Goal: Transaction & Acquisition: Purchase product/service

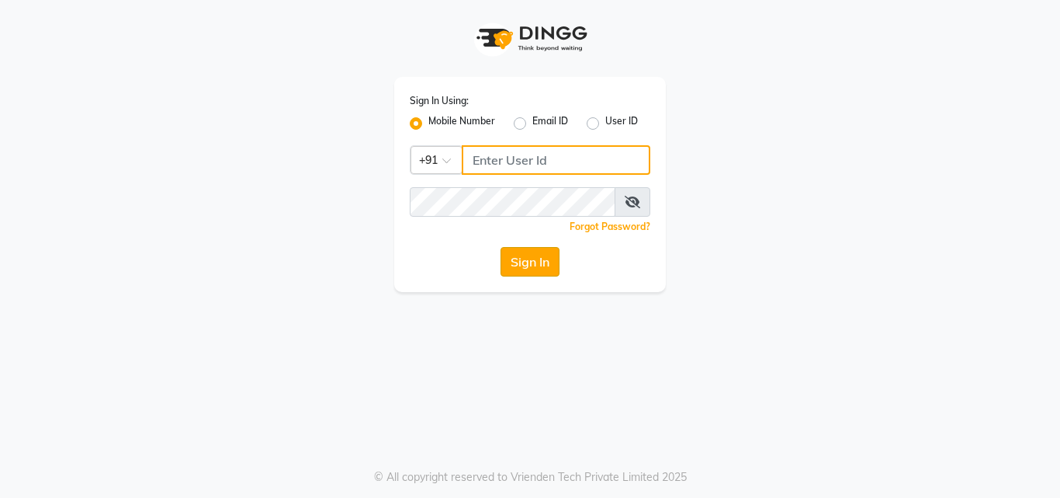
type input "9503183131"
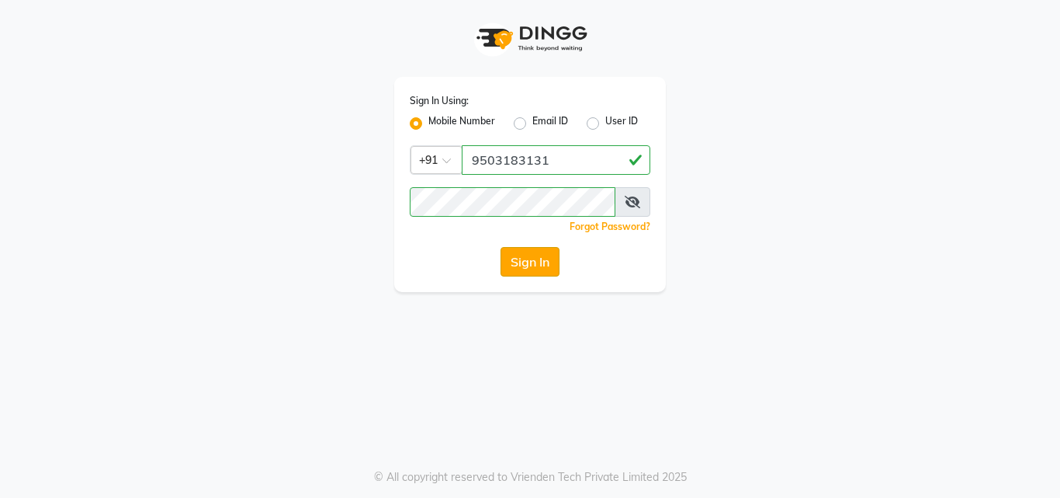
click at [521, 257] on button "Sign In" at bounding box center [530, 261] width 59 height 29
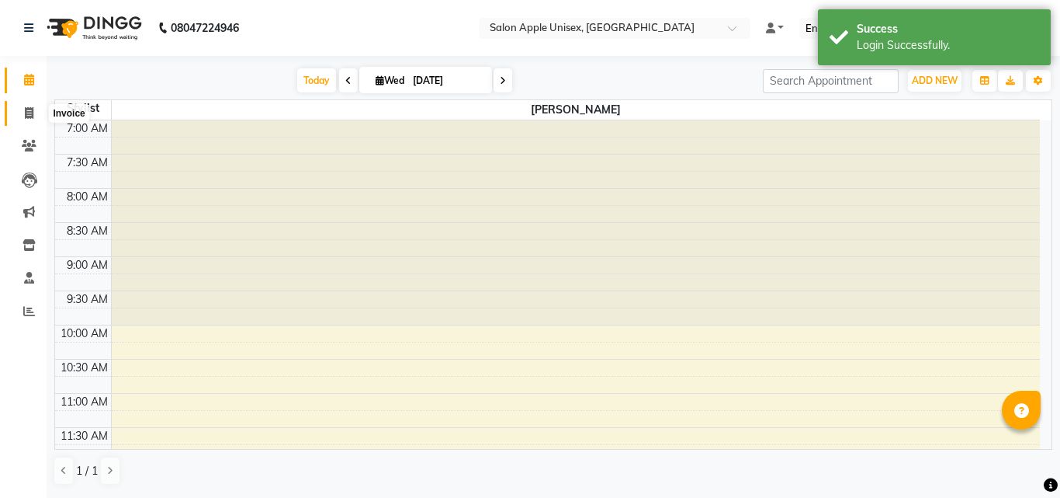
click at [17, 115] on span at bounding box center [29, 114] width 27 height 18
select select "service"
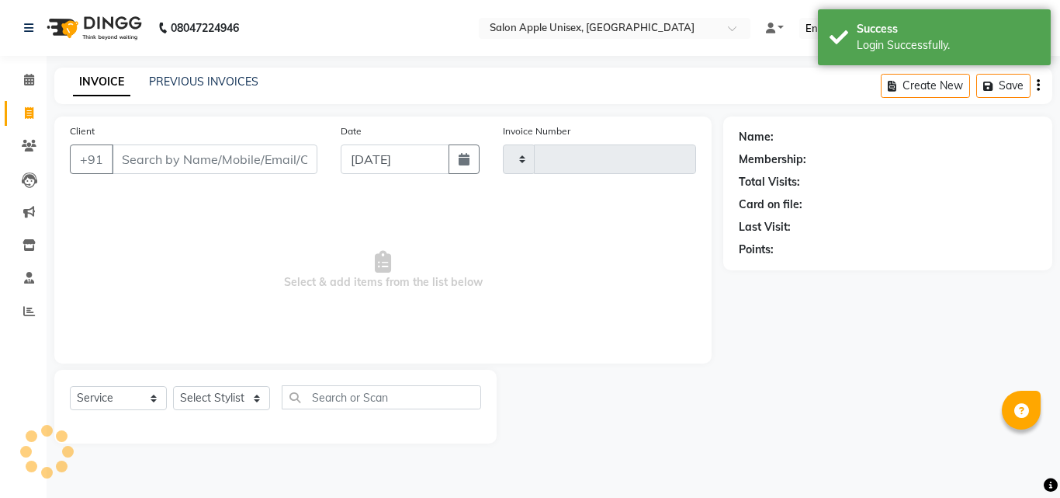
type input "0605"
select select "133"
click at [32, 152] on span at bounding box center [29, 146] width 27 height 18
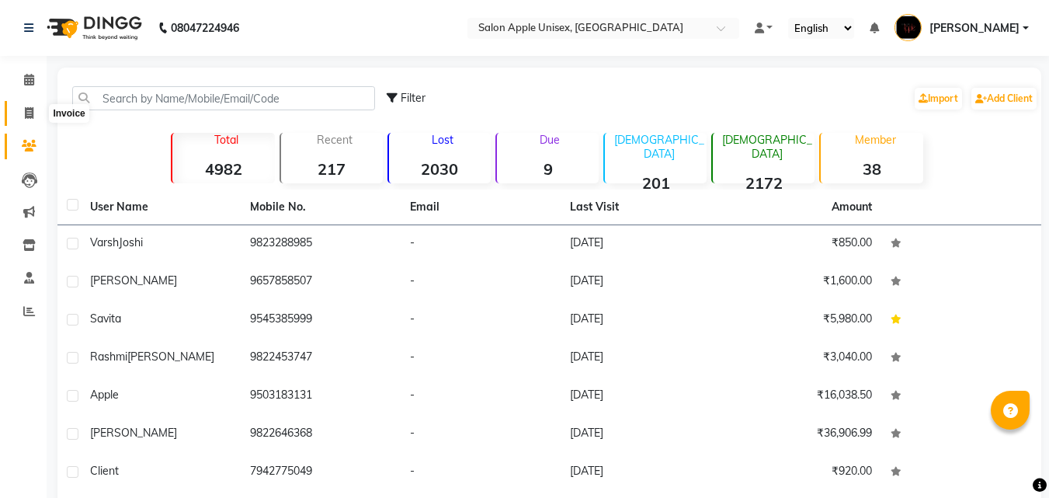
click at [26, 109] on icon at bounding box center [29, 113] width 9 height 12
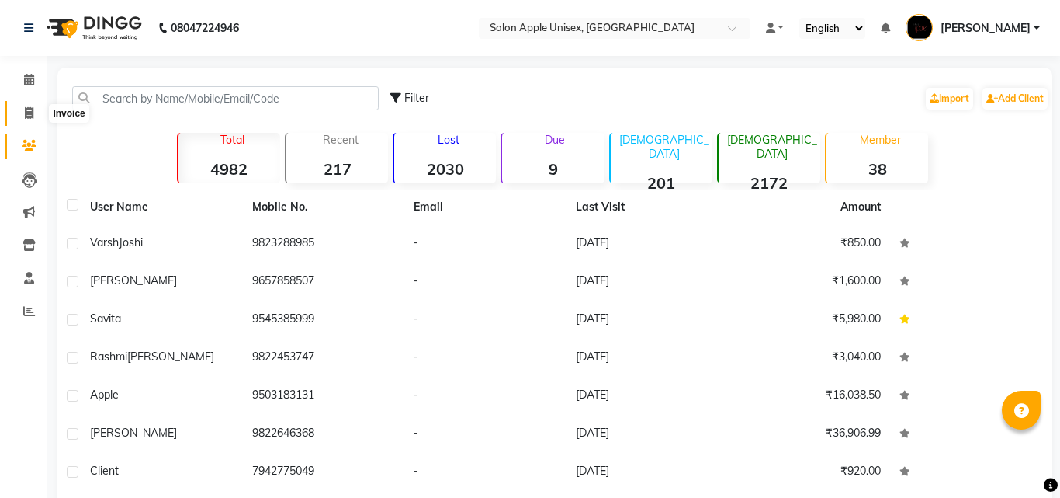
select select "service"
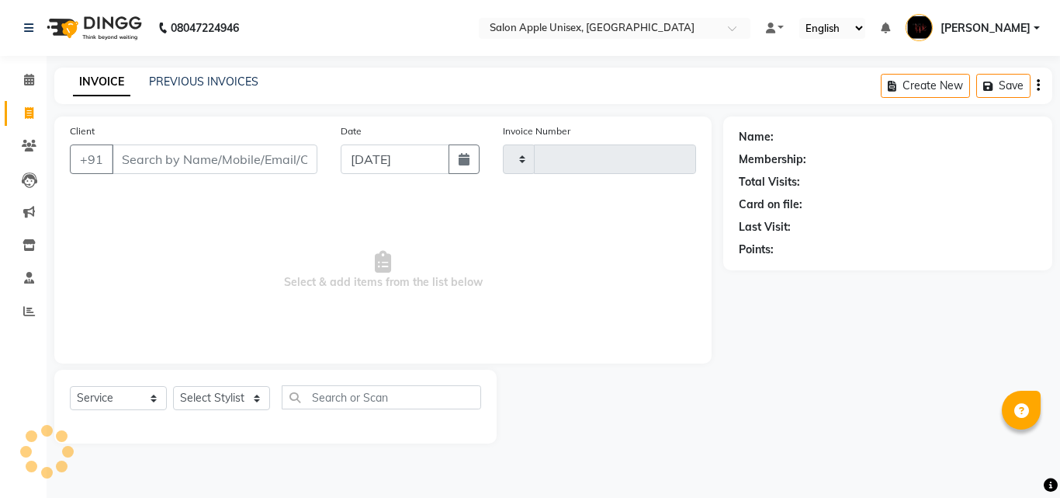
type input "0605"
select select "133"
click at [136, 161] on input "Client" at bounding box center [215, 158] width 206 height 29
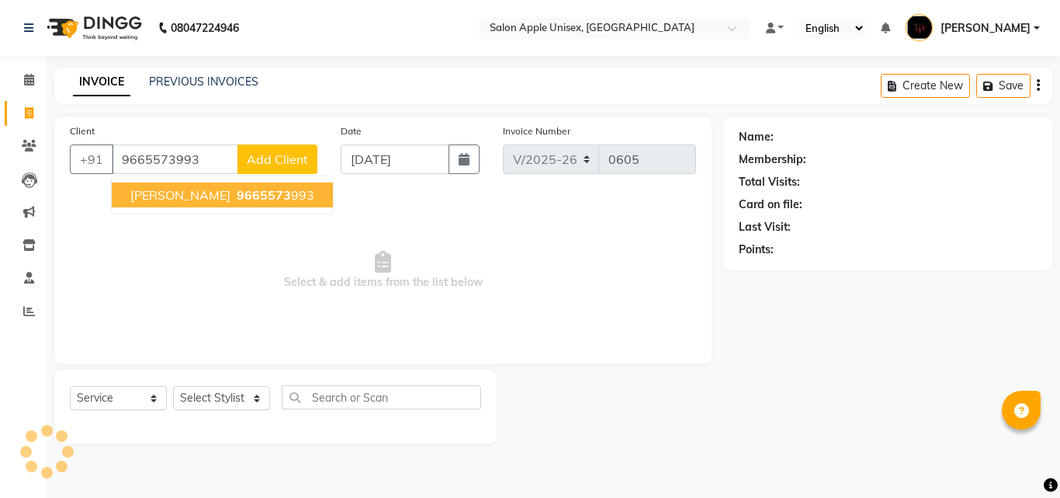
type input "9665573993"
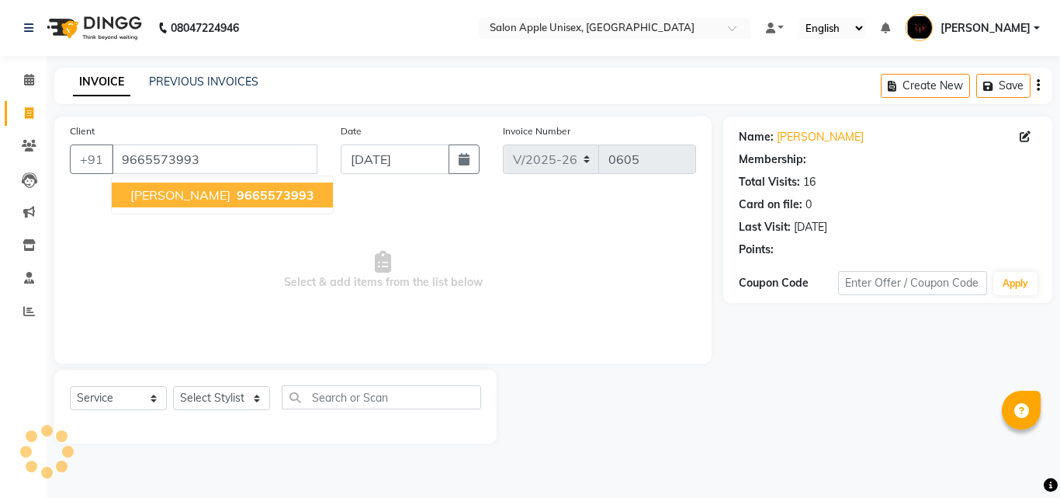
select select "1: Object"
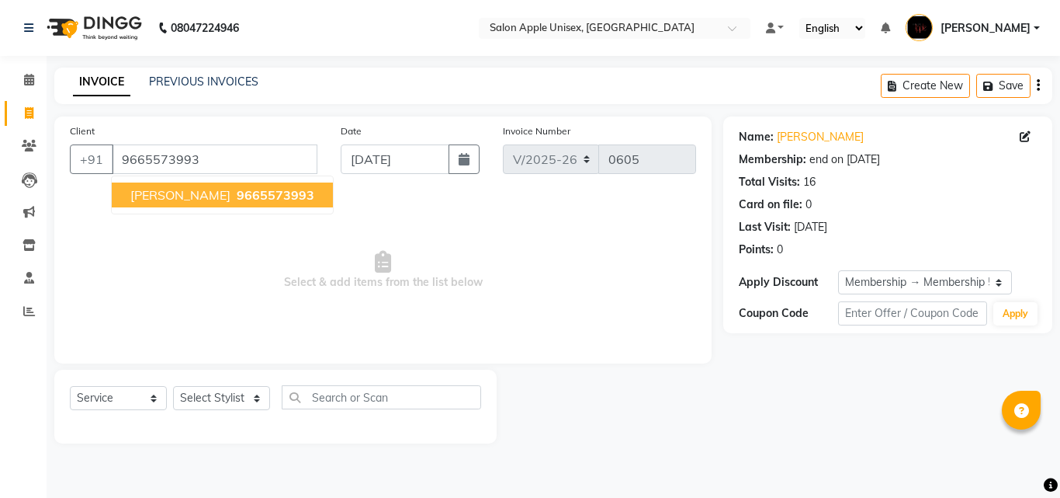
click at [141, 203] on button "Supriya 9665573993" at bounding box center [222, 194] width 221 height 25
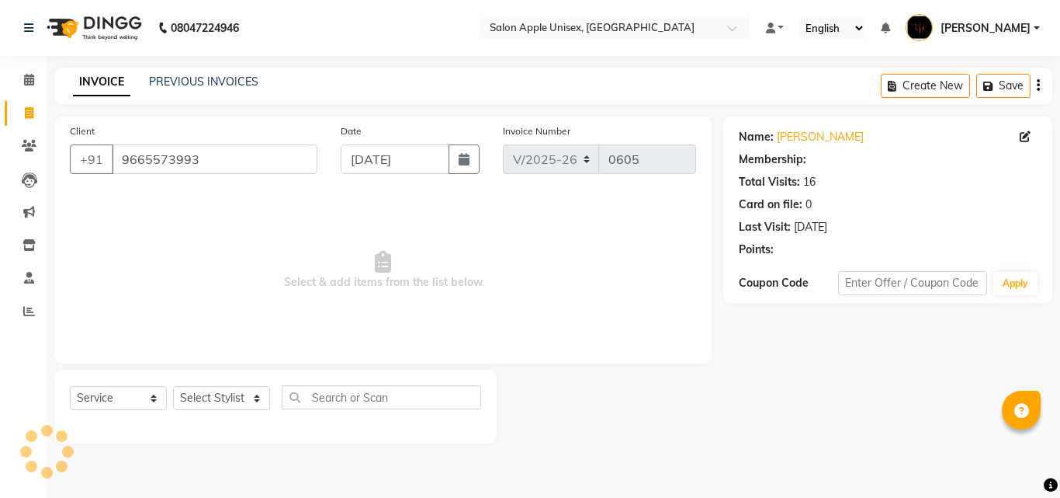
select select "1: Object"
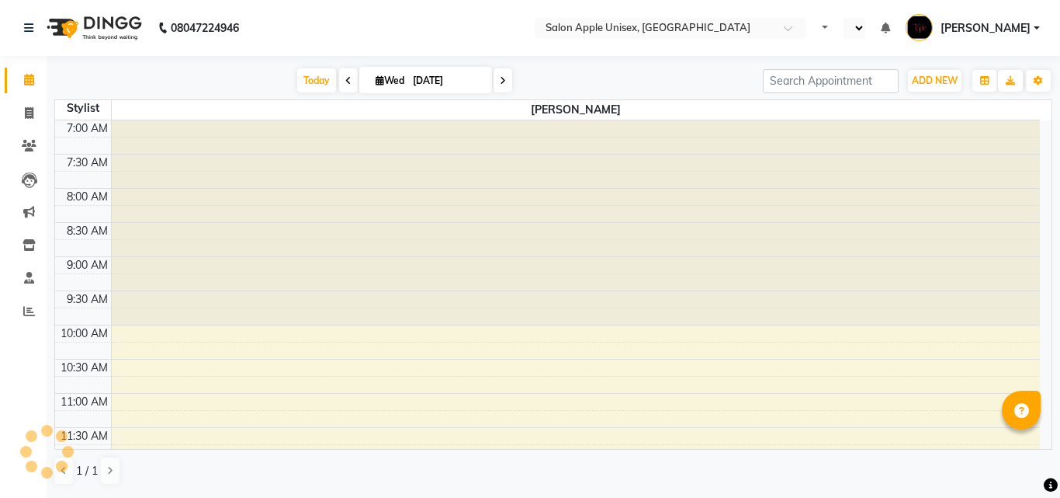
select select "en"
click at [27, 118] on icon at bounding box center [29, 113] width 9 height 12
select select "service"
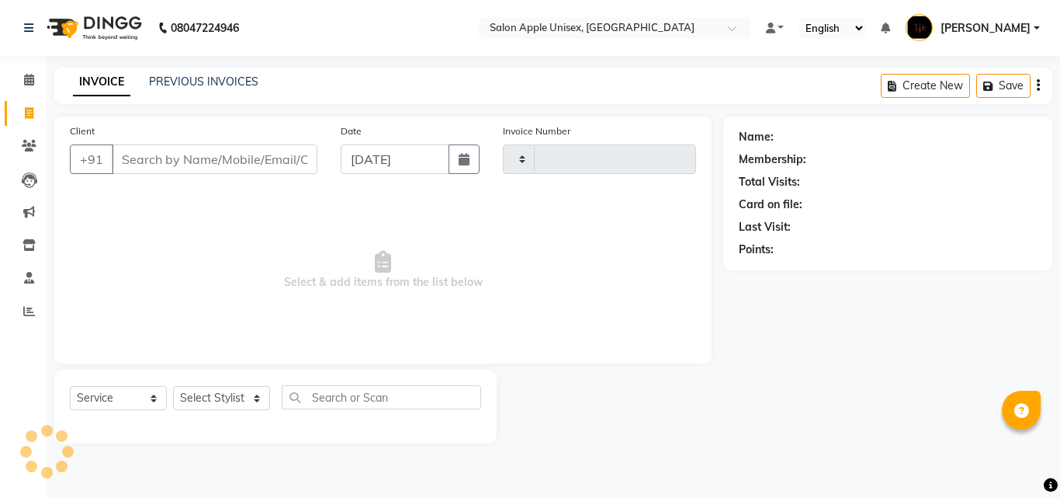
type input "0605"
select select "133"
click at [133, 162] on input "Client" at bounding box center [215, 158] width 206 height 29
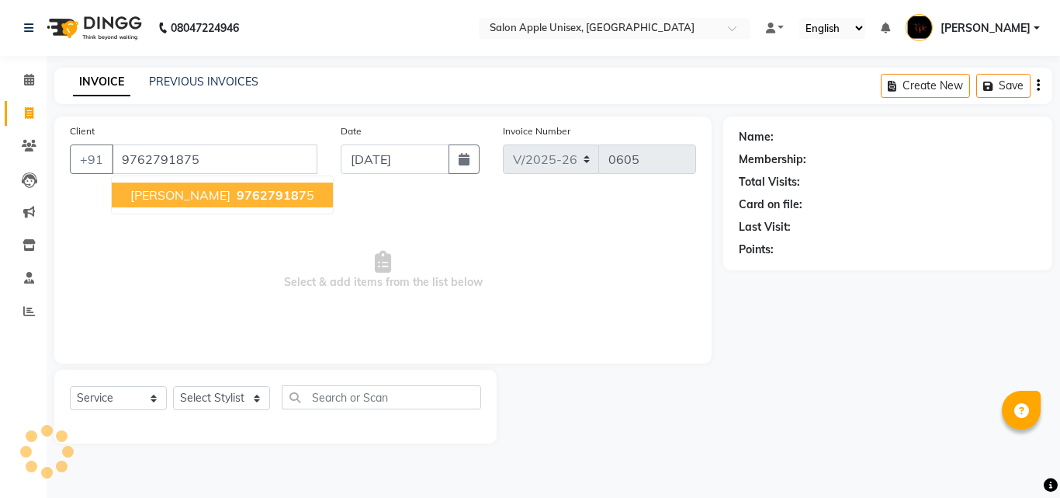
type input "9762791875"
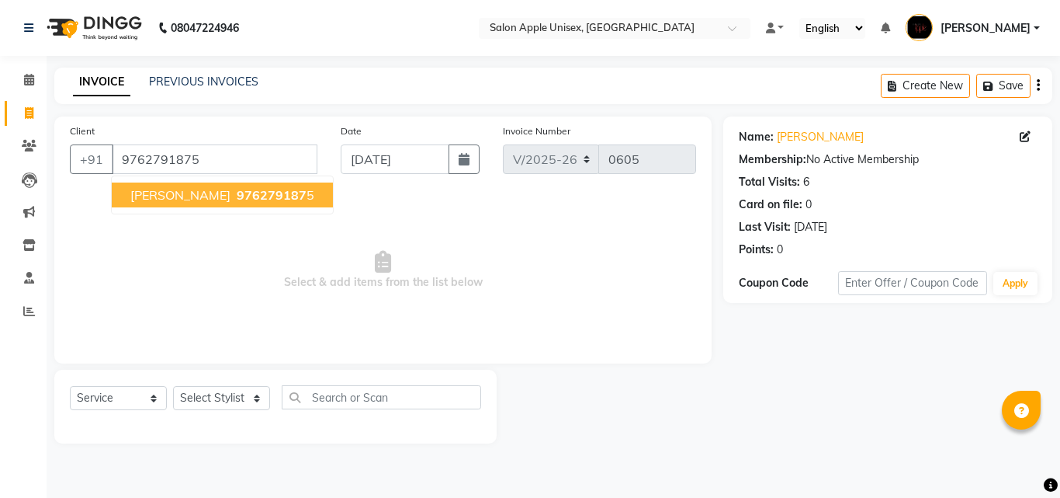
click at [147, 198] on span "[PERSON_NAME]" at bounding box center [180, 195] width 100 height 16
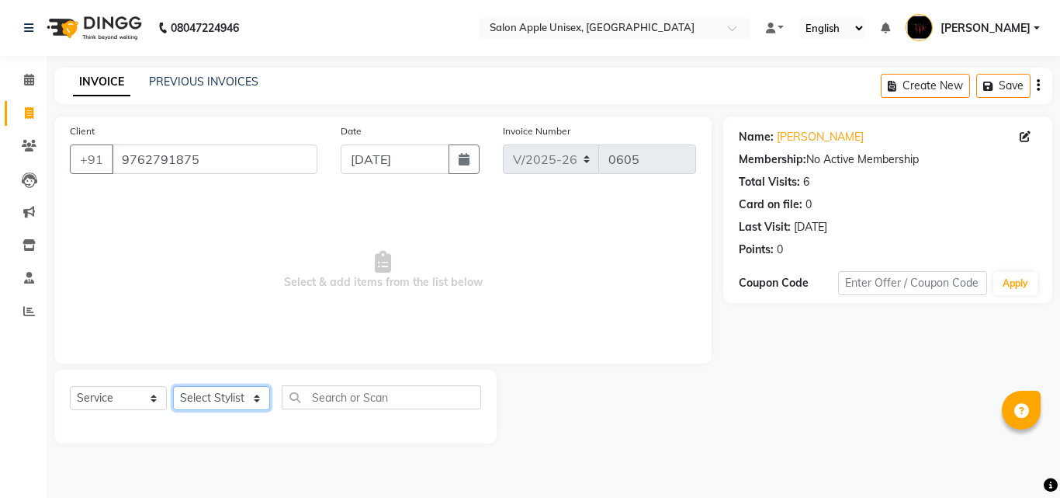
click at [255, 395] on select "Select Stylist [PERSON_NAME] [PERSON_NAME] [PERSON_NAME] [PERSON_NAME] [PERSON_…" at bounding box center [221, 398] width 97 height 24
click at [429, 323] on span "Select & add items from the list below" at bounding box center [383, 270] width 626 height 155
click at [253, 399] on select "Select Stylist Anjali Chinmay Kajol KOMAL SHINDE Pranav Ranveer Sakshi S" at bounding box center [221, 398] width 97 height 24
select select "22576"
click at [173, 386] on select "Select Stylist Anjali Chinmay Kajol KOMAL SHINDE Pranav Ranveer Sakshi S" at bounding box center [221, 398] width 97 height 24
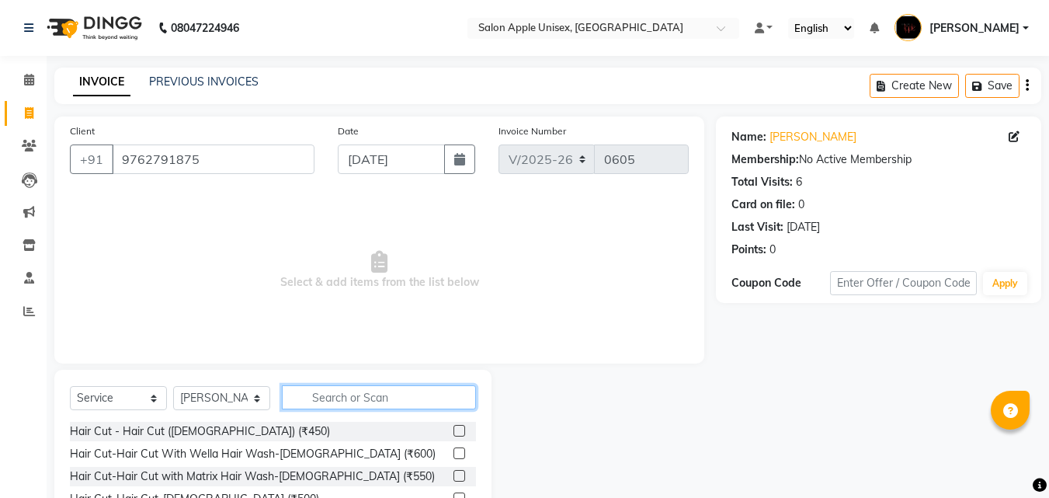
click at [330, 397] on input "text" at bounding box center [379, 397] width 194 height 24
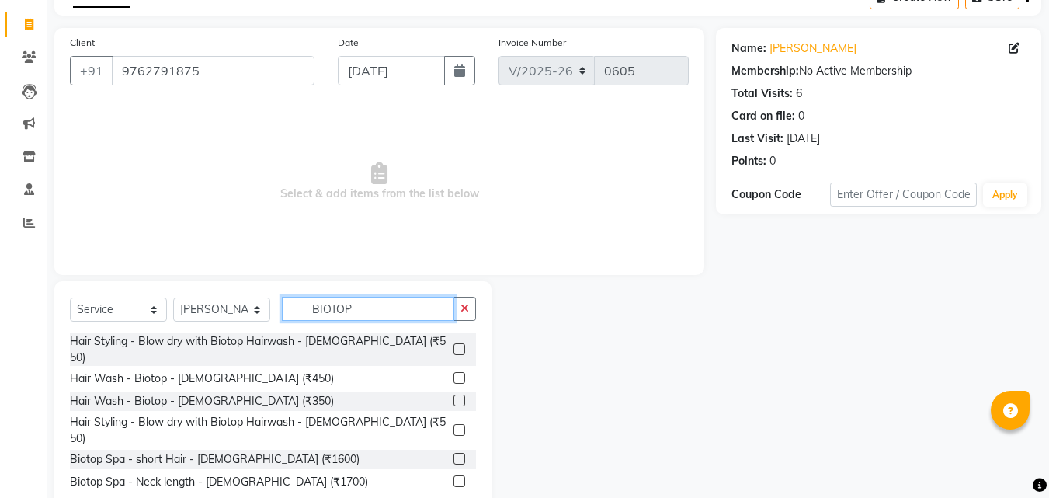
scroll to position [124, 0]
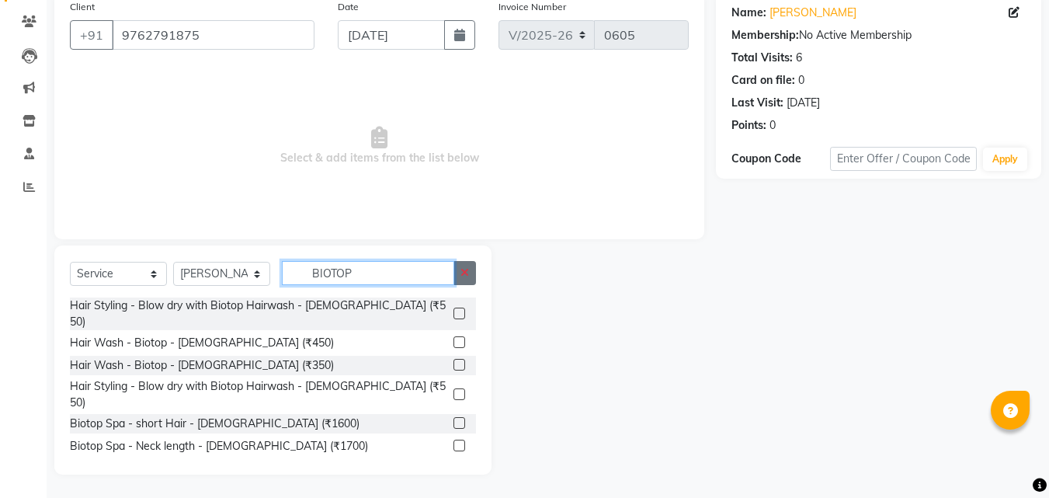
type input "BIOTOP"
click at [461, 267] on icon "button" at bounding box center [464, 272] width 9 height 11
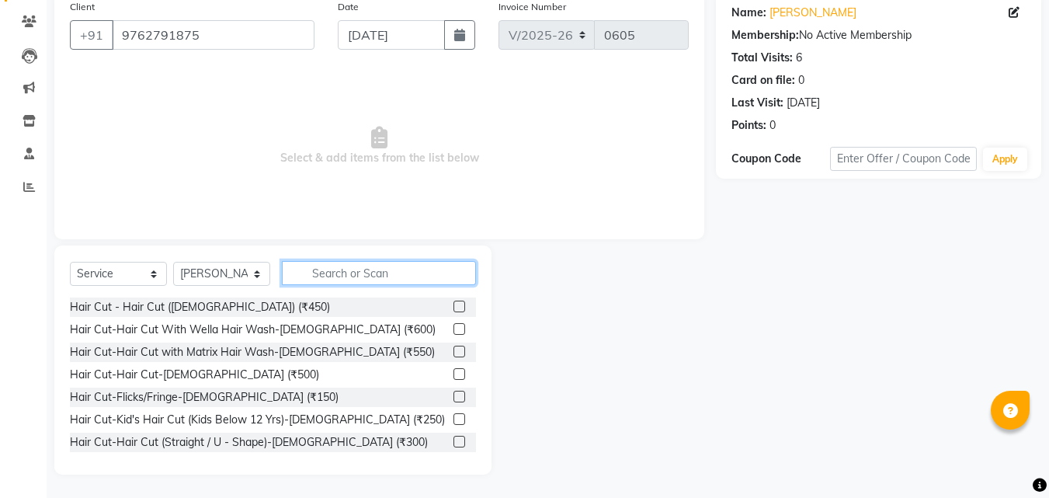
click at [358, 274] on input "text" at bounding box center [379, 273] width 194 height 24
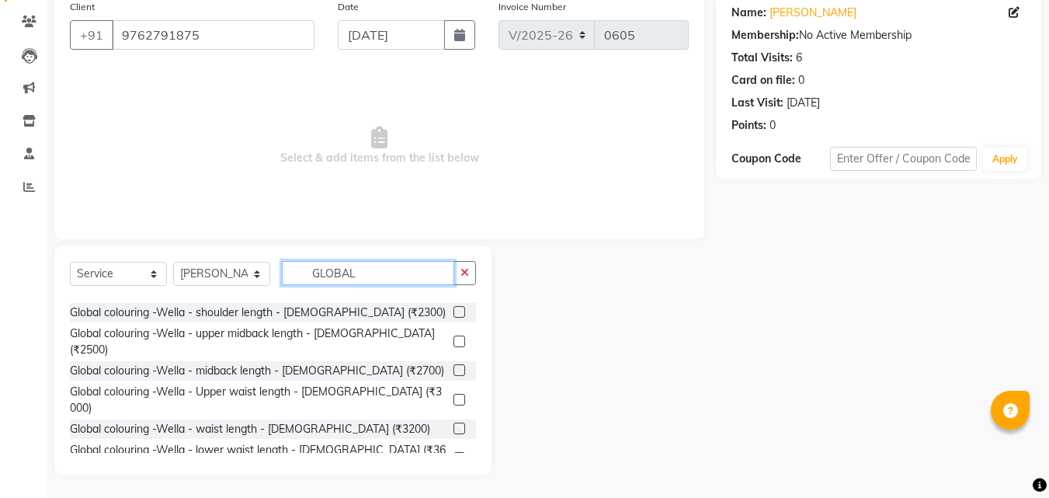
scroll to position [50, 0]
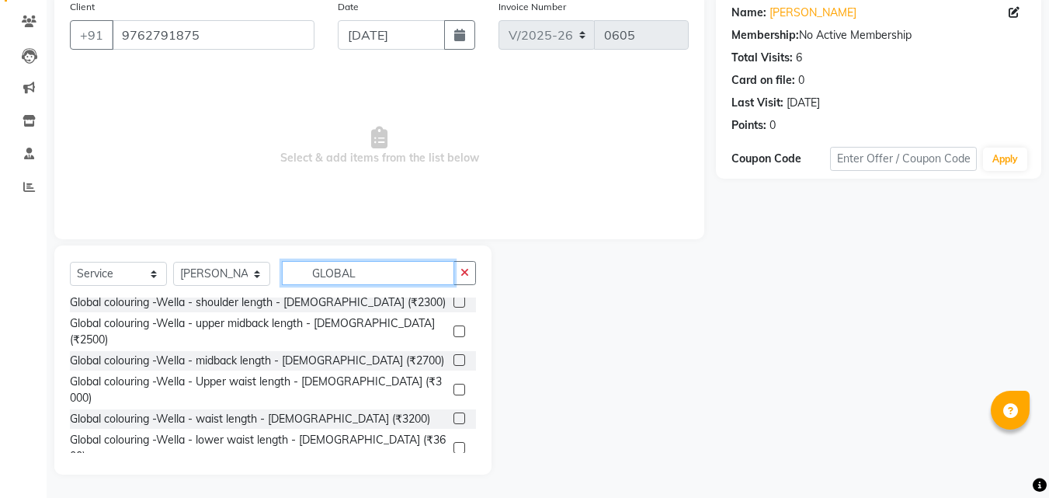
type input "GLOBAL"
click at [453, 412] on label at bounding box center [459, 418] width 12 height 12
click at [453, 414] on input "checkbox" at bounding box center [458, 419] width 10 height 10
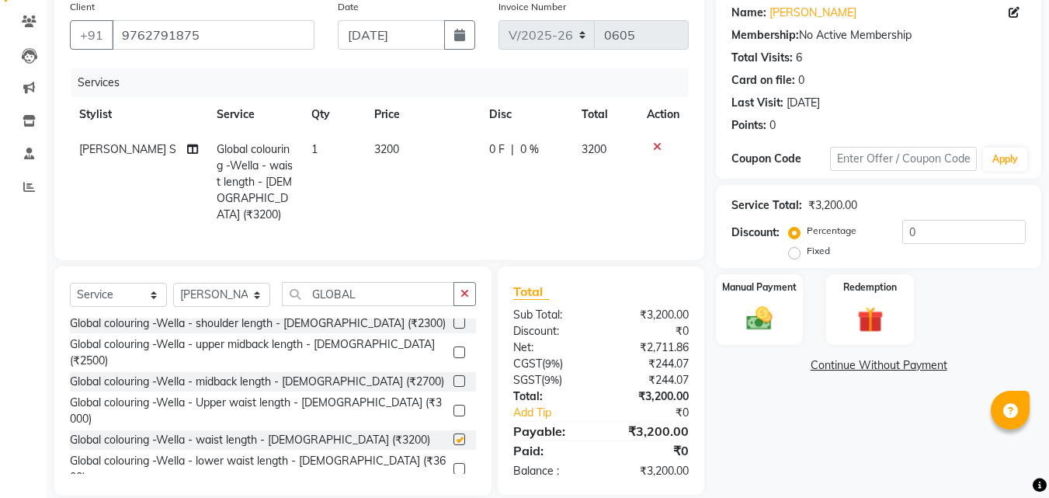
checkbox input "false"
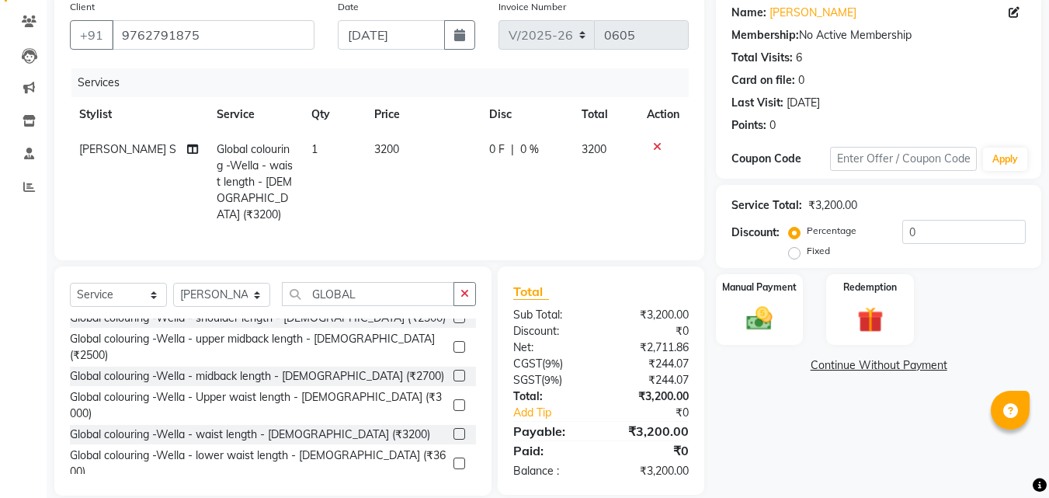
scroll to position [0, 0]
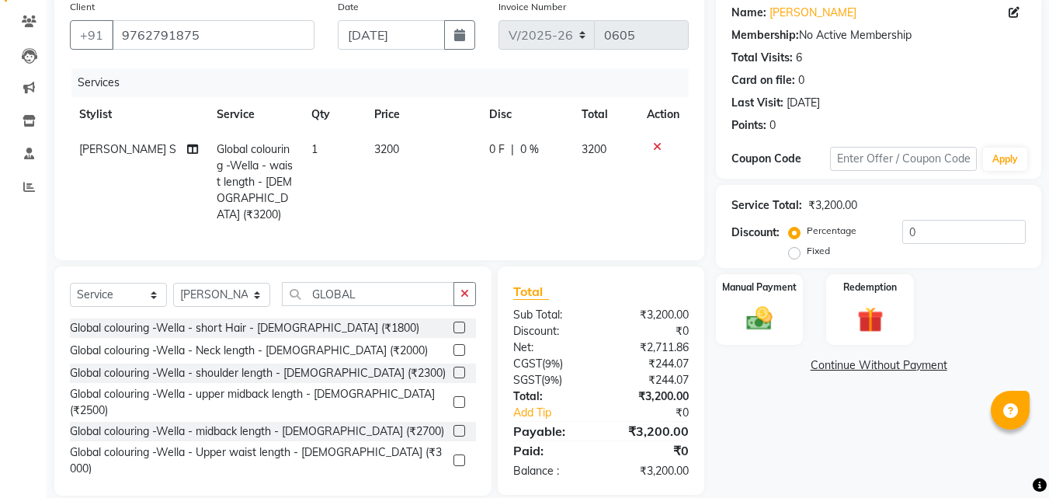
click at [510, 145] on div "0 F | 0 %" at bounding box center [526, 149] width 74 height 16
select select "22576"
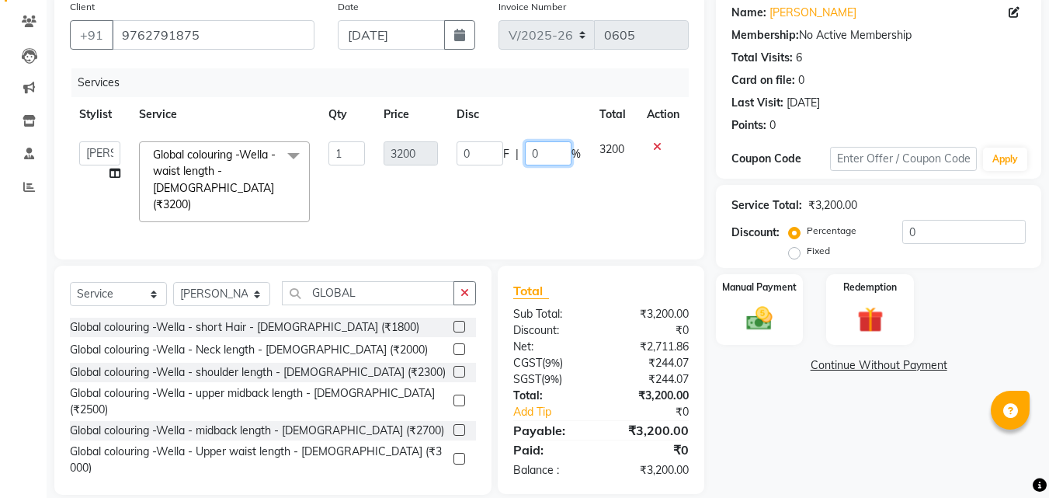
click at [529, 154] on input "0" at bounding box center [548, 153] width 47 height 24
type input "20"
click at [255, 287] on select "Select Stylist Anjali Chinmay Kajol KOMAL SHINDE Pranav Ranveer Sakshi S" at bounding box center [221, 294] width 97 height 24
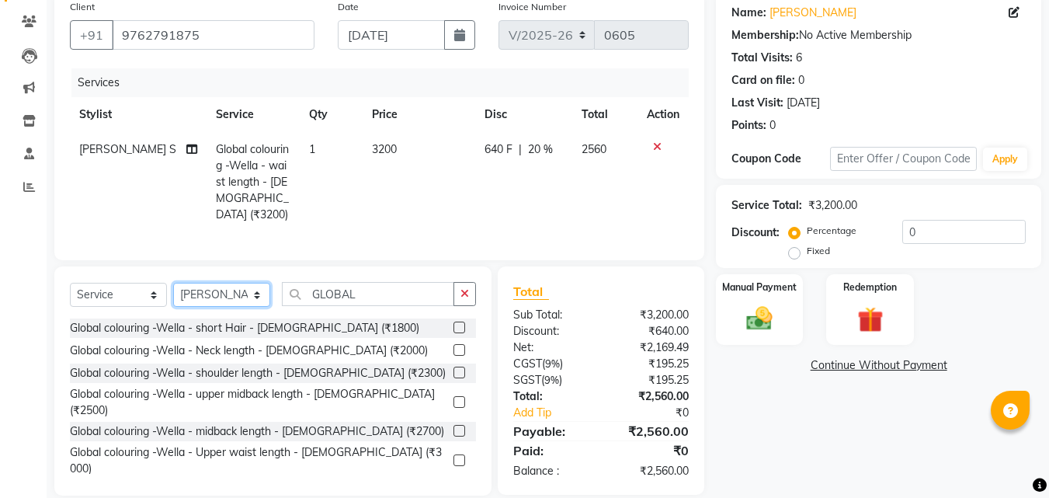
select select "53858"
click at [173, 283] on select "Select Stylist Anjali Chinmay Kajol KOMAL SHINDE Pranav Ranveer Sakshi S" at bounding box center [221, 295] width 97 height 24
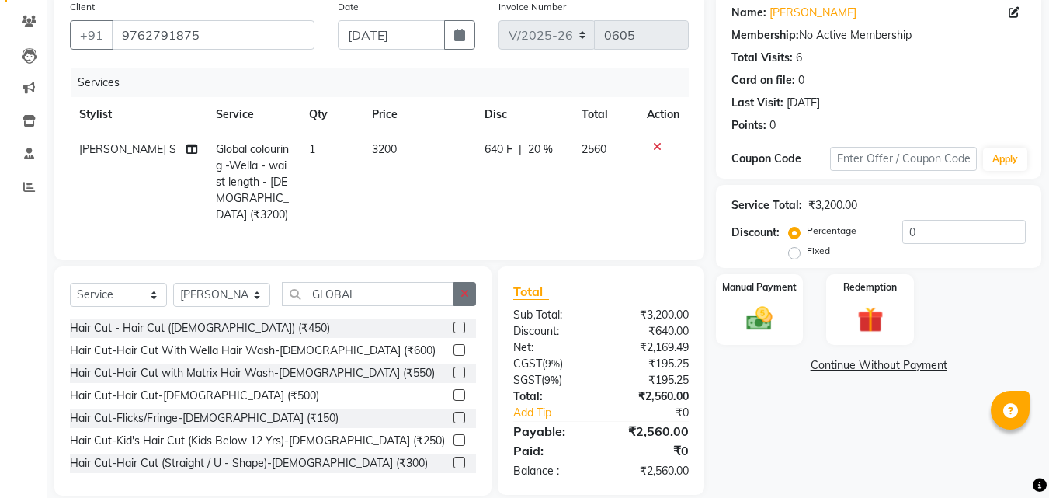
click at [469, 293] on icon "button" at bounding box center [464, 293] width 9 height 11
click at [367, 289] on input "text" at bounding box center [379, 294] width 194 height 24
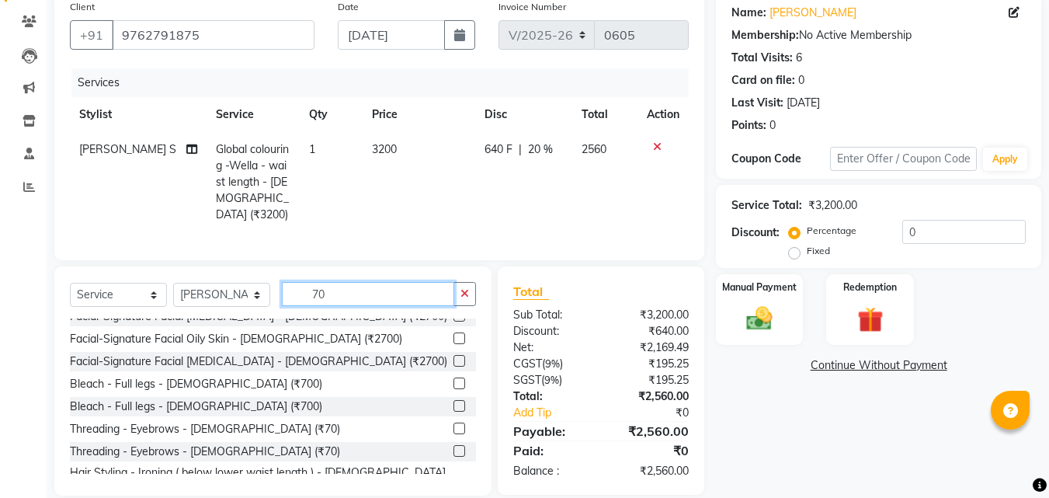
scroll to position [144, 0]
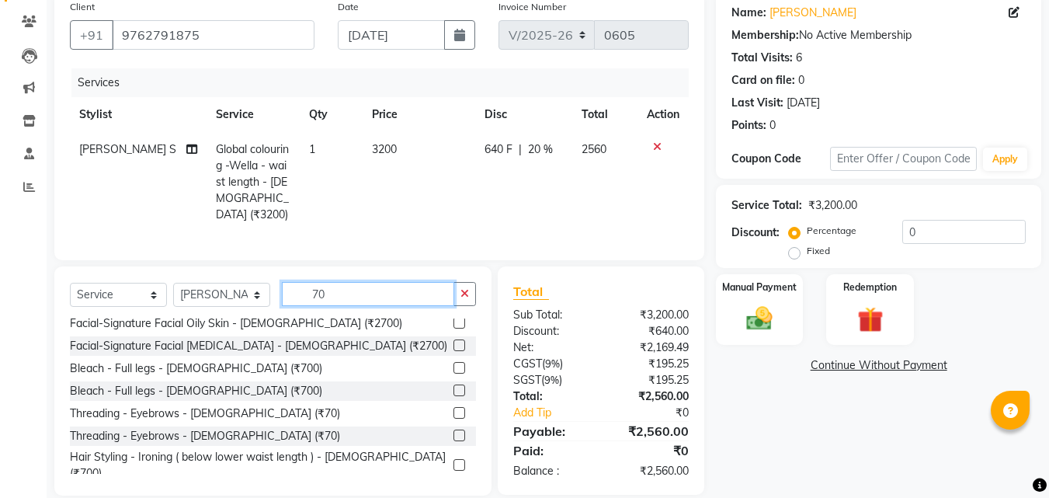
type input "70"
click at [453, 407] on label at bounding box center [459, 413] width 12 height 12
click at [453, 408] on input "checkbox" at bounding box center [458, 413] width 10 height 10
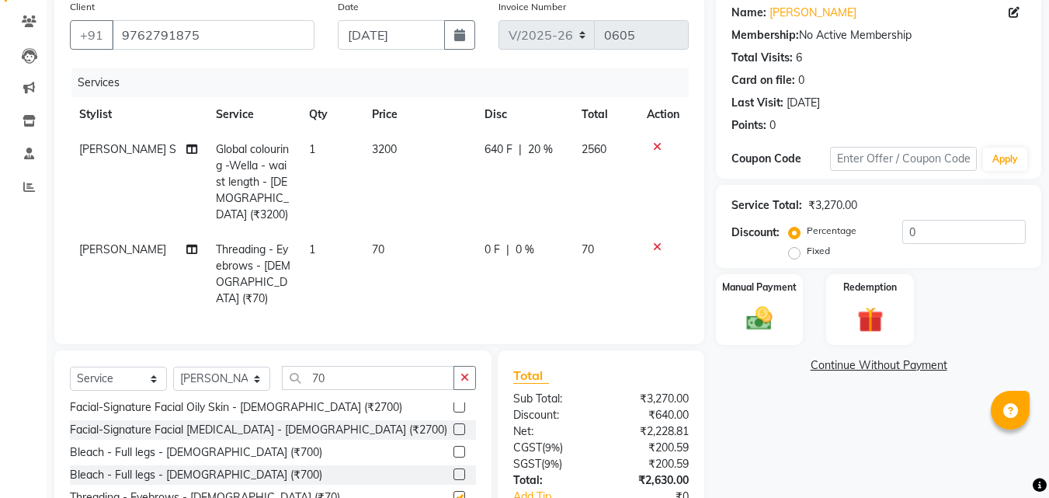
checkbox input "false"
click at [154, 366] on select "Select Service Product Membership Package Voucher Prepaid Gift Card" at bounding box center [118, 378] width 97 height 24
click at [70, 366] on select "Select Service Product Membership Package Voucher Prepaid Gift Card" at bounding box center [118, 378] width 97 height 24
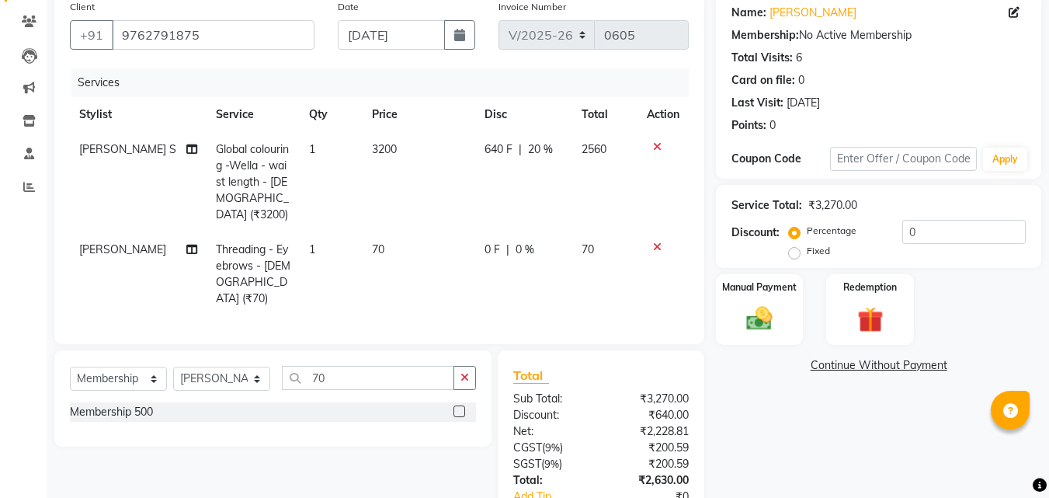
click at [455, 405] on label at bounding box center [459, 411] width 12 height 12
click at [455, 407] on input "checkbox" at bounding box center [458, 412] width 10 height 10
select select "select"
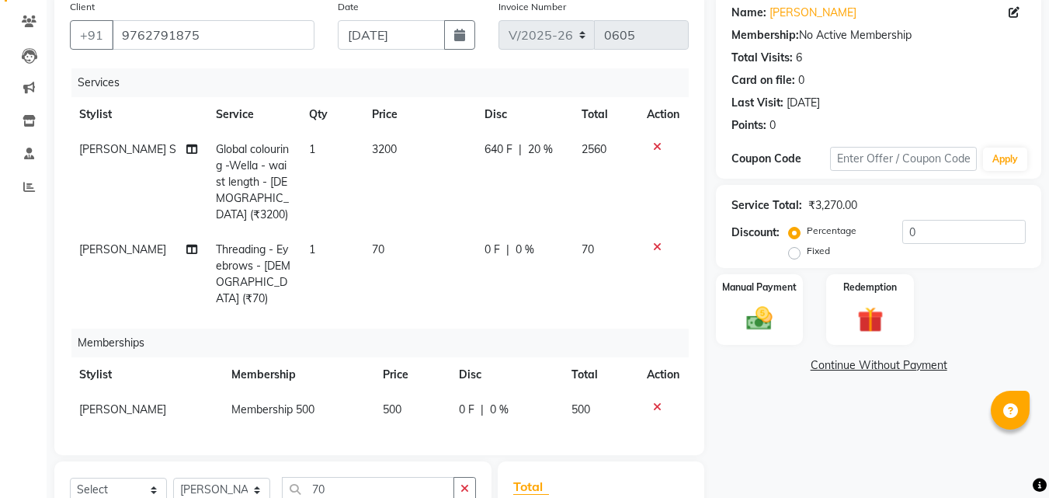
click at [656, 401] on icon at bounding box center [657, 406] width 9 height 11
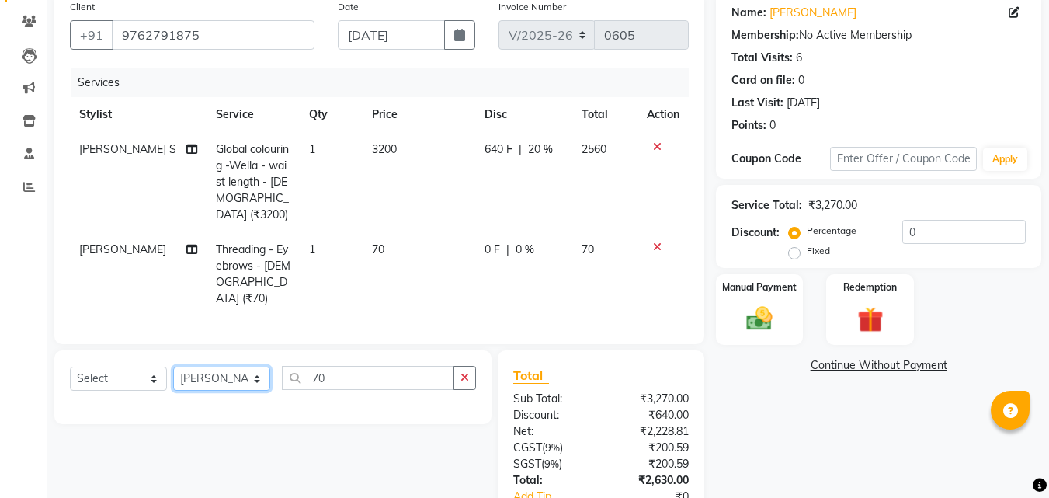
click at [261, 366] on select "Select Stylist Anjali Chinmay Kajol KOMAL SHINDE Pranav Ranveer Sakshi S" at bounding box center [221, 378] width 97 height 24
select select "22576"
click at [173, 366] on select "Select Stylist Anjali Chinmay Kajol KOMAL SHINDE Pranav Ranveer Sakshi S" at bounding box center [221, 378] width 97 height 24
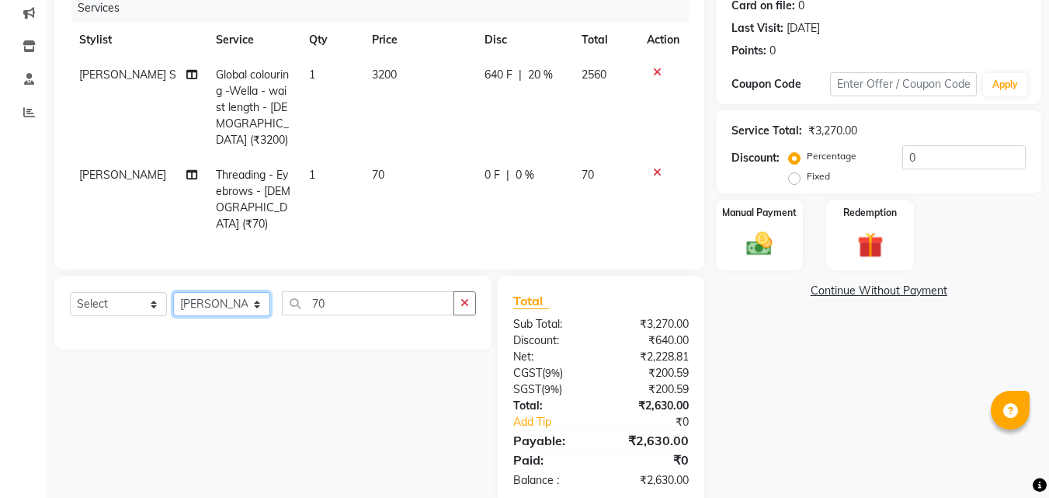
scroll to position [207, 0]
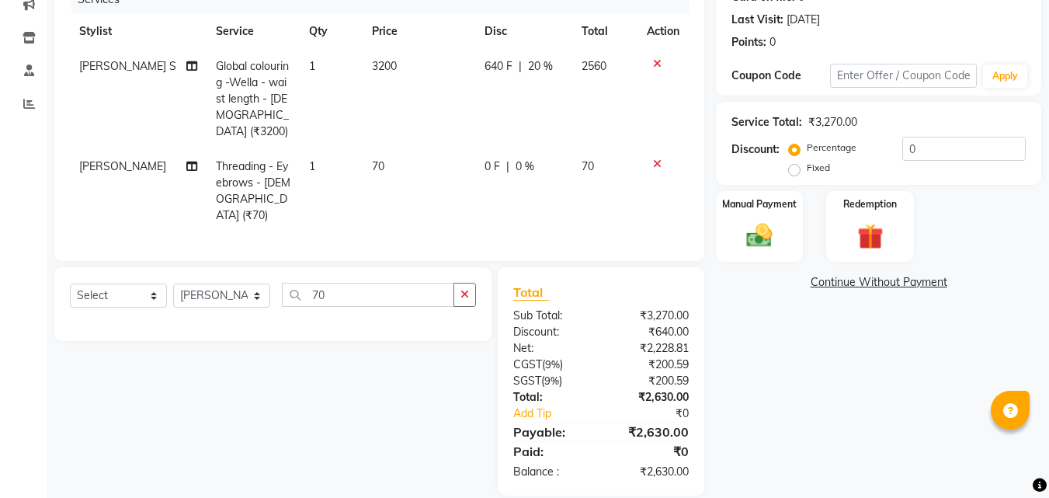
click at [515, 158] on span "0 %" at bounding box center [524, 166] width 19 height 16
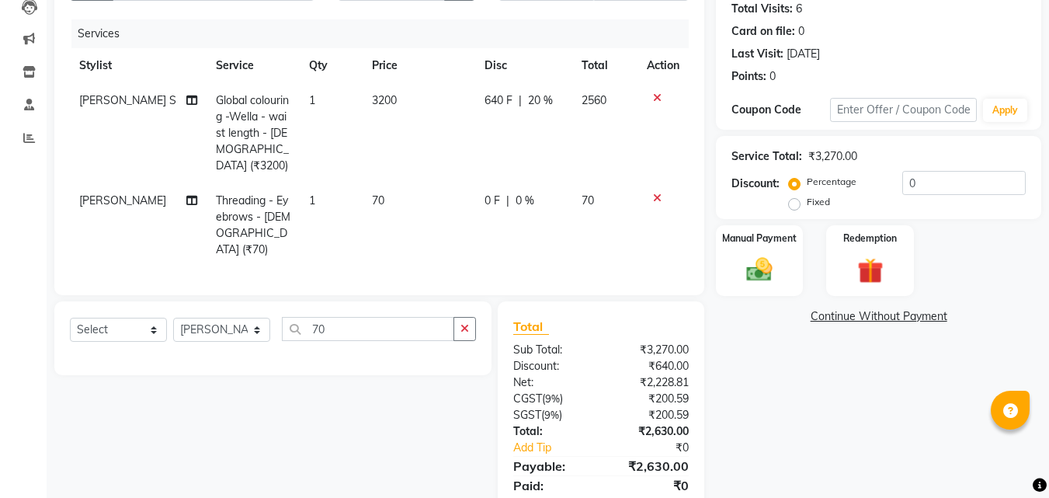
select select "53858"
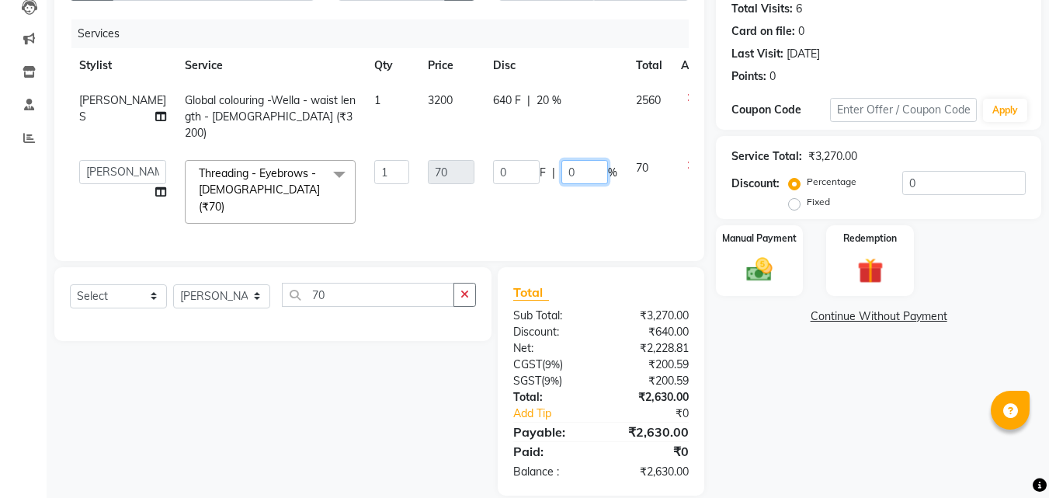
click at [561, 160] on input "0" at bounding box center [584, 172] width 47 height 24
type input "10"
click at [777, 403] on div "Name: Neha Kulkarni Membership: No Active Membership Total Visits: 6 Card on fi…" at bounding box center [884, 219] width 337 height 552
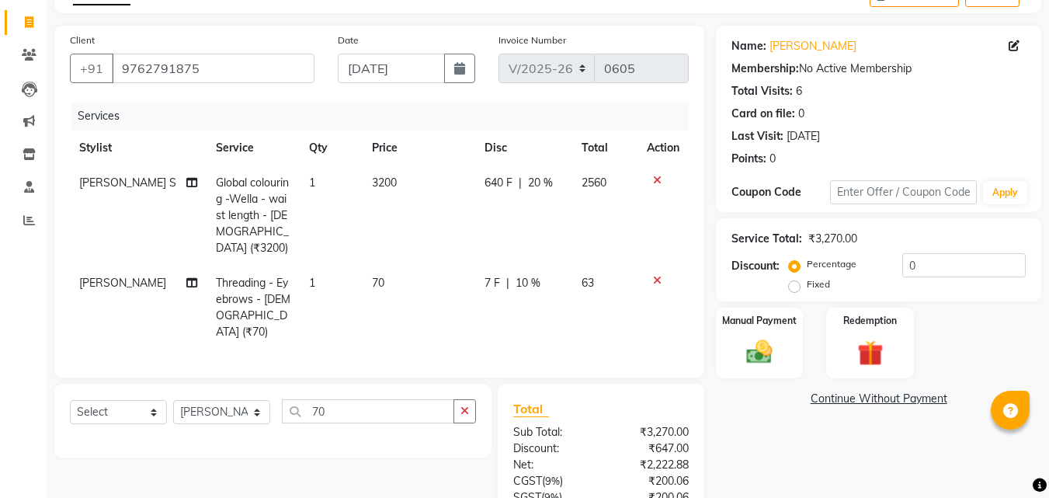
scroll to position [181, 0]
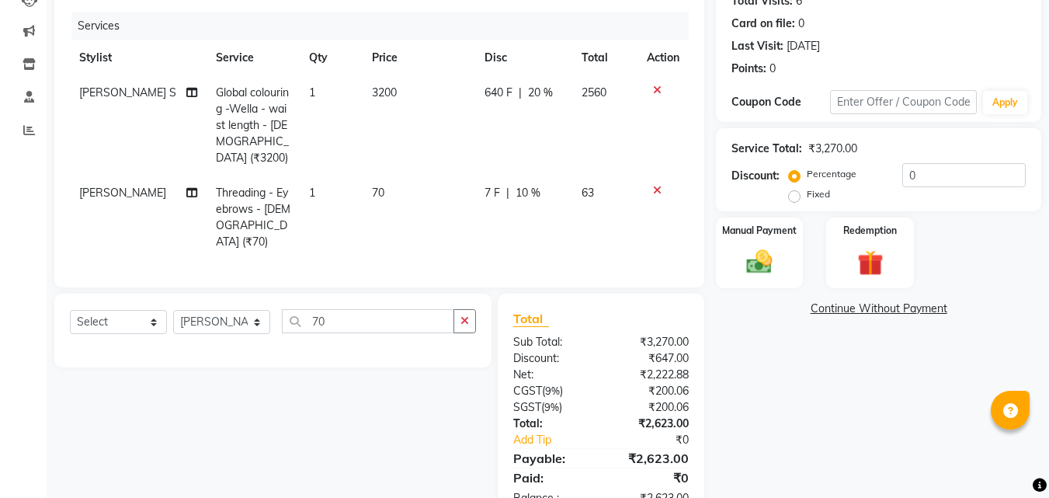
click at [354, 312] on div "Select Service Product Membership Package Voucher Prepaid Gift Card Select Styl…" at bounding box center [273, 327] width 406 height 36
click at [353, 309] on input "70" at bounding box center [368, 321] width 172 height 24
click at [460, 309] on button "button" at bounding box center [464, 321] width 23 height 24
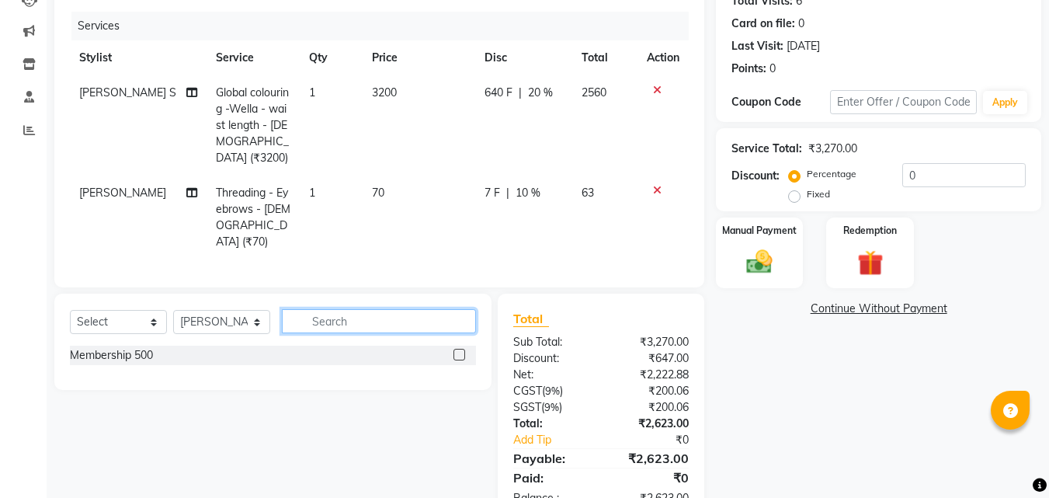
click at [373, 309] on input "text" at bounding box center [379, 321] width 194 height 24
type input "HAIR WASH"
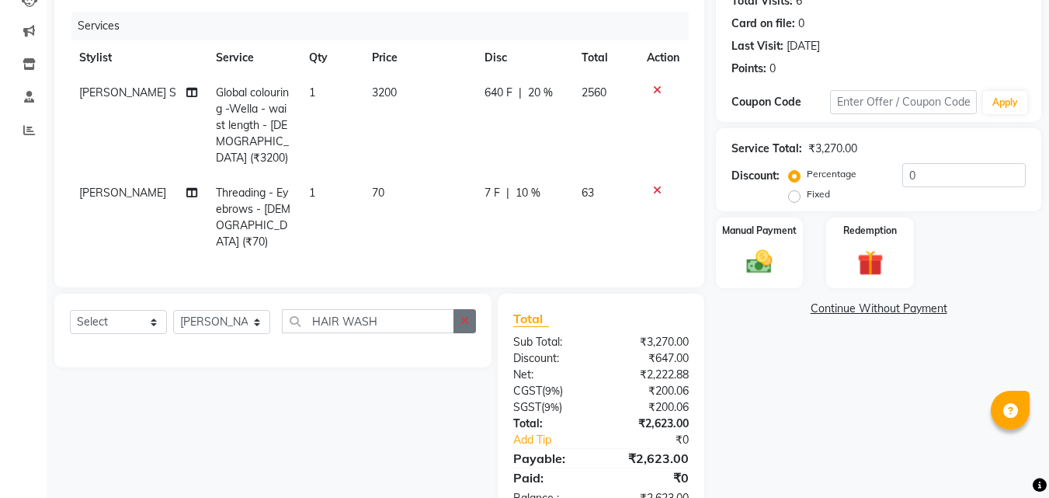
click at [468, 309] on button "button" at bounding box center [464, 321] width 23 height 24
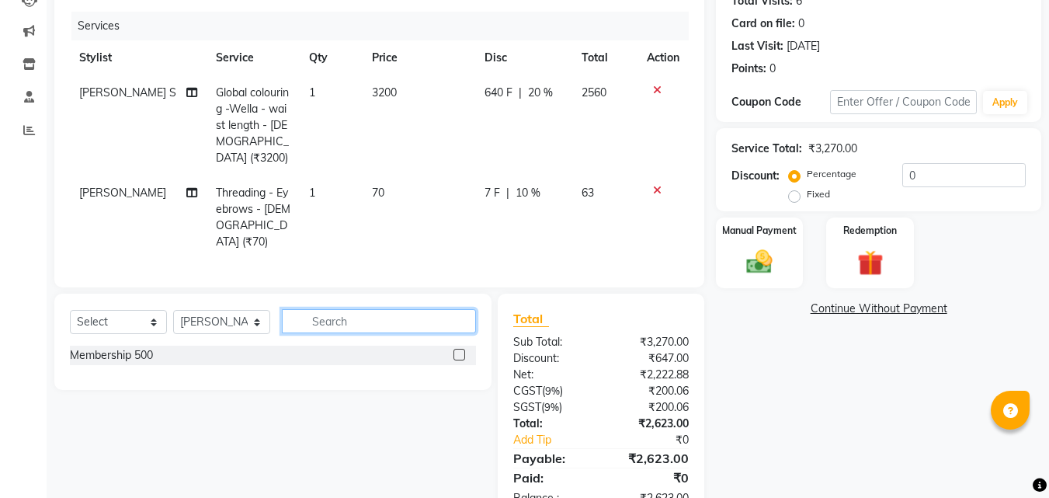
click at [359, 309] on input "text" at bounding box center [379, 321] width 194 height 24
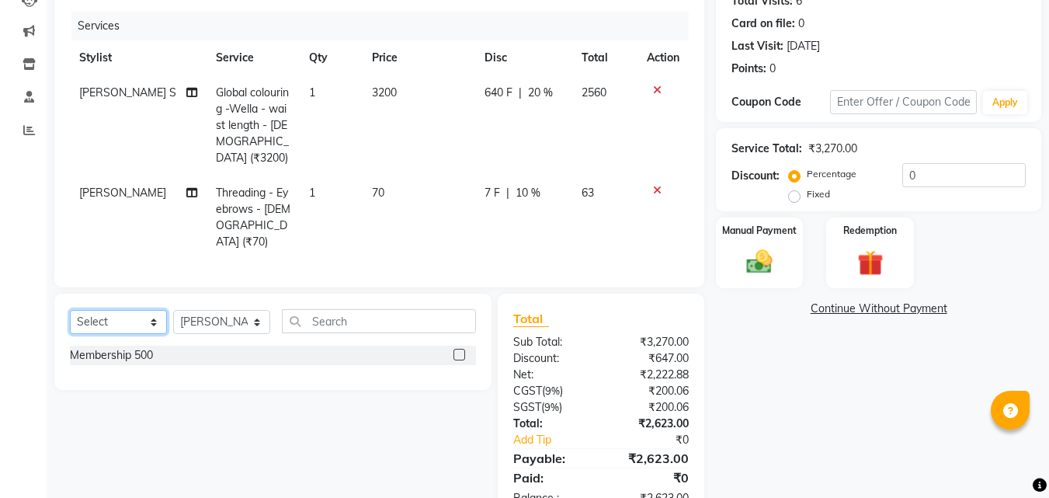
click at [151, 310] on select "Select Service Product Membership Package Voucher Prepaid Gift Card" at bounding box center [118, 322] width 97 height 24
select select "service"
click at [70, 310] on select "Select Service Product Membership Package Voucher Prepaid Gift Card" at bounding box center [118, 322] width 97 height 24
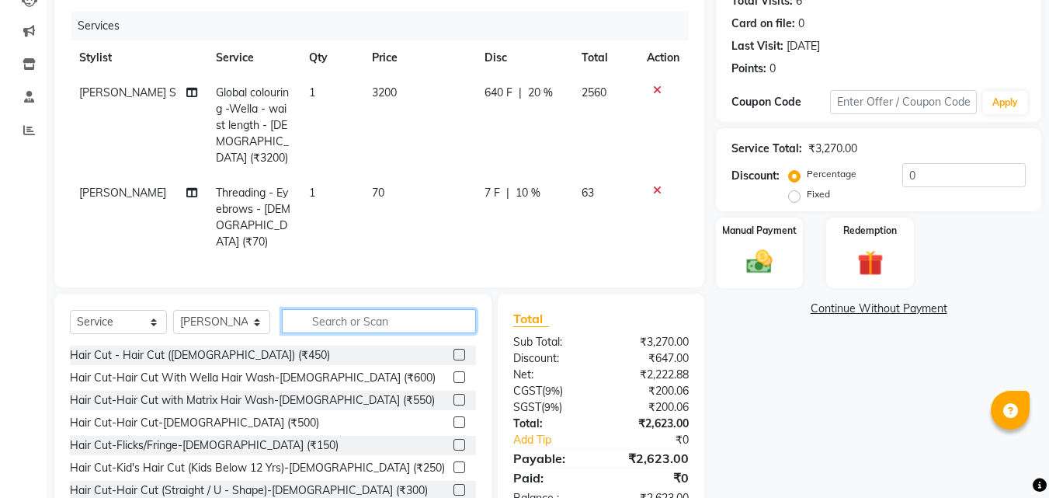
click at [325, 309] on input "text" at bounding box center [379, 321] width 194 height 24
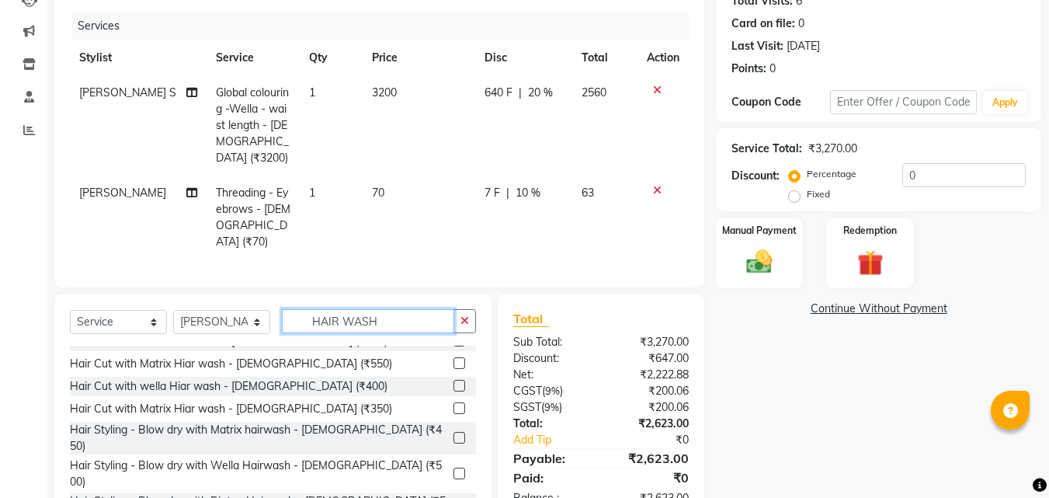
scroll to position [115, 0]
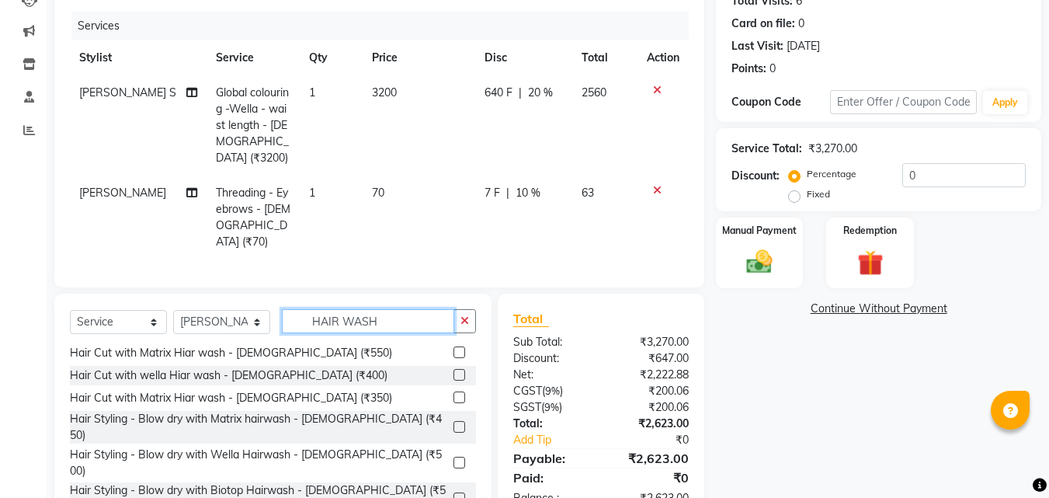
type input "HAIR WASH"
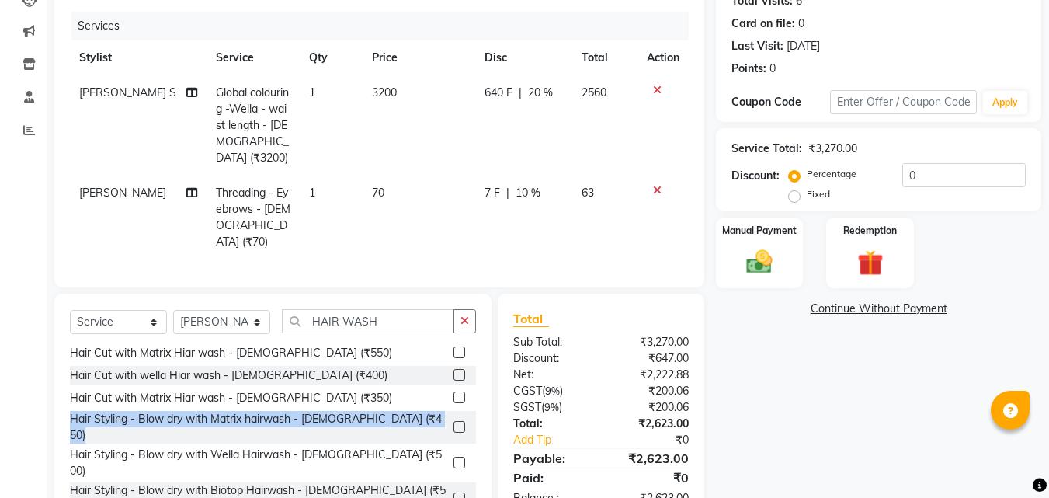
drag, startPoint x: 477, startPoint y: 381, endPoint x: 477, endPoint y: 394, distance: 13.2
click at [477, 394] on div "Select Service Product Membership Package Voucher Prepaid Gift Card Select Styl…" at bounding box center [272, 407] width 437 height 229
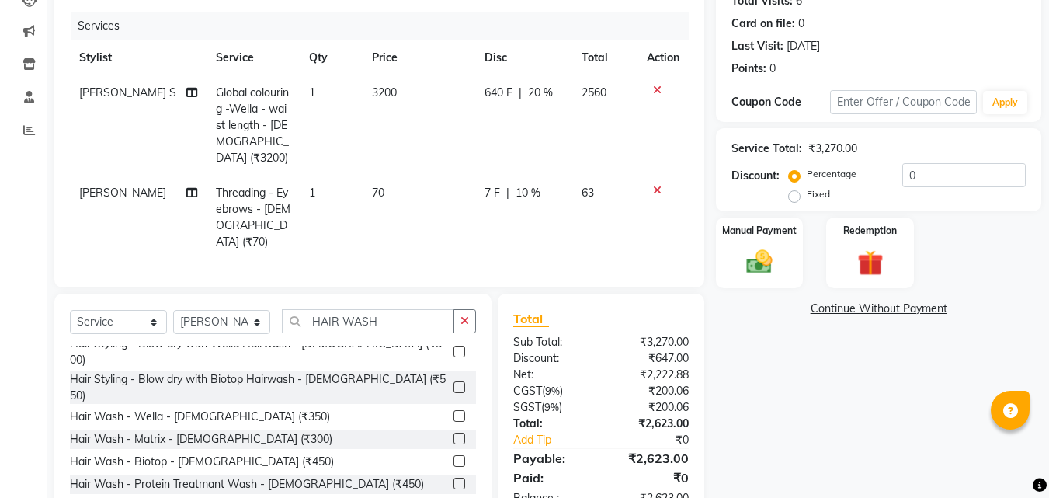
scroll to position [233, 0]
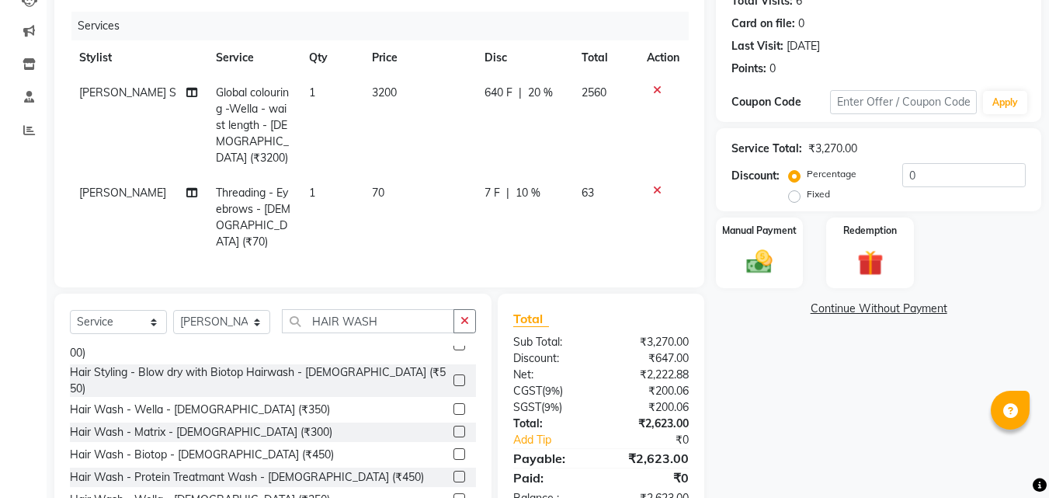
click at [453, 470] on label at bounding box center [459, 476] width 12 height 12
click at [453, 472] on input "checkbox" at bounding box center [458, 477] width 10 height 10
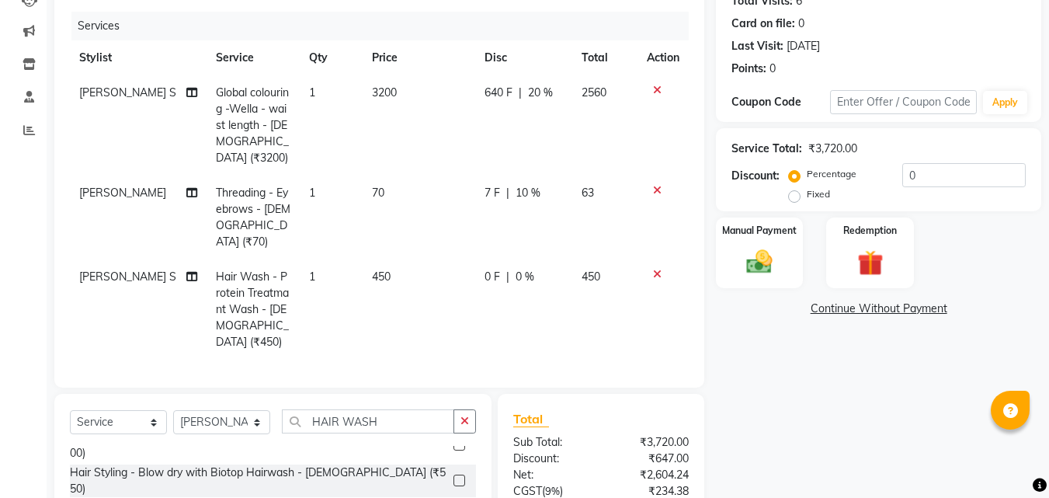
checkbox input "false"
click at [515, 269] on span "0 %" at bounding box center [524, 277] width 19 height 16
select select "22576"
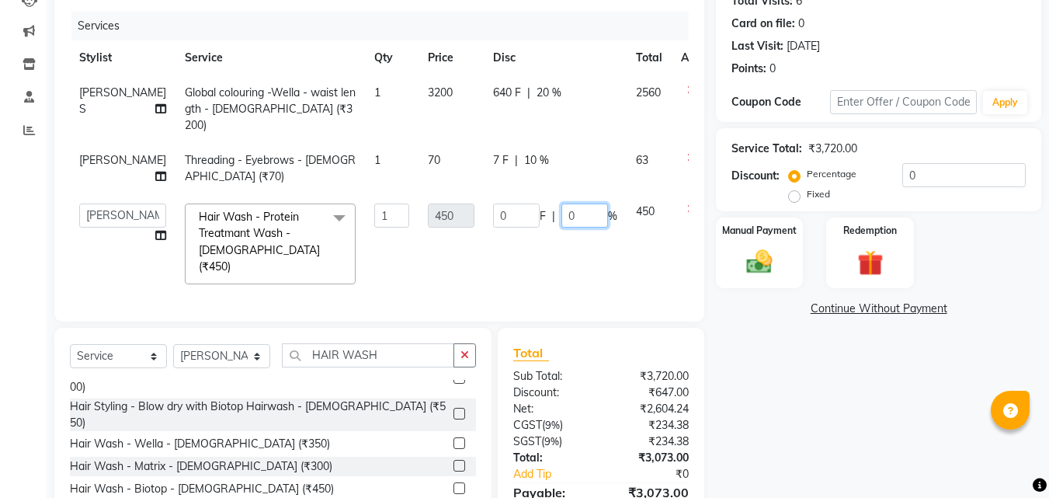
click at [561, 212] on input "0" at bounding box center [584, 215] width 47 height 24
type input "20"
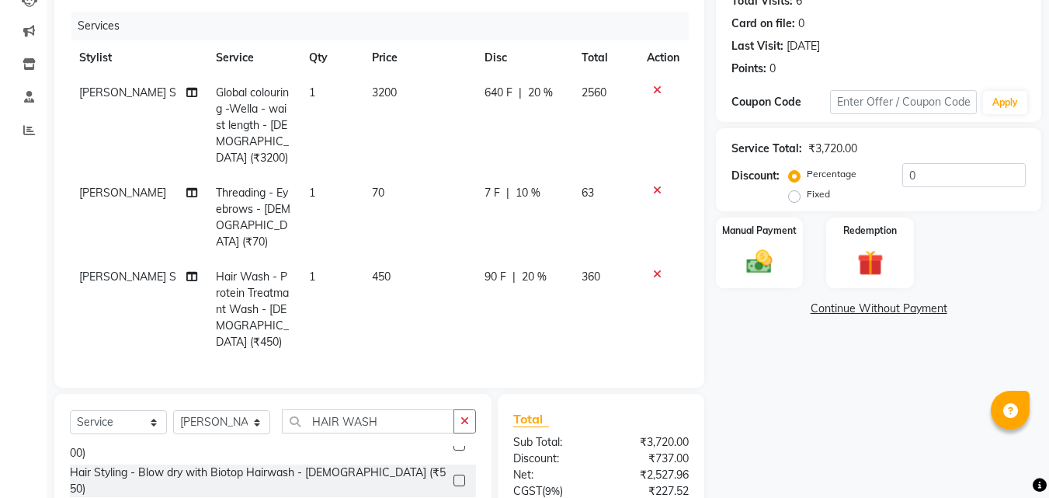
click at [755, 370] on div "Name: Neha Kulkarni Membership: No Active Membership Total Visits: 6 Card on fi…" at bounding box center [884, 279] width 337 height 687
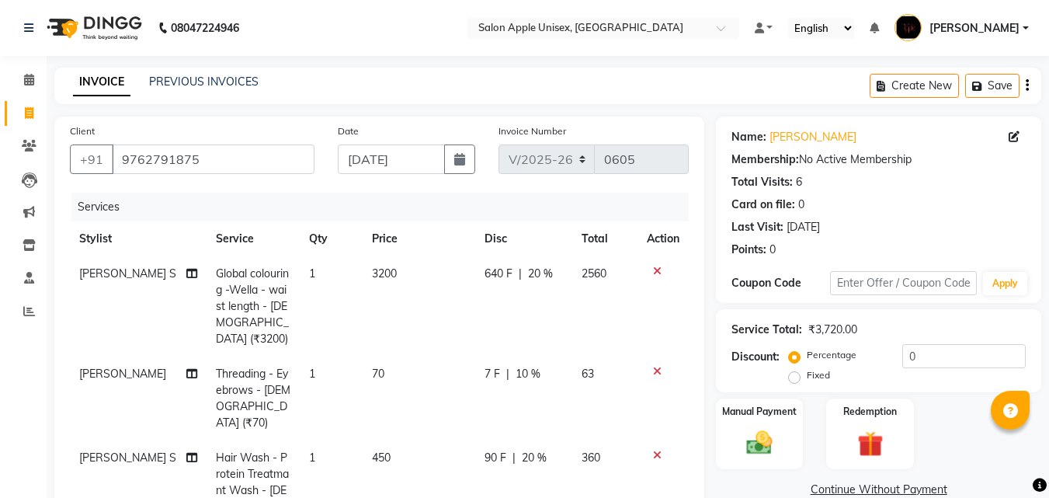
scroll to position [181, 0]
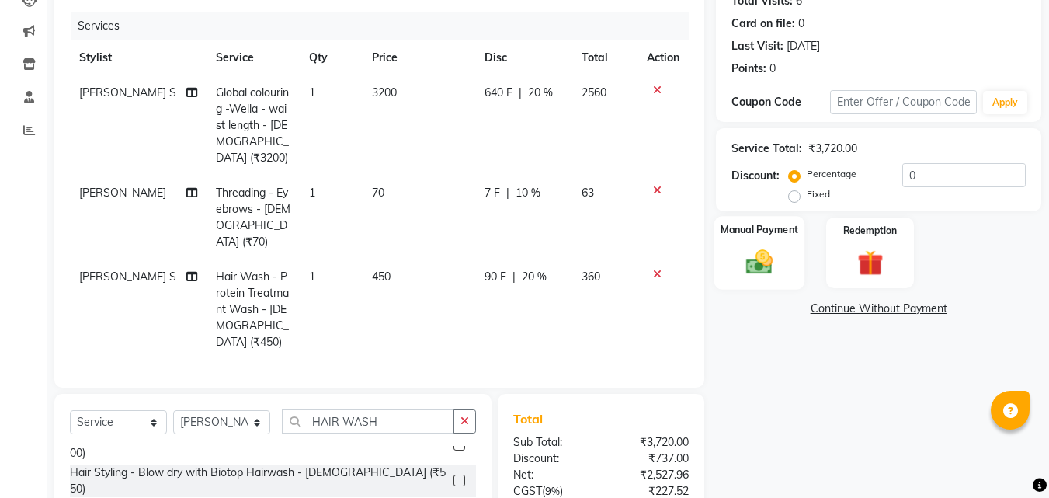
click at [754, 255] on img at bounding box center [758, 261] width 43 height 31
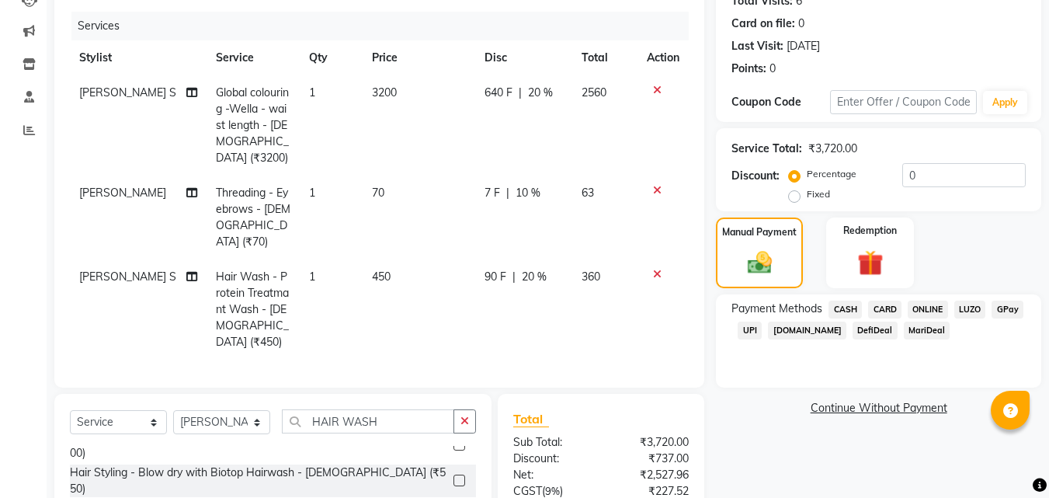
click at [921, 309] on span "ONLINE" at bounding box center [927, 309] width 40 height 18
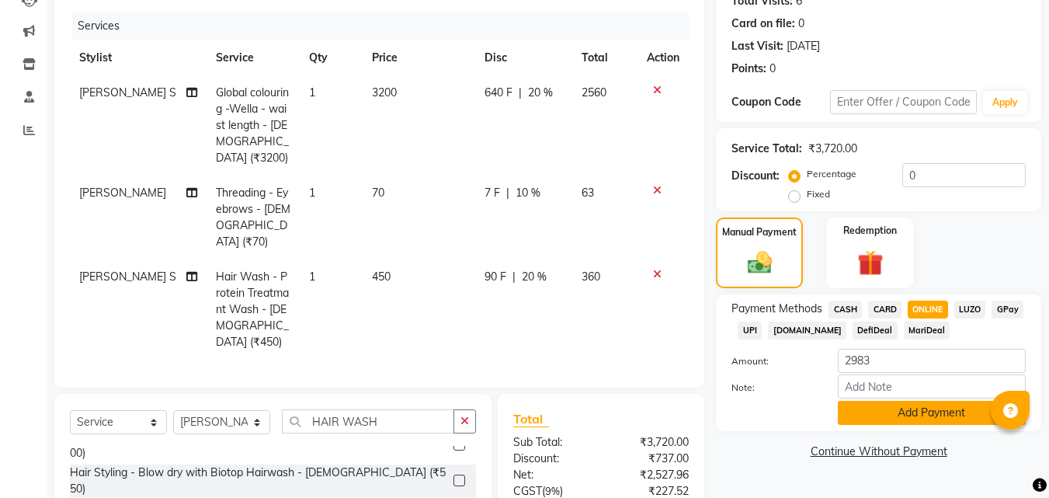
click at [904, 410] on button "Add Payment" at bounding box center [932, 413] width 188 height 24
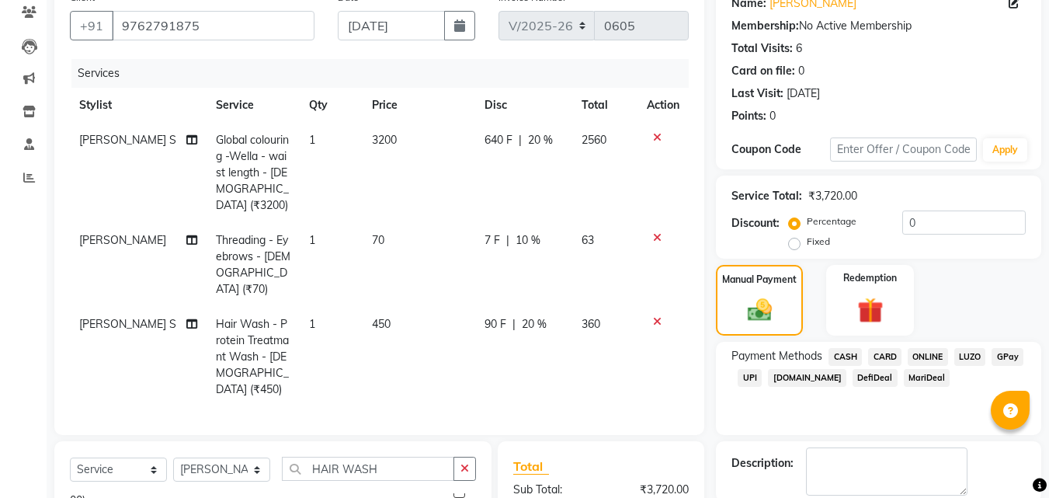
scroll to position [0, 0]
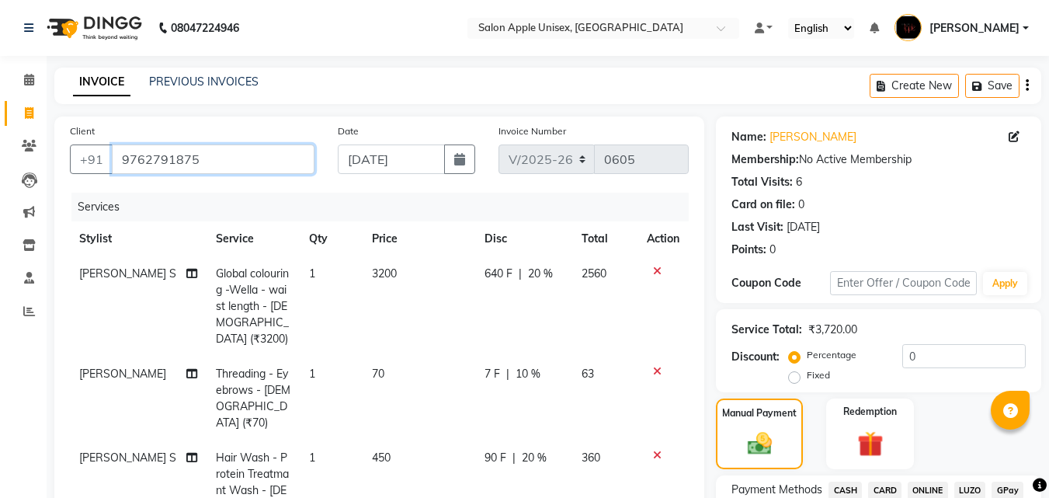
click at [244, 153] on input "9762791875" at bounding box center [213, 158] width 203 height 29
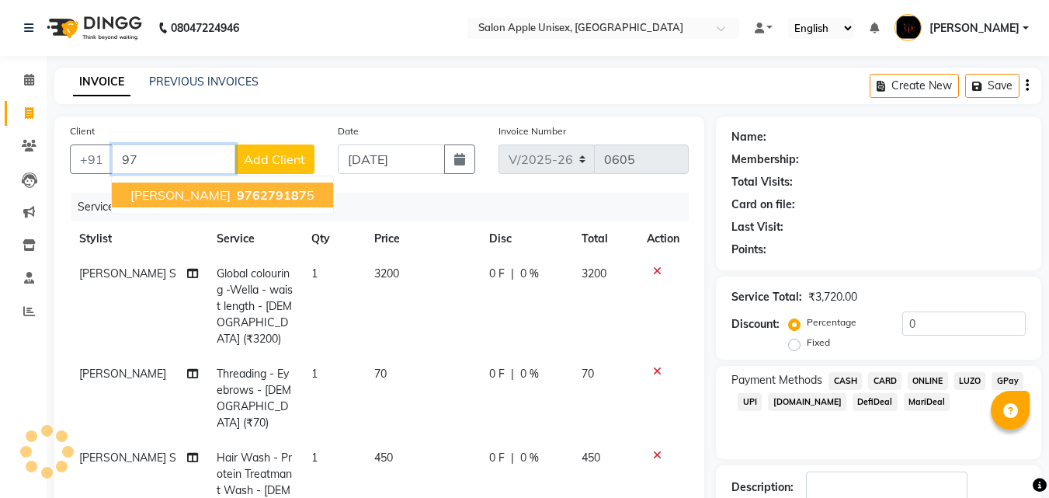
type input "9"
type input "9665573993"
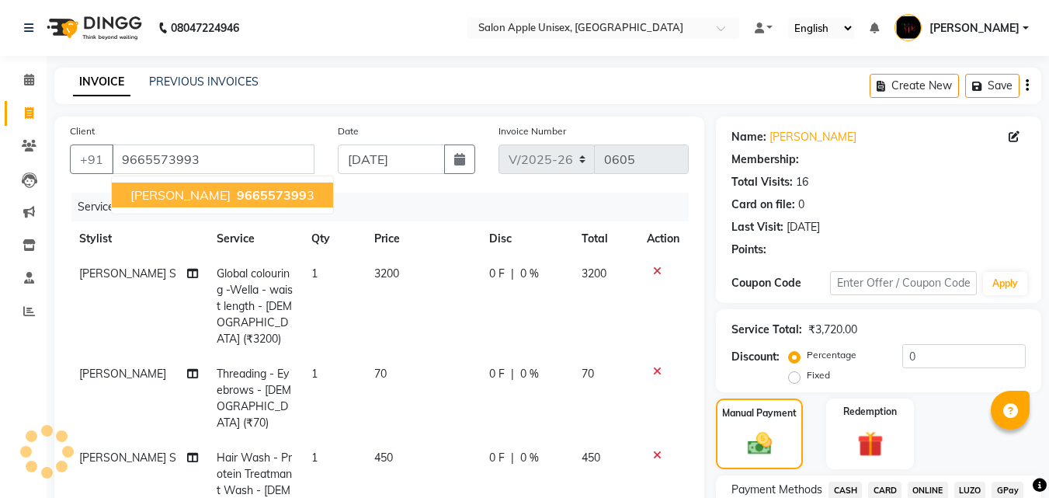
type input "10"
select select "1: Object"
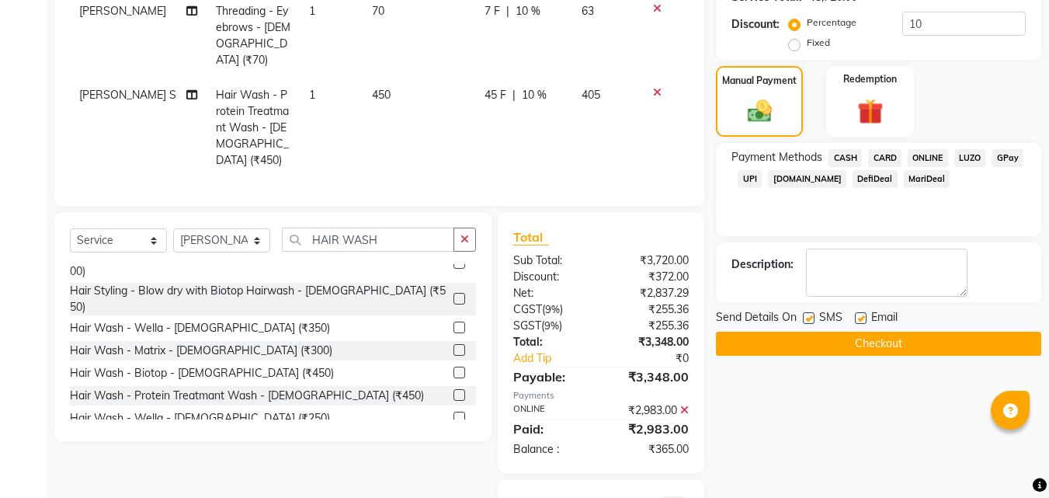
scroll to position [181, 0]
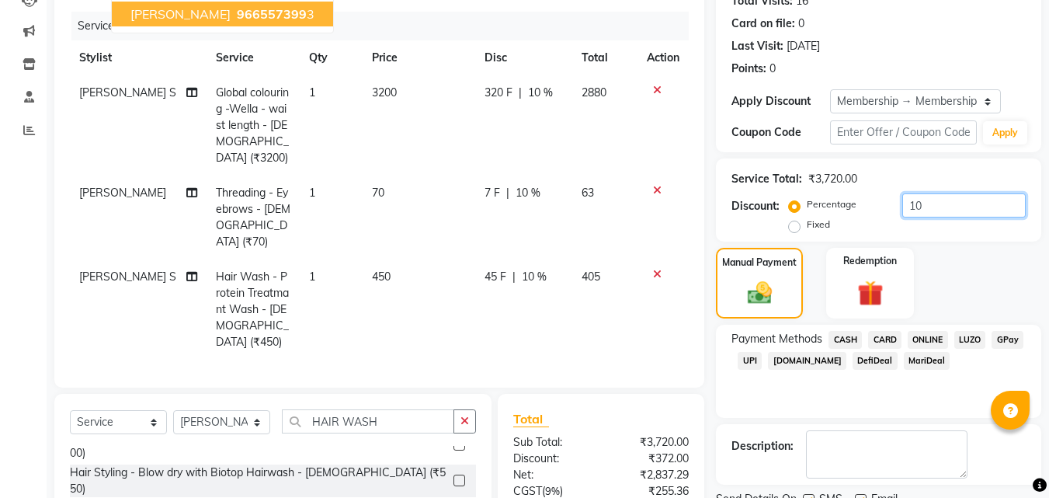
click at [912, 203] on input "10" at bounding box center [963, 205] width 123 height 24
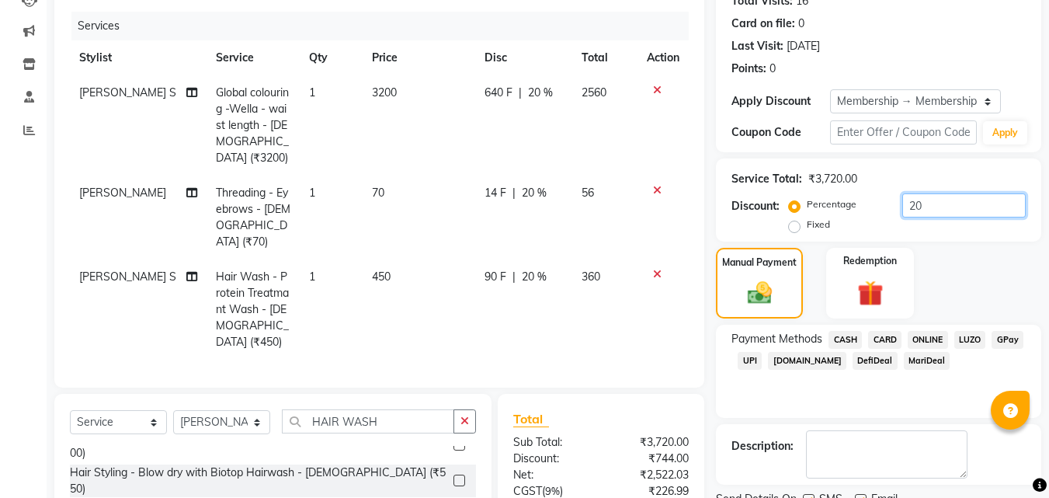
type input "20"
click at [765, 401] on div "Payment Methods CASH CARD ONLINE LUZO GPay UPI Deal.mu DefiDeal MariDeal" at bounding box center [878, 370] width 325 height 93
click at [525, 185] on span "20 %" at bounding box center [534, 193] width 25 height 16
select select "53858"
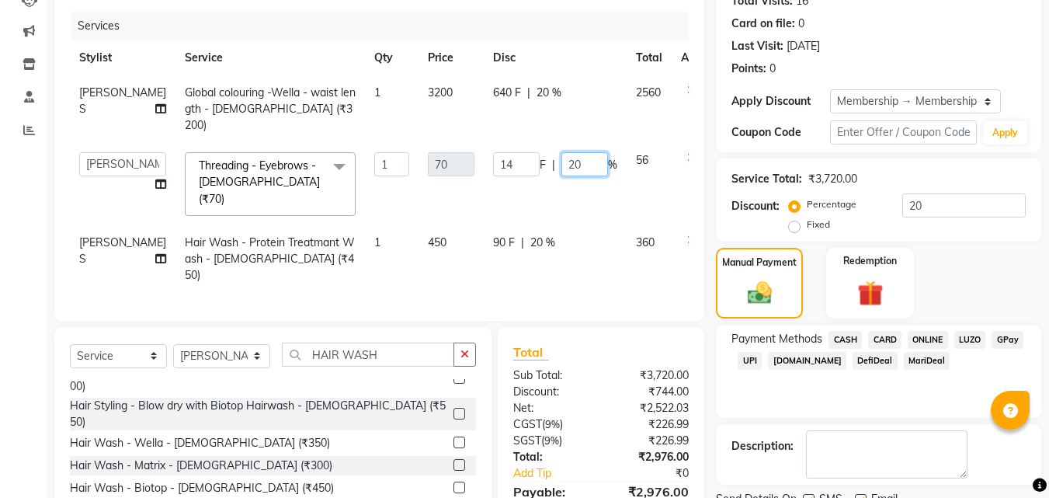
click at [561, 152] on input "20" at bounding box center [584, 164] width 47 height 24
type input "10"
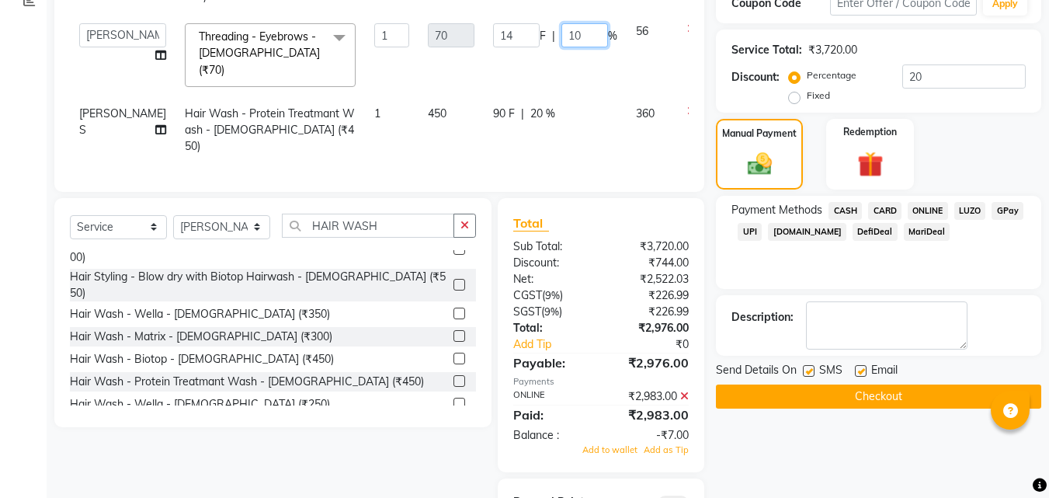
scroll to position [346, 0]
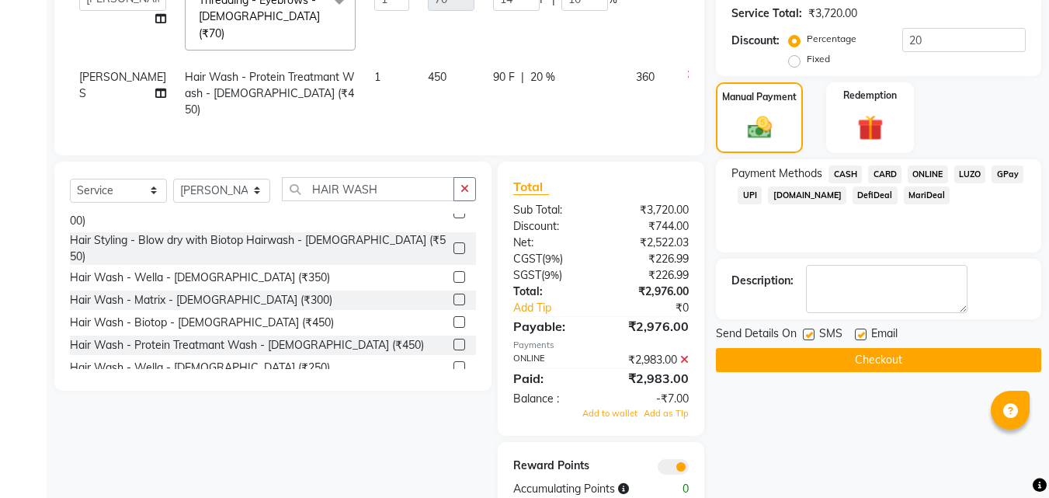
click at [770, 429] on div "Name: Supriya Membership: end on 15-08-2026 Total Visits: 16 Card on file: 0 La…" at bounding box center [884, 141] width 337 height 742
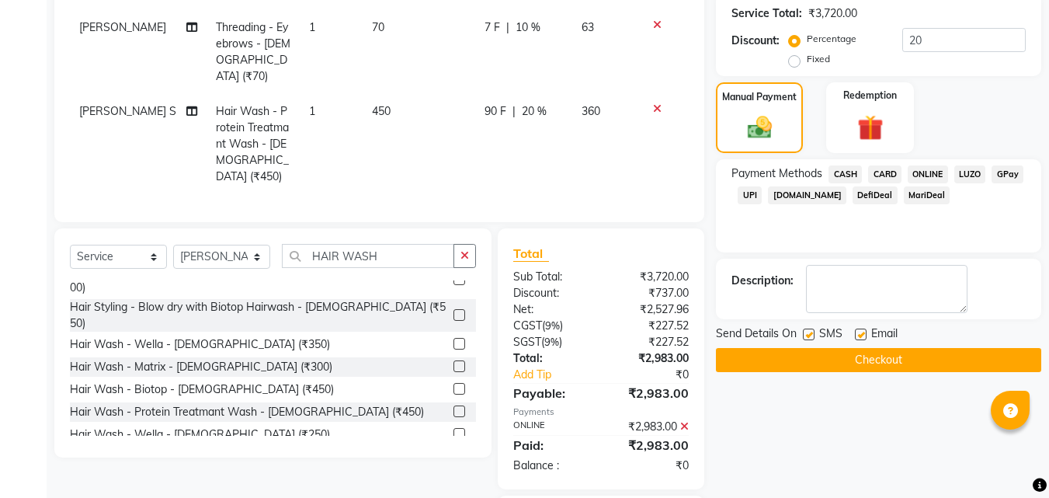
click at [945, 358] on button "Checkout" at bounding box center [878, 360] width 325 height 24
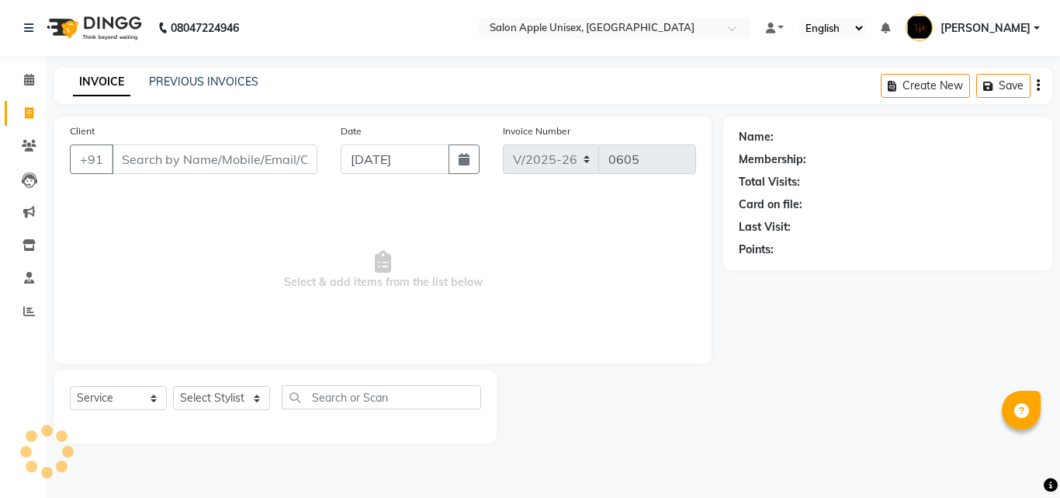
select select "133"
select select "service"
click at [257, 172] on input "Client" at bounding box center [215, 158] width 206 height 29
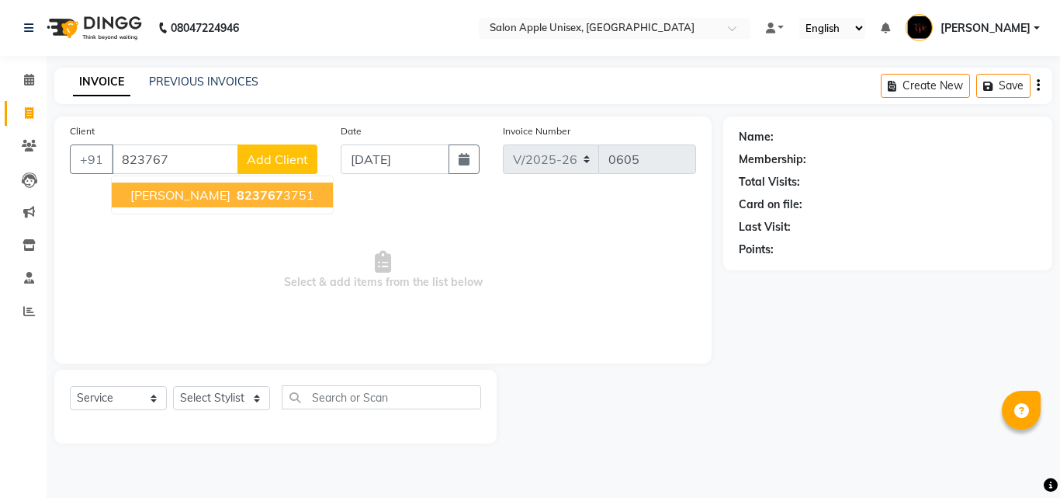
click at [241, 193] on span "823767" at bounding box center [260, 195] width 47 height 16
type input "8237673751"
select select "1: Object"
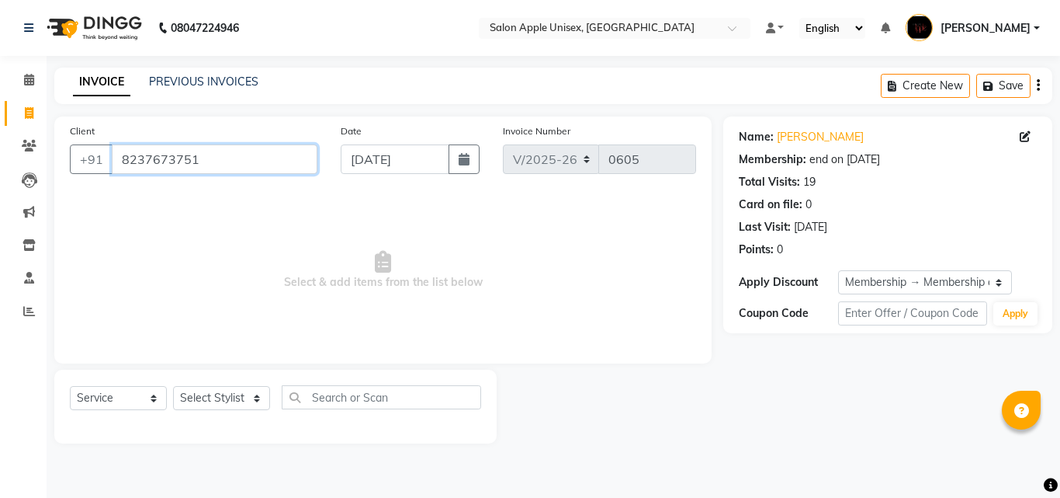
click at [232, 167] on input "8237673751" at bounding box center [215, 158] width 206 height 29
click at [266, 397] on select "Select Stylist [PERSON_NAME] [PERSON_NAME] [PERSON_NAME] [PERSON_NAME] [PERSON_…" at bounding box center [221, 398] width 97 height 24
select select "53858"
click at [173, 386] on select "Select Stylist [PERSON_NAME] [PERSON_NAME] [PERSON_NAME] [PERSON_NAME] [PERSON_…" at bounding box center [221, 398] width 97 height 24
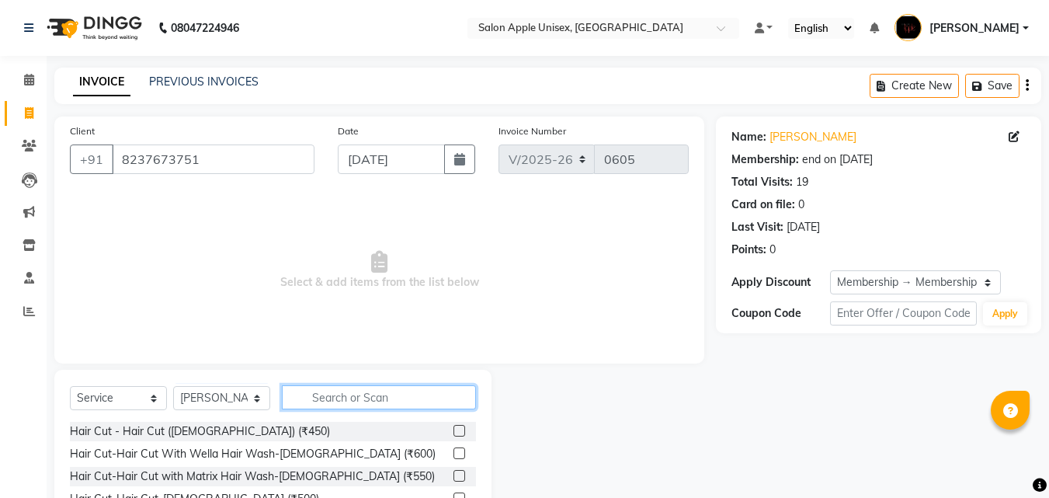
click at [422, 393] on input "text" at bounding box center [379, 397] width 194 height 24
click at [792, 144] on link "Jai Dhumal" at bounding box center [812, 137] width 87 height 16
click at [388, 403] on input "text" at bounding box center [379, 397] width 194 height 24
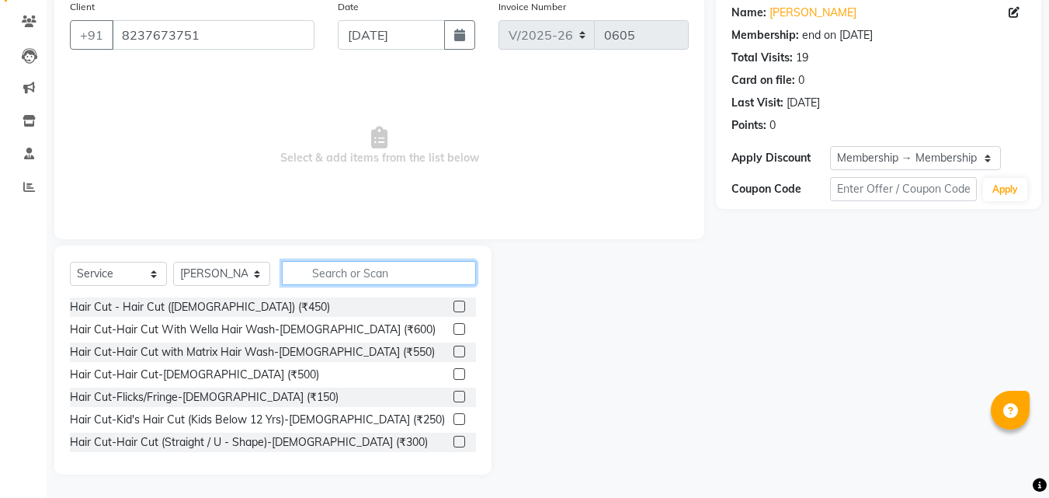
click at [356, 272] on input "text" at bounding box center [379, 273] width 194 height 24
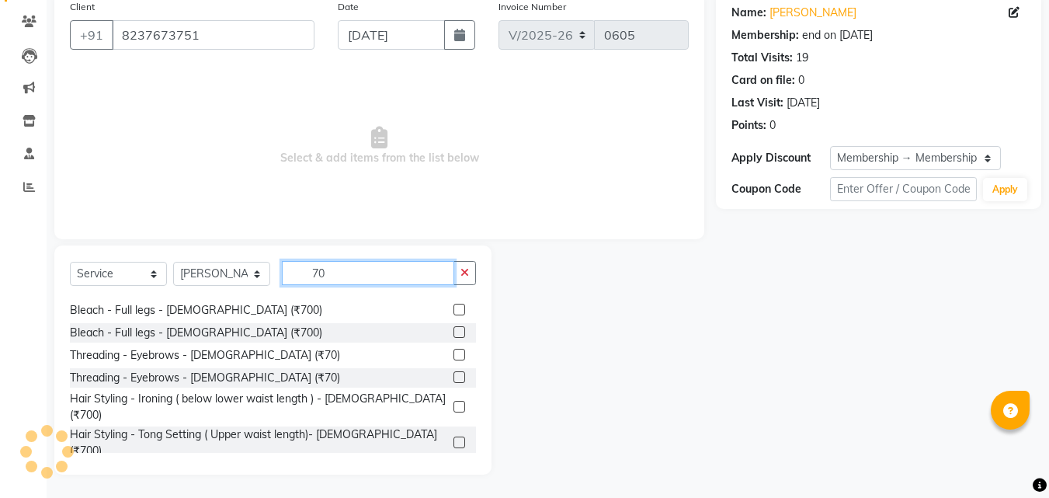
scroll to position [186, 0]
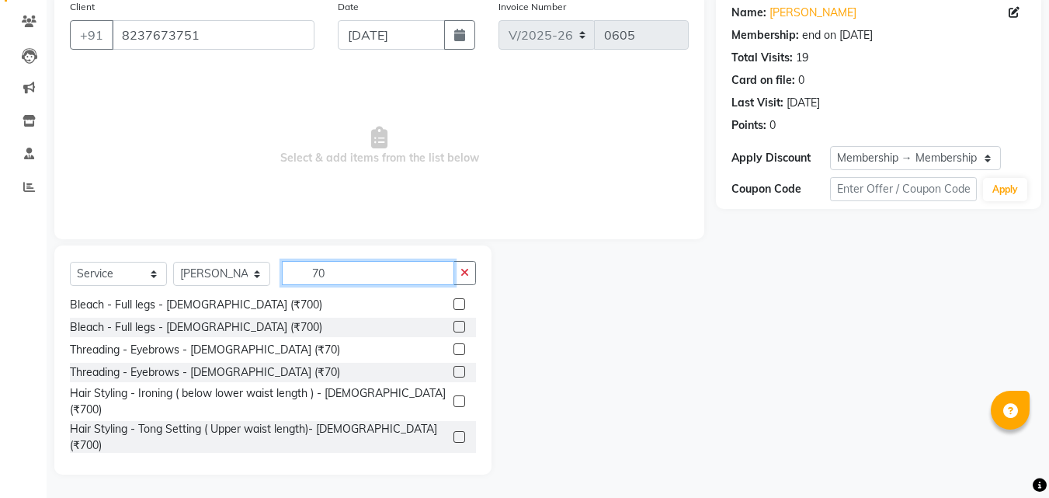
type input "70"
click at [453, 343] on label at bounding box center [459, 349] width 12 height 12
click at [453, 345] on input "checkbox" at bounding box center [458, 350] width 10 height 10
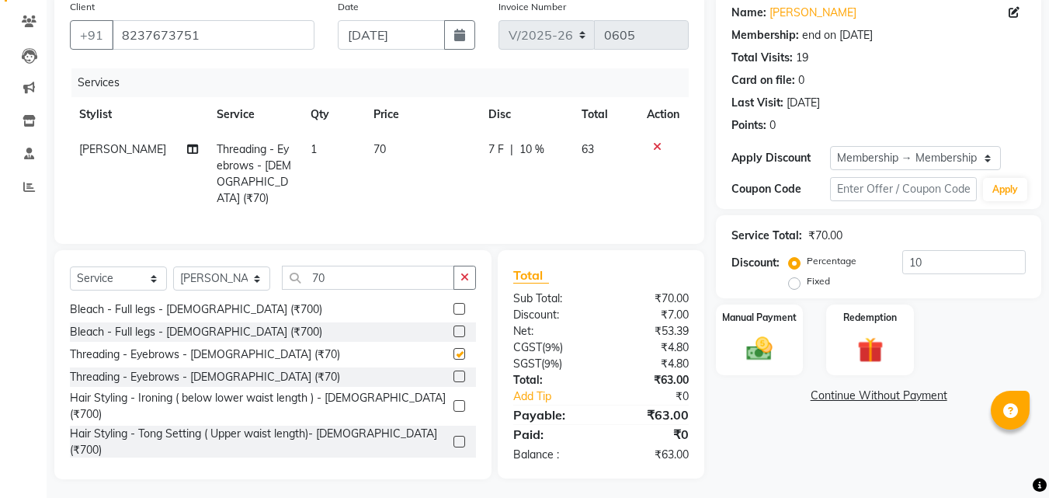
checkbox input "false"
click at [460, 276] on button "button" at bounding box center [464, 277] width 23 height 24
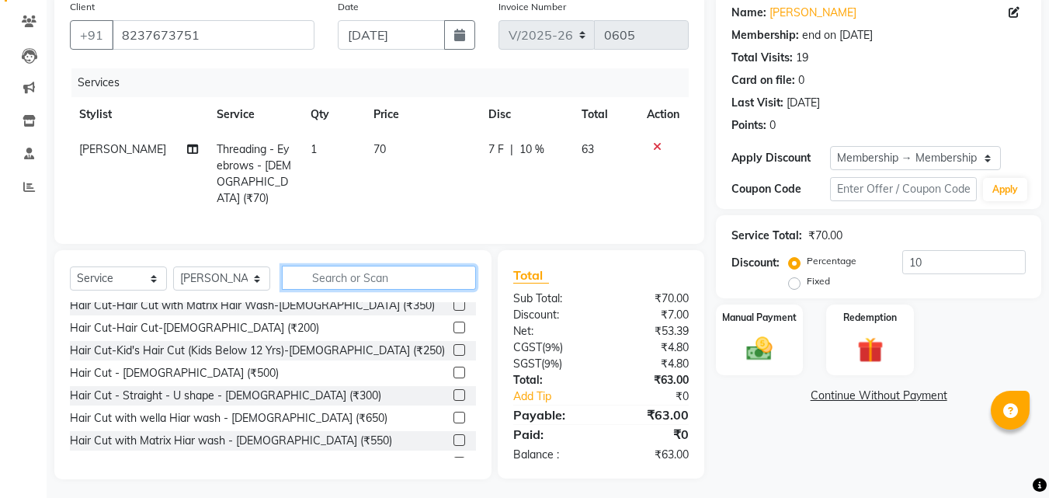
click at [375, 276] on input "text" at bounding box center [379, 277] width 194 height 24
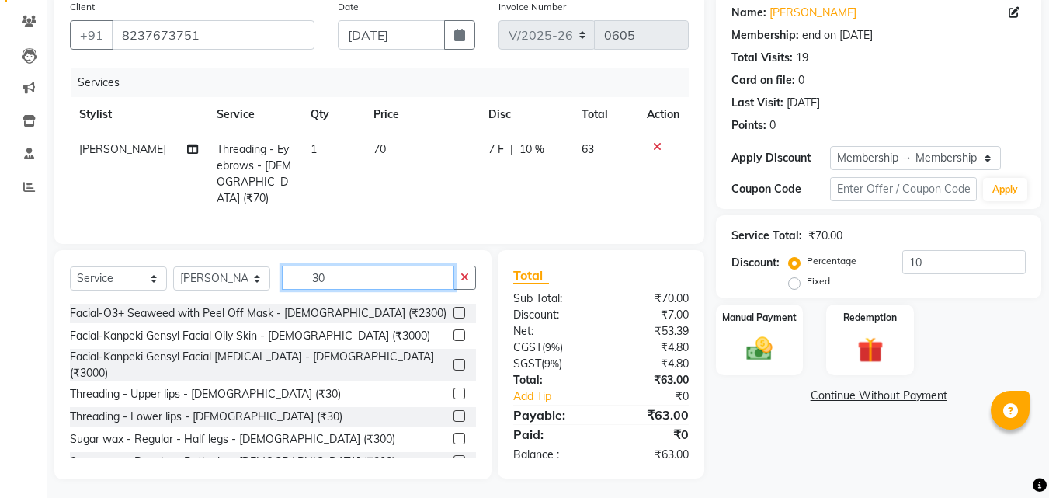
scroll to position [373, 0]
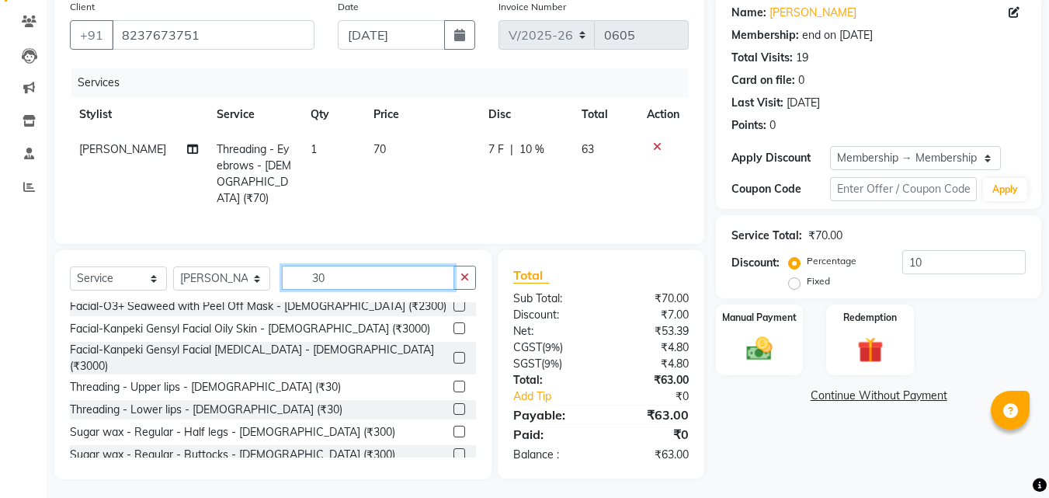
type input "30"
click at [453, 380] on div at bounding box center [458, 388] width 10 height 16
click at [453, 380] on label at bounding box center [459, 386] width 12 height 12
click at [453, 382] on input "checkbox" at bounding box center [458, 387] width 10 height 10
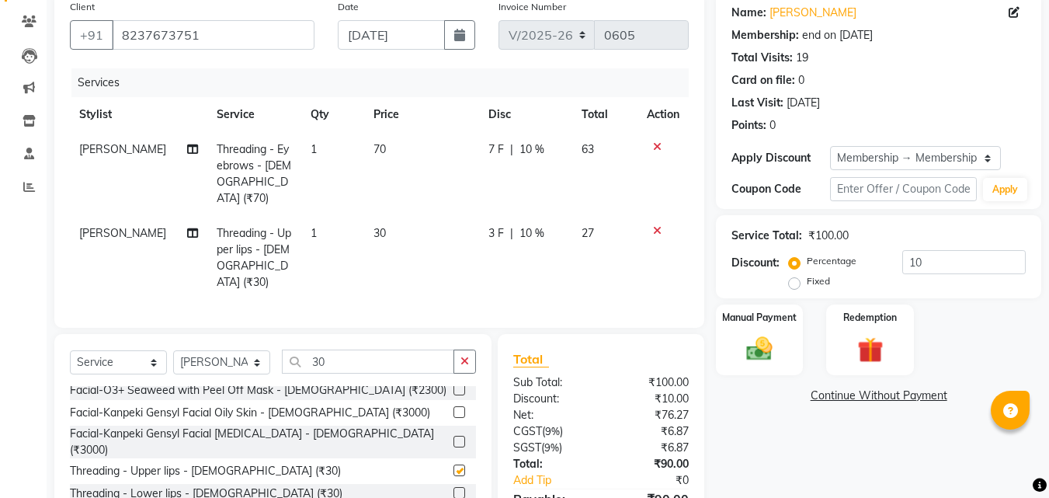
checkbox input "false"
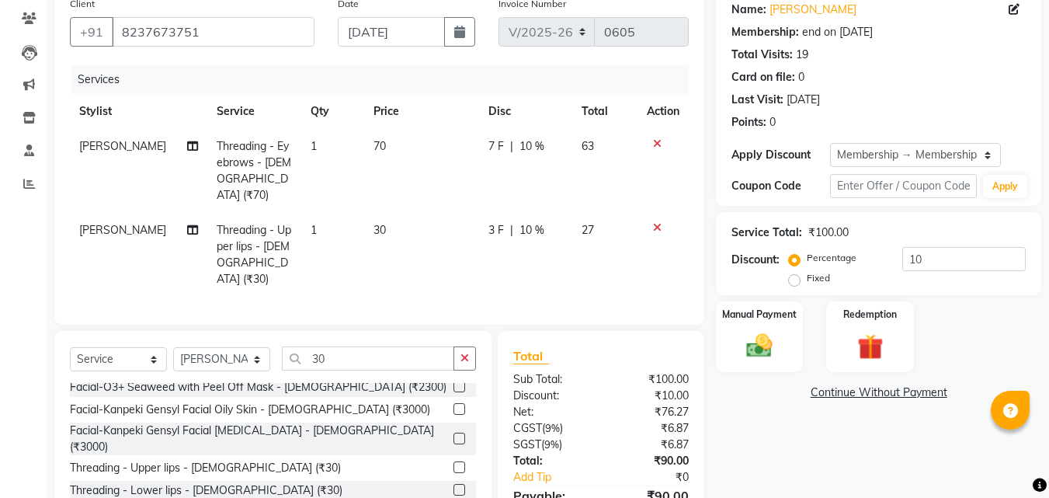
scroll to position [192, 0]
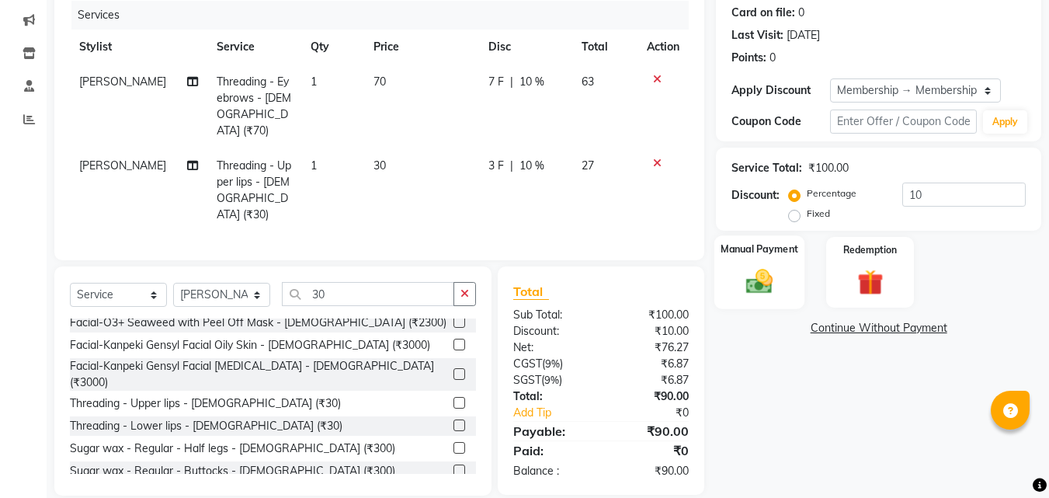
click at [758, 276] on img at bounding box center [758, 280] width 43 height 31
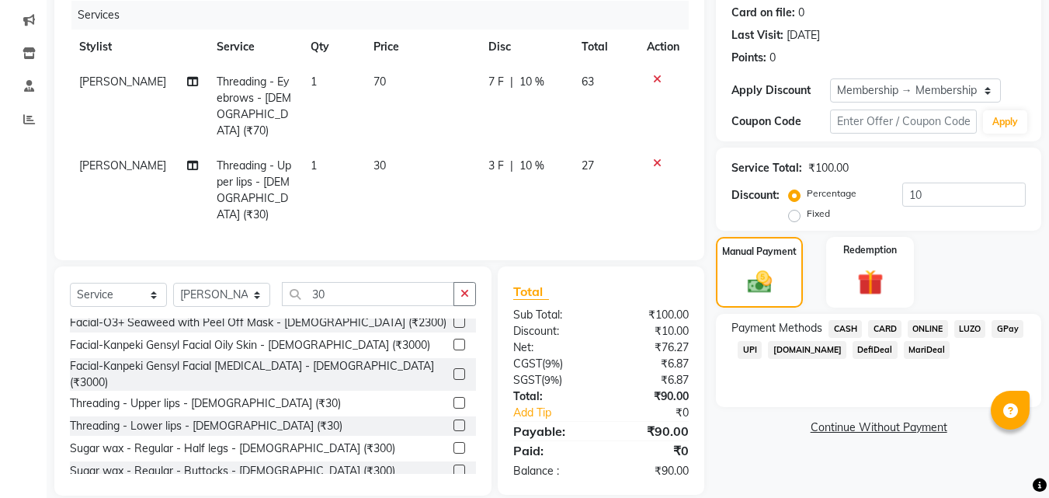
click at [925, 330] on span "ONLINE" at bounding box center [927, 329] width 40 height 18
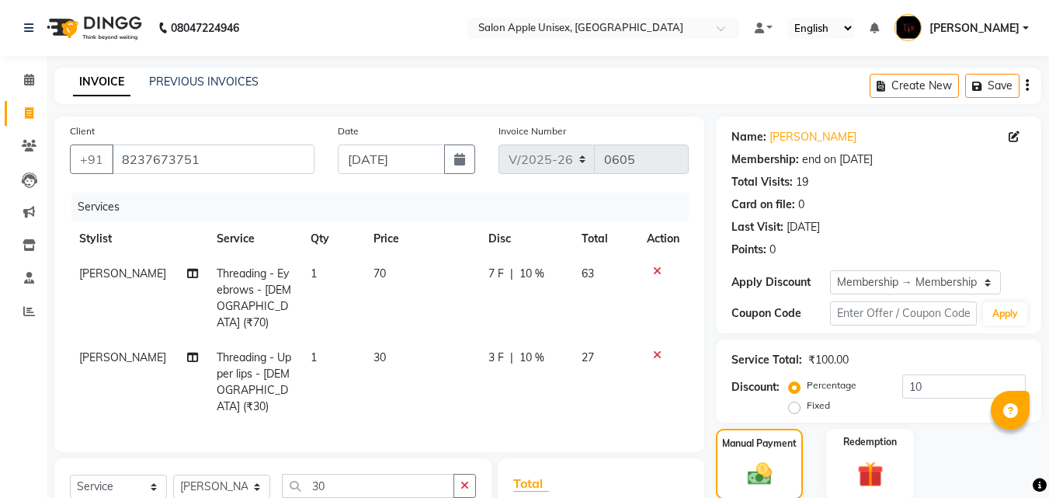
scroll to position [199, 0]
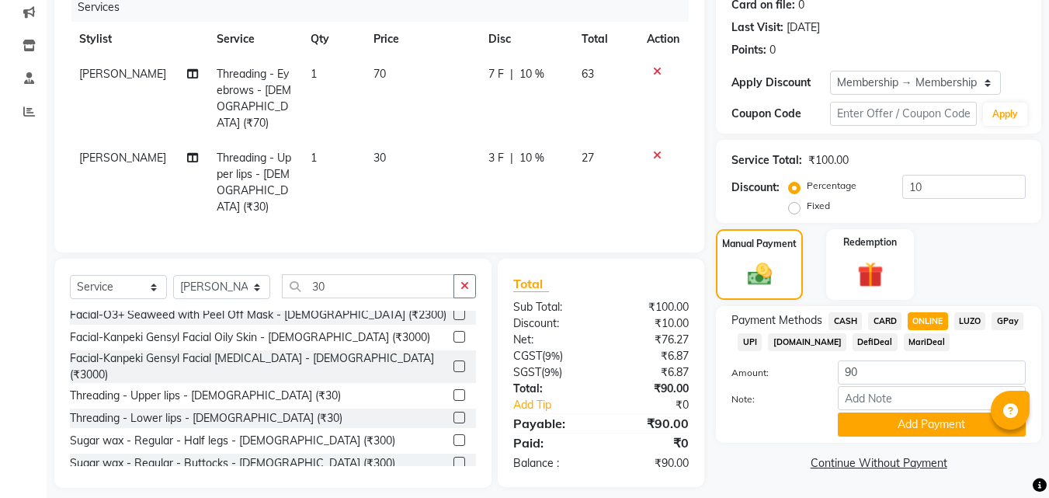
click at [930, 321] on span "ONLINE" at bounding box center [927, 321] width 40 height 18
click at [930, 432] on button "Add Payment" at bounding box center [932, 424] width 188 height 24
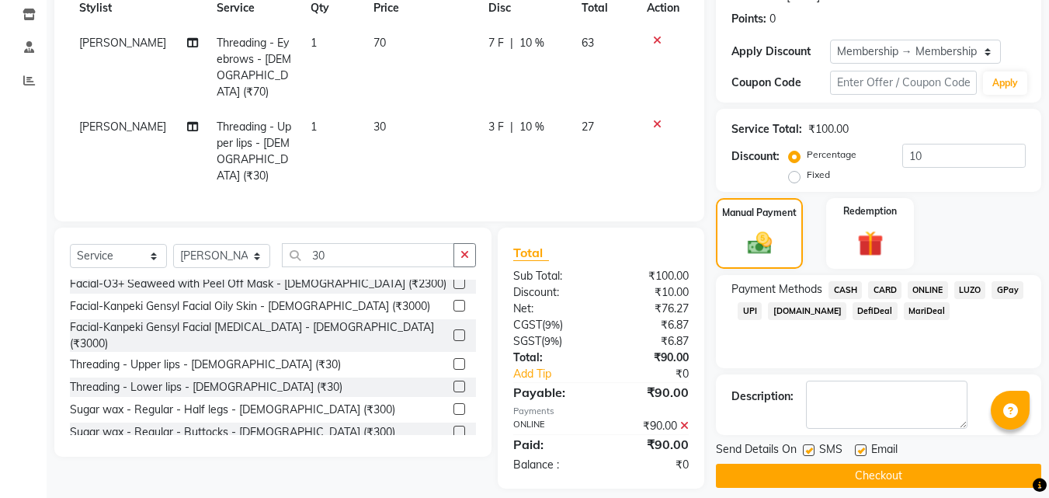
scroll to position [244, 0]
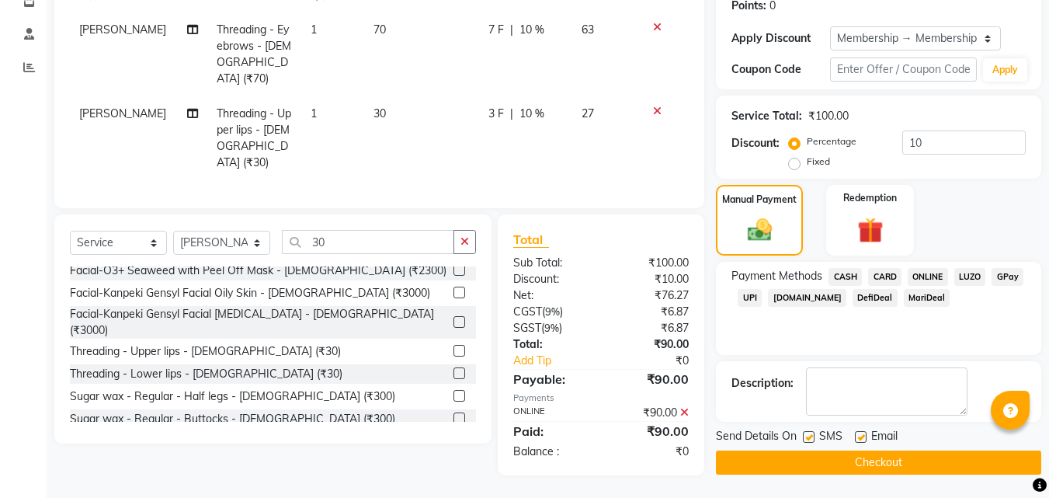
click at [827, 474] on button "Checkout" at bounding box center [878, 462] width 325 height 24
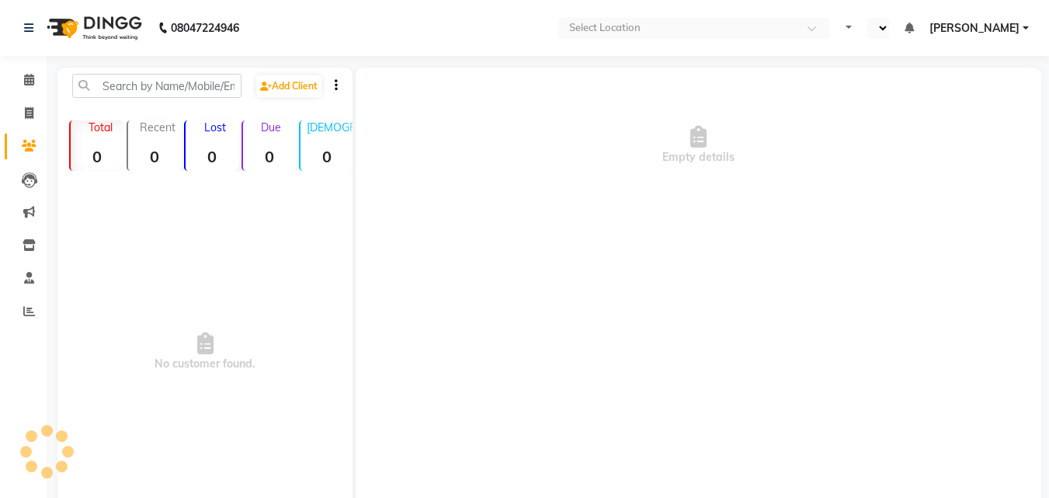
select select "en"
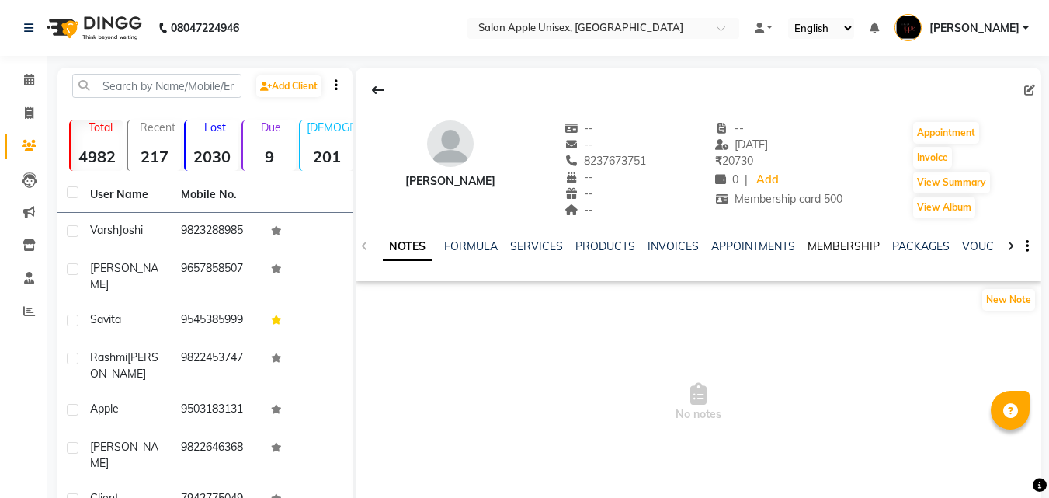
click at [829, 242] on link "MEMBERSHIP" at bounding box center [843, 246] width 72 height 14
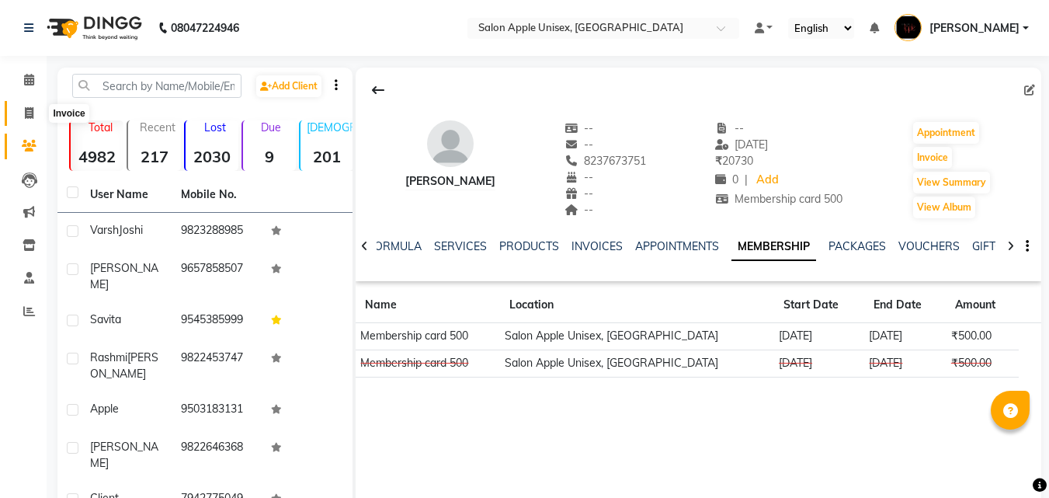
click at [28, 110] on icon at bounding box center [29, 113] width 9 height 12
select select "service"
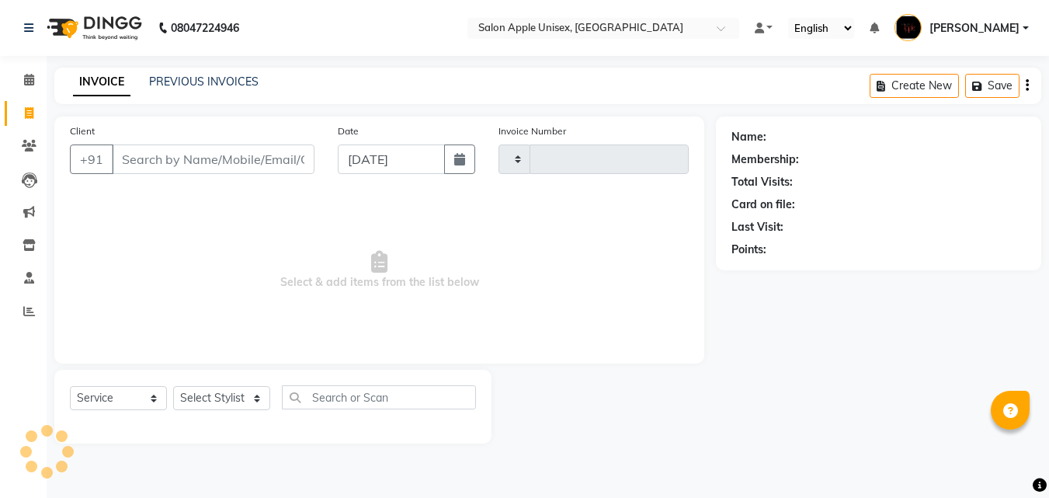
type input "0606"
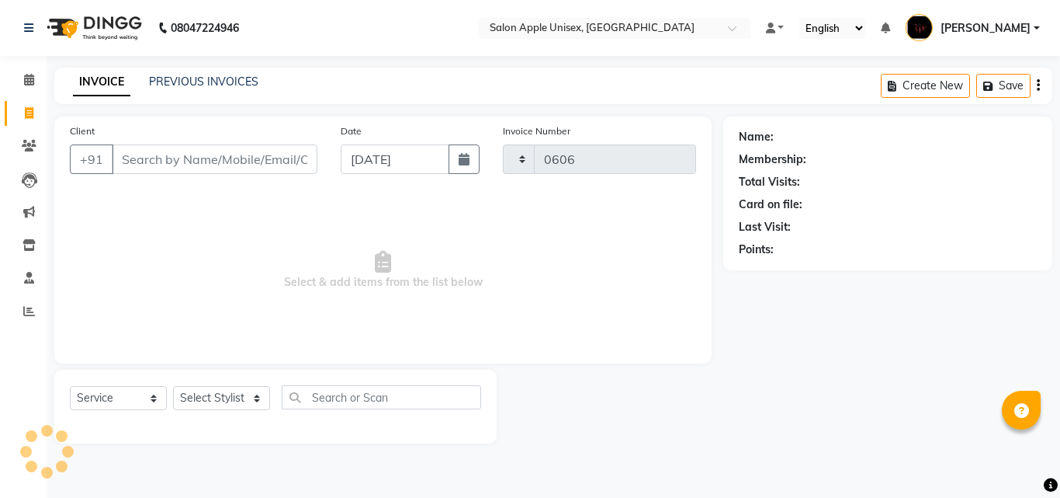
select select "133"
click at [28, 142] on icon at bounding box center [29, 146] width 15 height 12
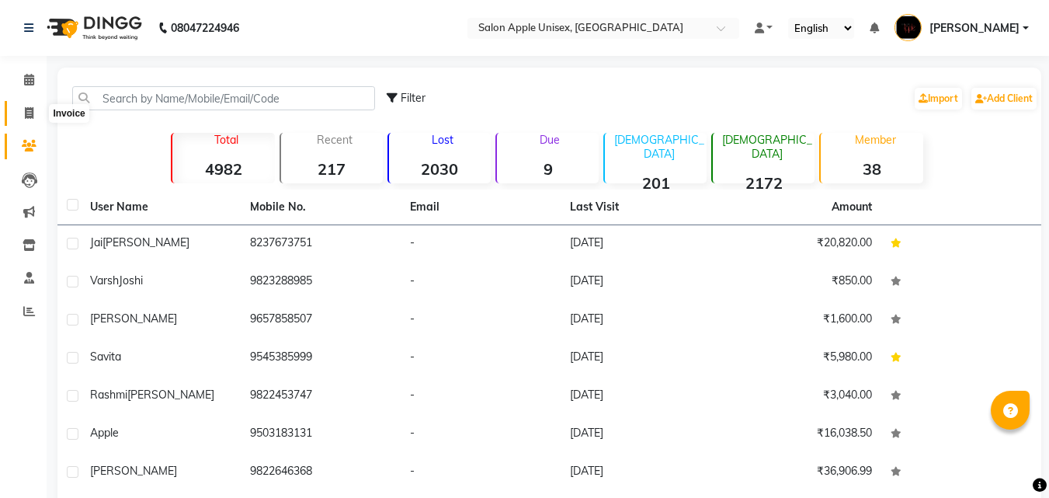
click at [26, 109] on icon at bounding box center [29, 113] width 9 height 12
select select "service"
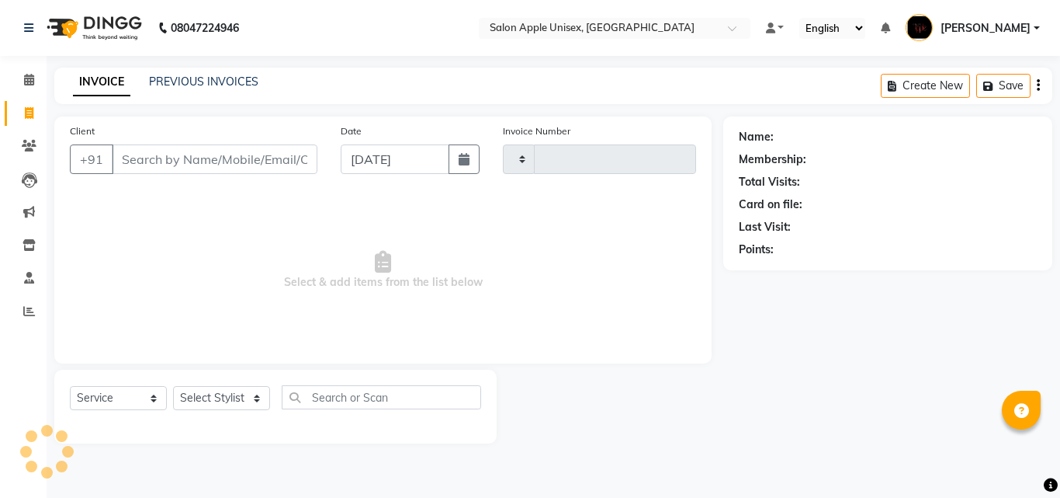
type input "0606"
select select "133"
click at [158, 173] on input "Client" at bounding box center [215, 158] width 206 height 29
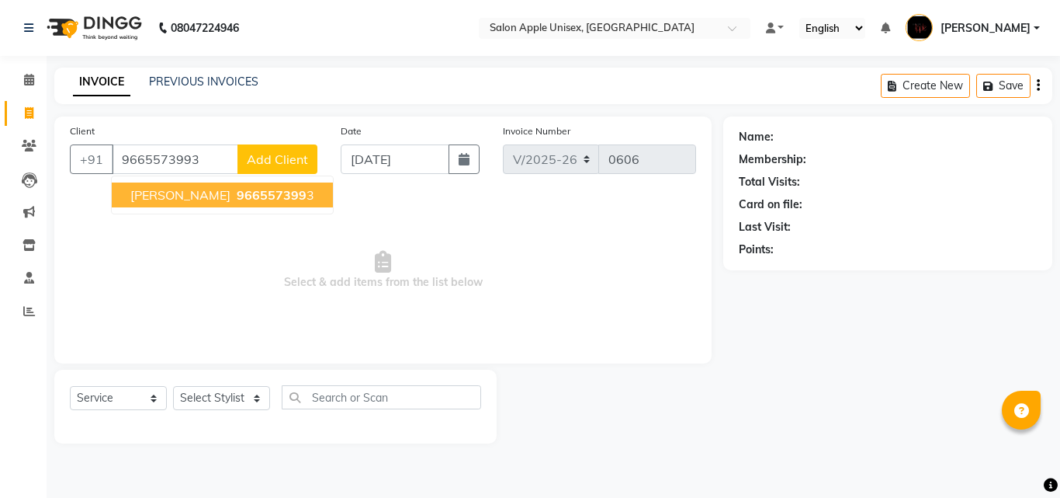
type input "9665573993"
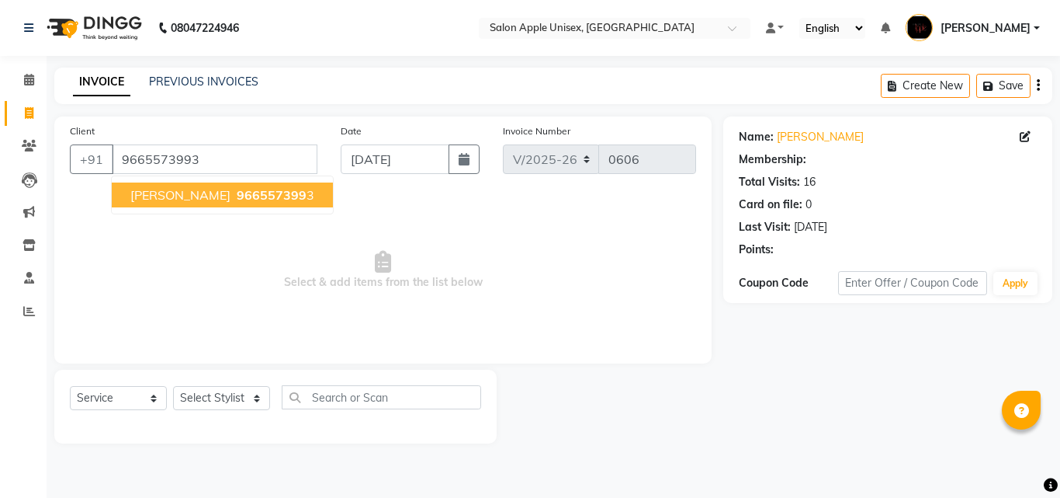
select select "1: Object"
click at [234, 197] on ngb-highlight "966557399 3" at bounding box center [274, 195] width 81 height 16
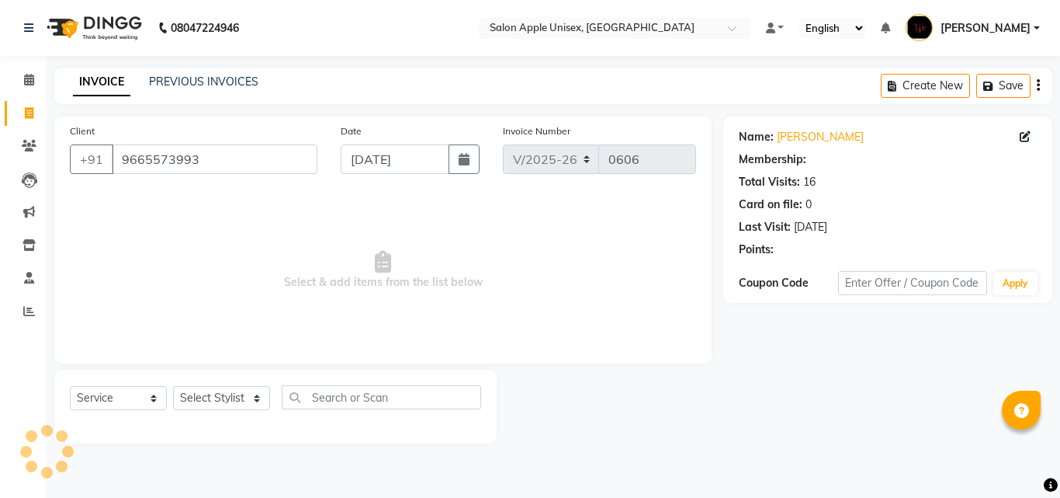
select select "1: Object"
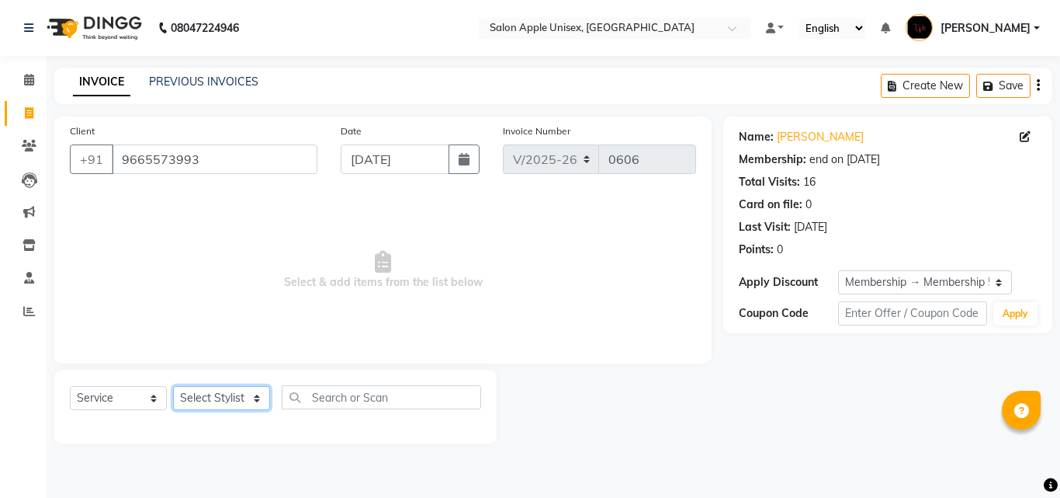
click at [256, 393] on select "Select Stylist Anjali Chinmay Kajol KOMAL SHINDE Pranav Ranveer Sakshi S" at bounding box center [221, 398] width 97 height 24
select select "22576"
click at [173, 386] on select "Select Stylist Anjali Chinmay Kajol KOMAL SHINDE Pranav Ranveer Sakshi S" at bounding box center [221, 398] width 97 height 24
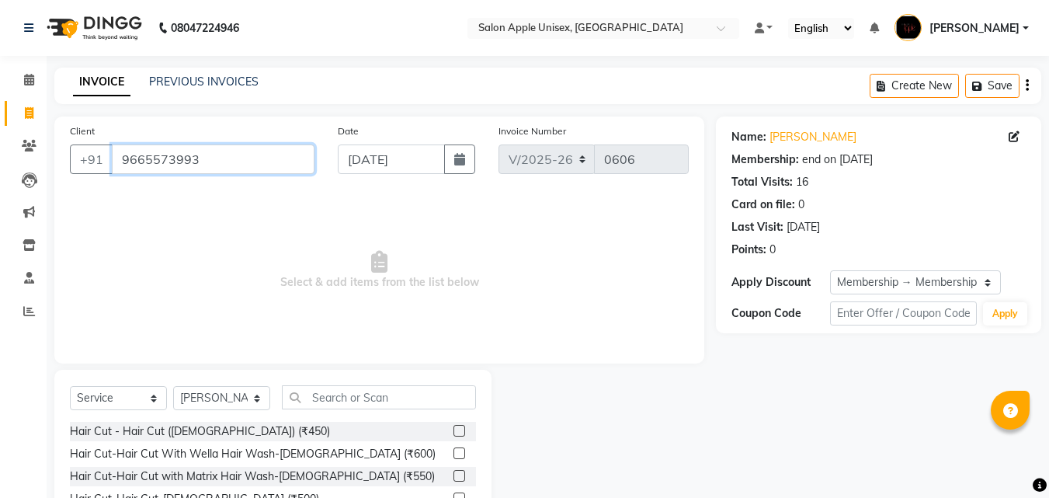
click at [266, 160] on input "9665573993" at bounding box center [213, 158] width 203 height 29
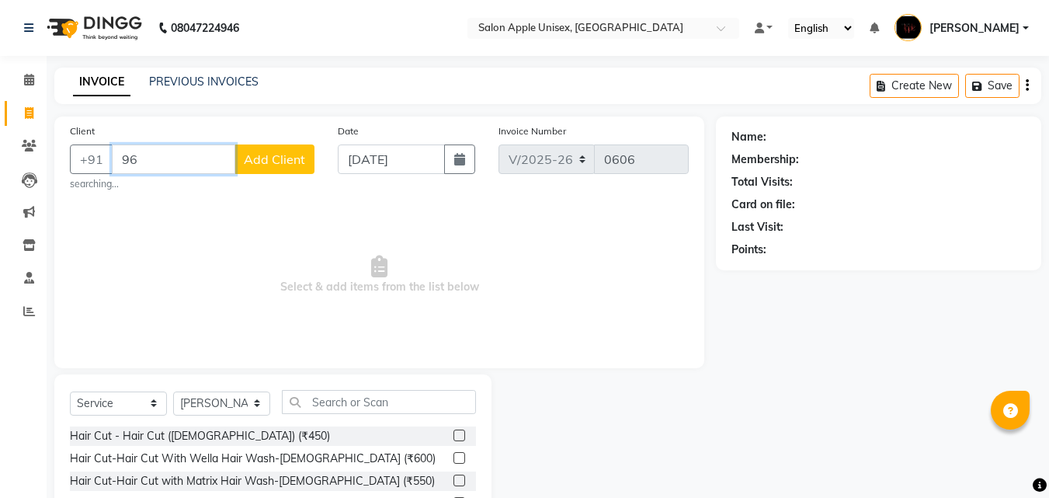
type input "9"
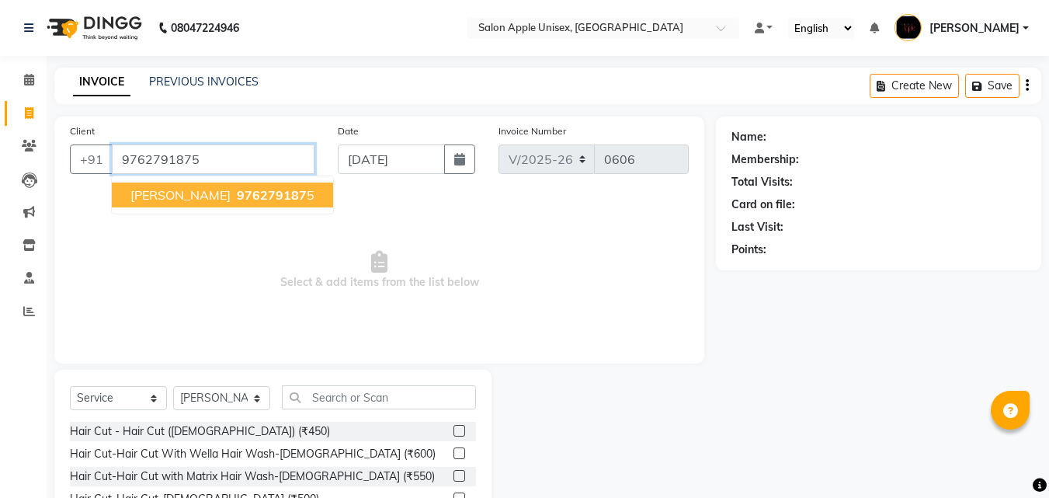
type input "9762791875"
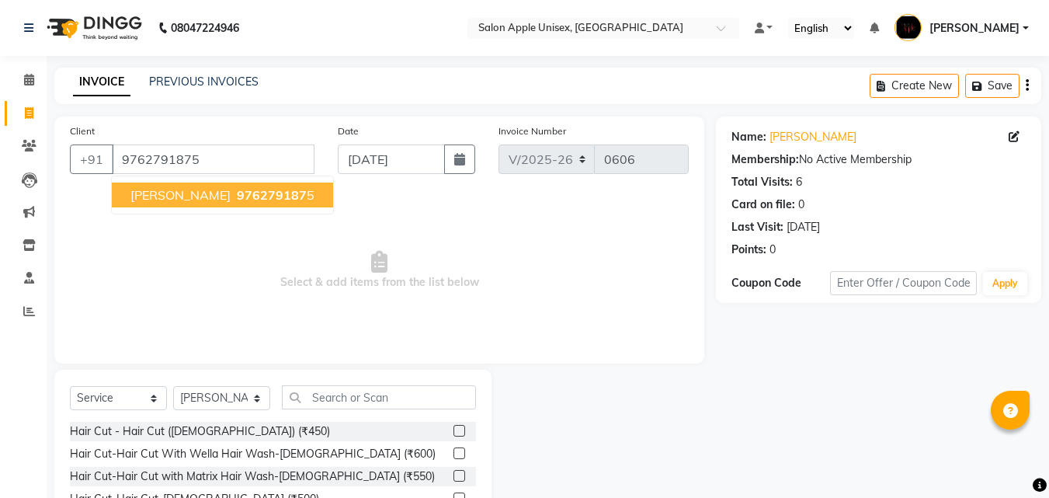
click at [165, 201] on span "Neha Kulkarni" at bounding box center [180, 195] width 100 height 16
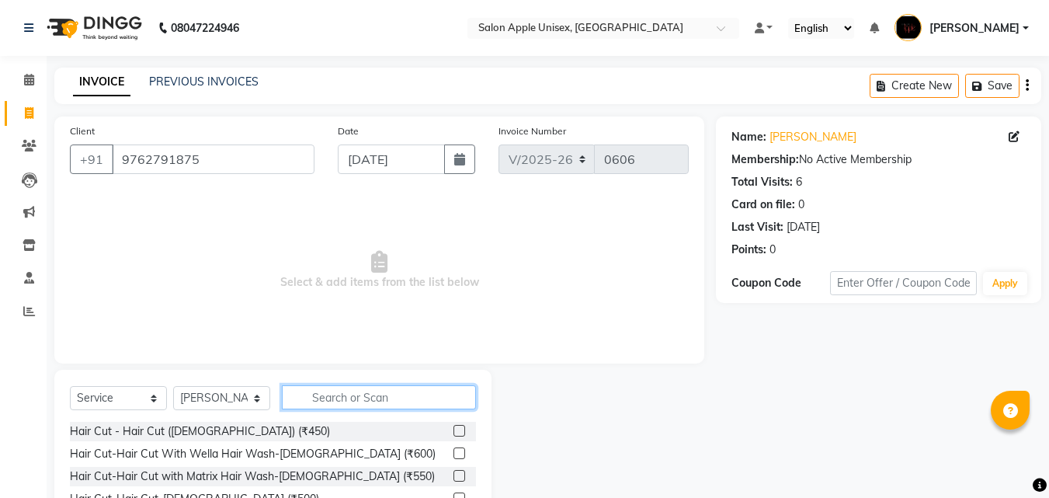
click at [314, 395] on input "text" at bounding box center [379, 397] width 194 height 24
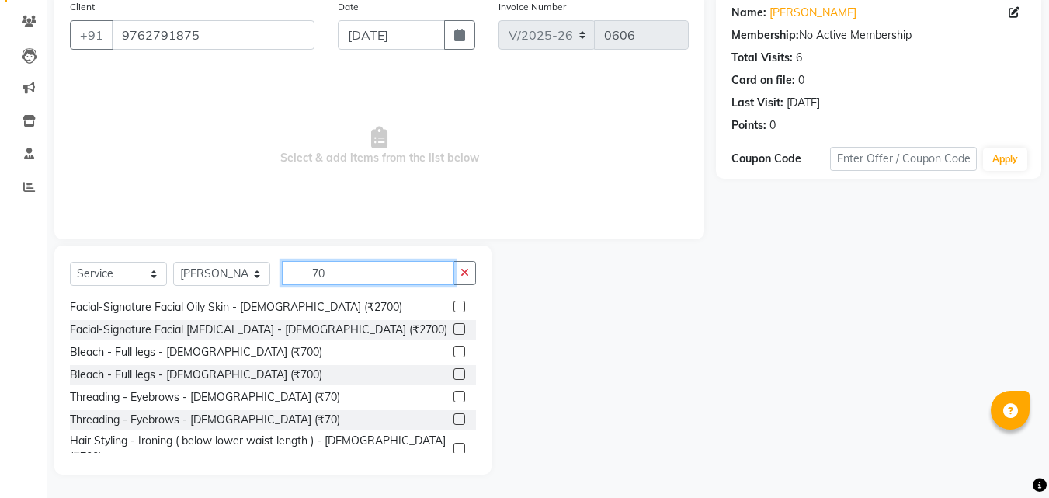
scroll to position [128, 0]
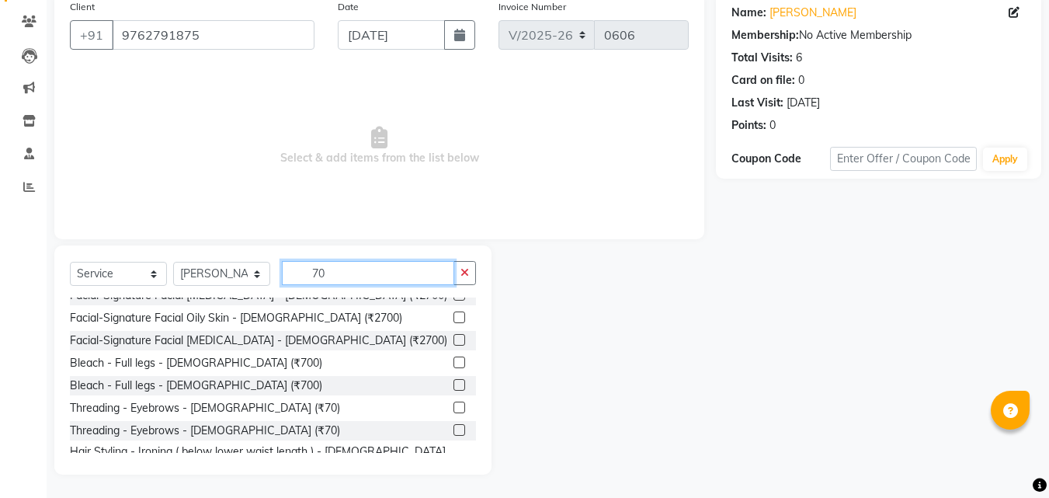
type input "70"
click at [453, 401] on label at bounding box center [459, 407] width 12 height 12
click at [453, 403] on input "checkbox" at bounding box center [458, 408] width 10 height 10
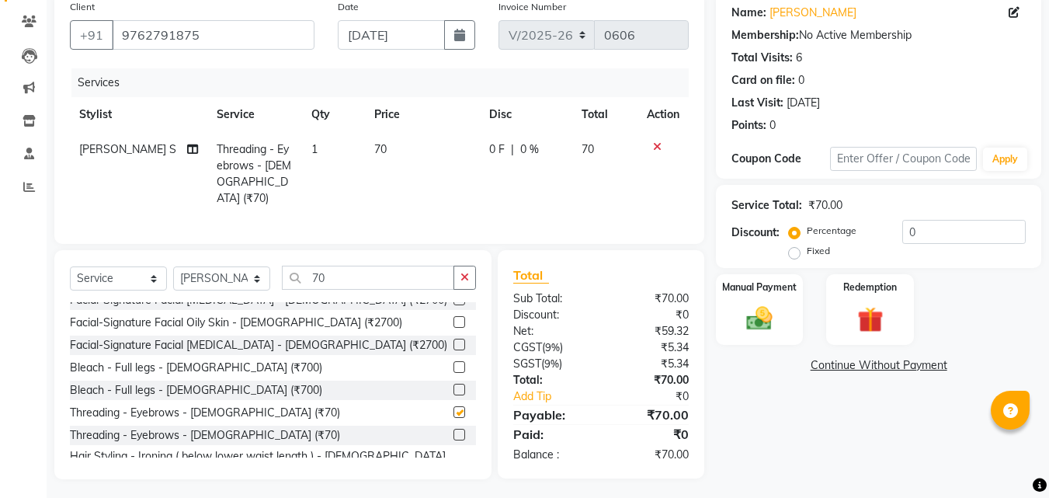
checkbox input "false"
click at [467, 272] on icon "button" at bounding box center [464, 277] width 9 height 11
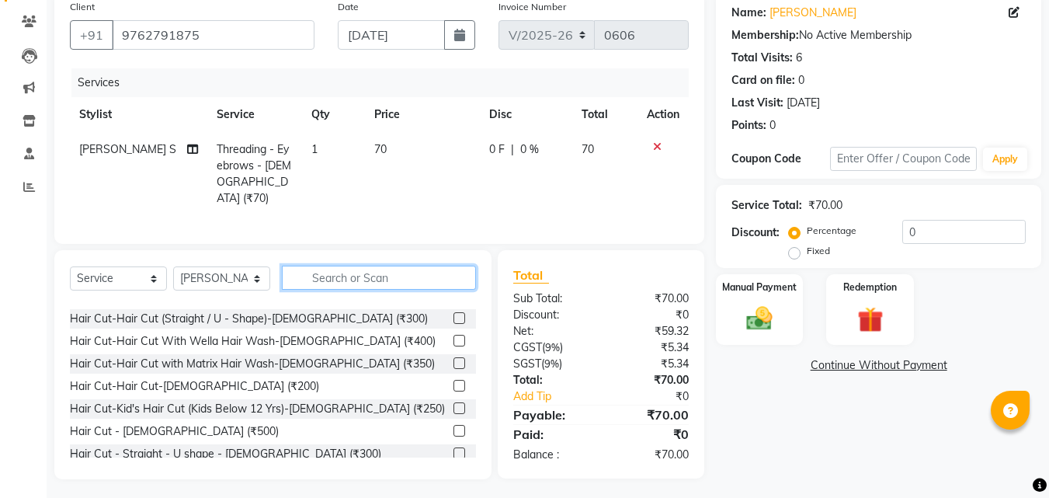
click at [421, 268] on input "text" at bounding box center [379, 277] width 194 height 24
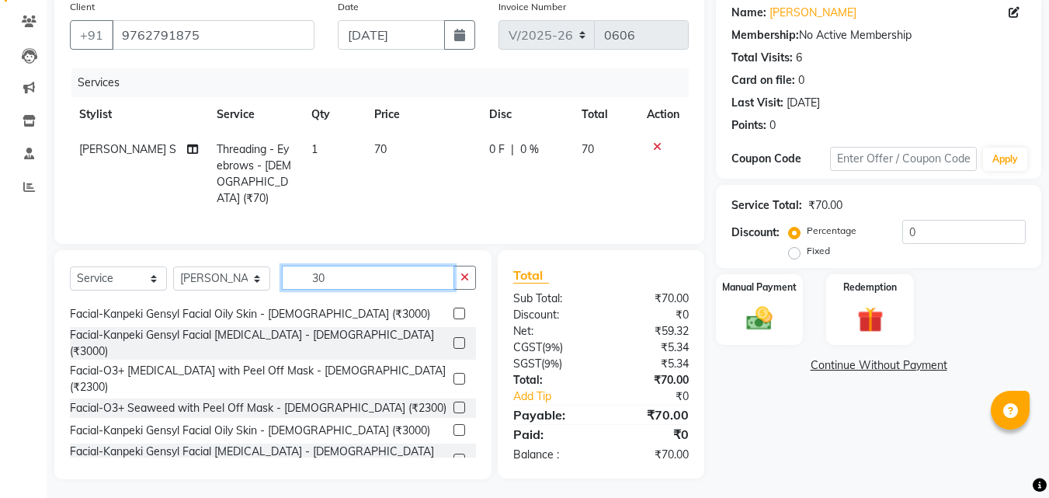
scroll to position [279, 0]
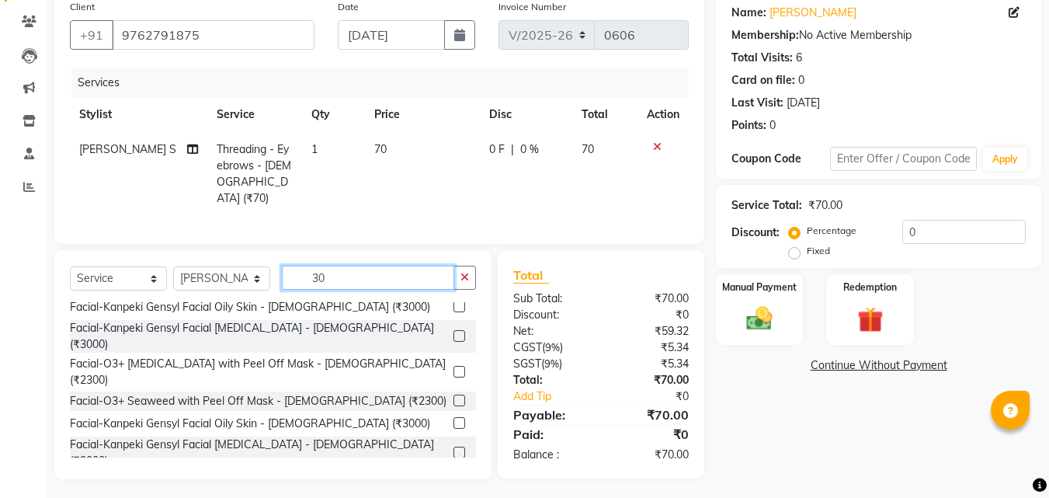
type input "30"
click at [453, 475] on label at bounding box center [459, 481] width 12 height 12
click at [453, 477] on input "checkbox" at bounding box center [458, 482] width 10 height 10
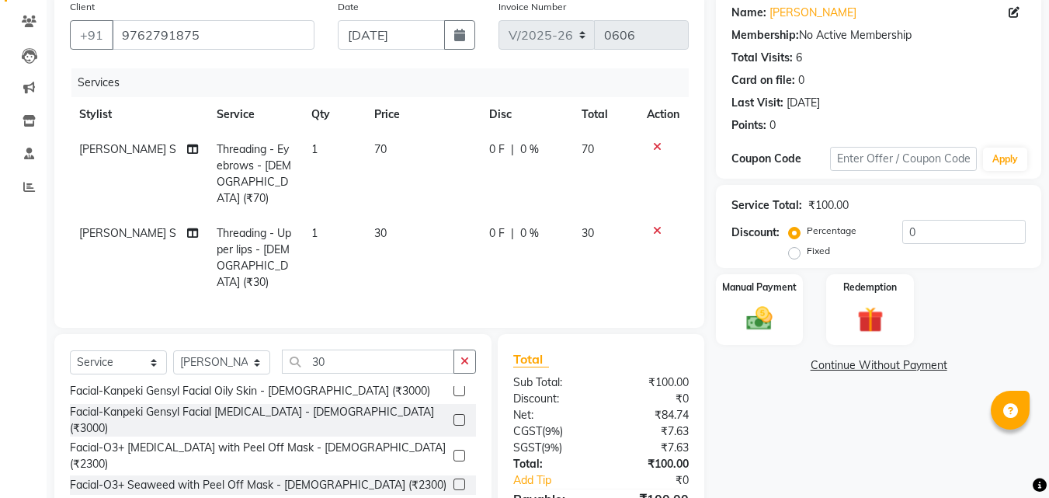
checkbox input "false"
click at [253, 350] on select "Select Stylist Anjali Chinmay Kajol KOMAL SHINDE Pranav Ranveer Sakshi S" at bounding box center [221, 362] width 97 height 24
select select "83974"
click at [173, 350] on select "Select Stylist Anjali Chinmay Kajol KOMAL SHINDE Pranav Ranveer Sakshi S" at bounding box center [221, 362] width 97 height 24
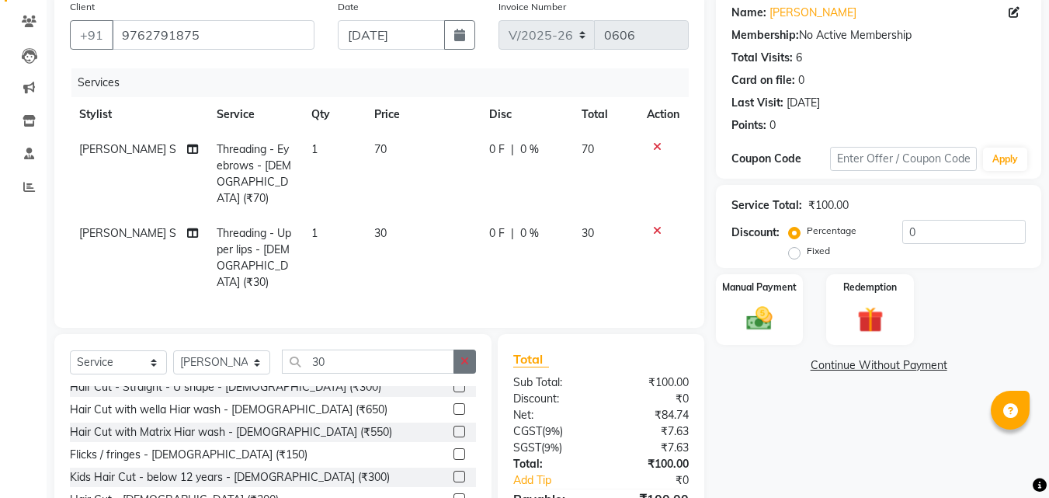
click at [456, 349] on button "button" at bounding box center [464, 361] width 23 height 24
click at [380, 349] on input "text" at bounding box center [379, 361] width 194 height 24
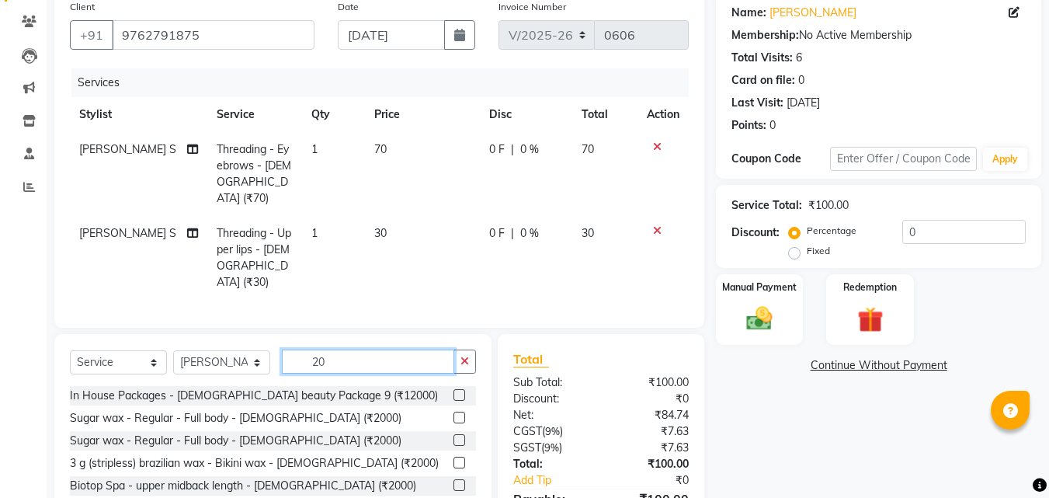
type input "2"
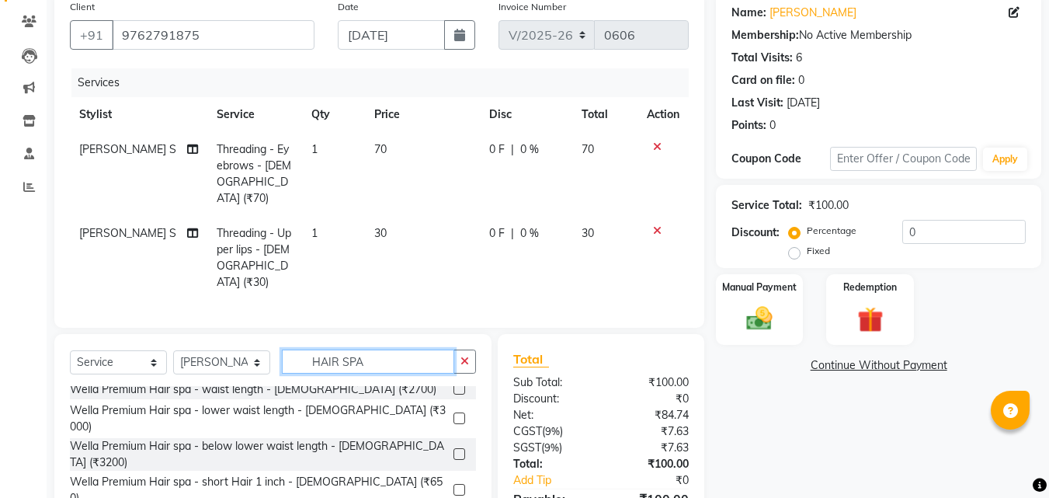
scroll to position [205, 0]
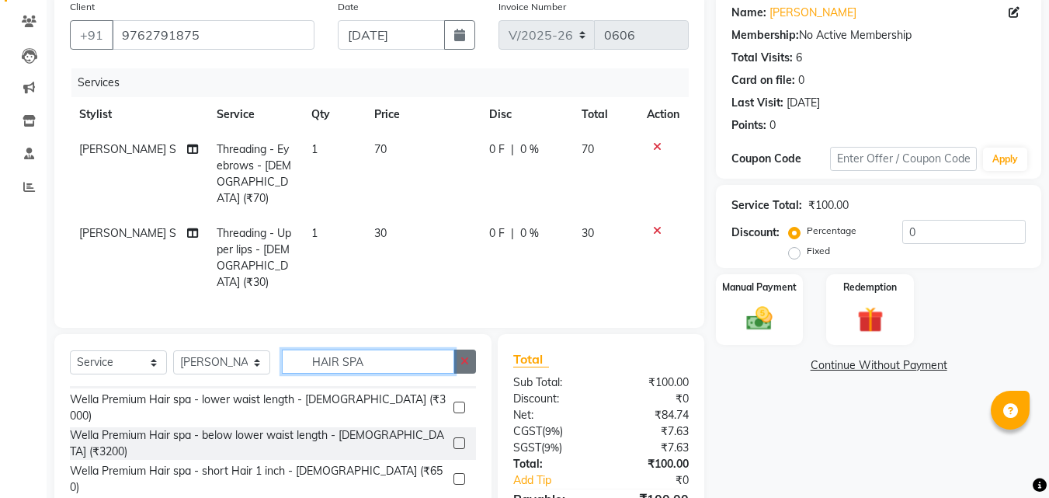
type input "HAIR SPA"
click at [464, 356] on icon "button" at bounding box center [464, 361] width 9 height 11
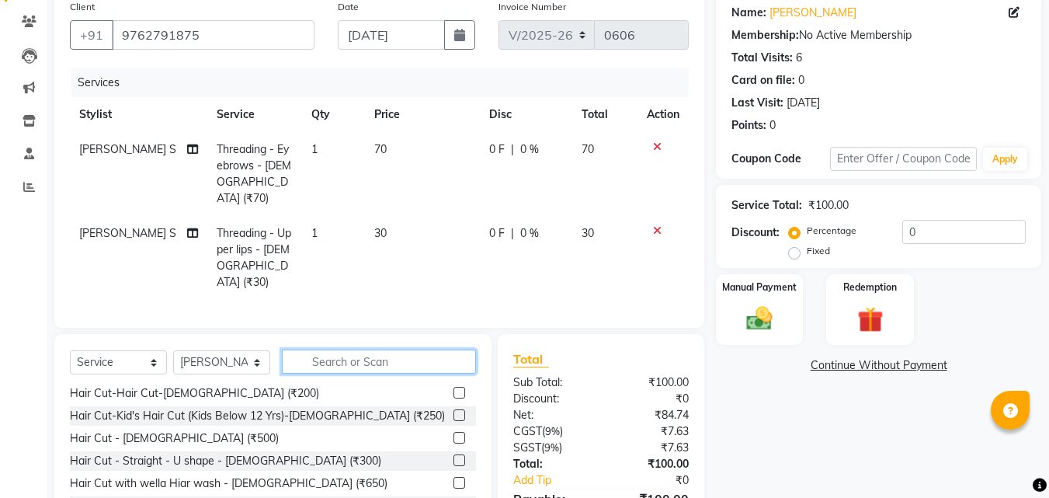
click at [413, 349] on input "text" at bounding box center [379, 361] width 194 height 24
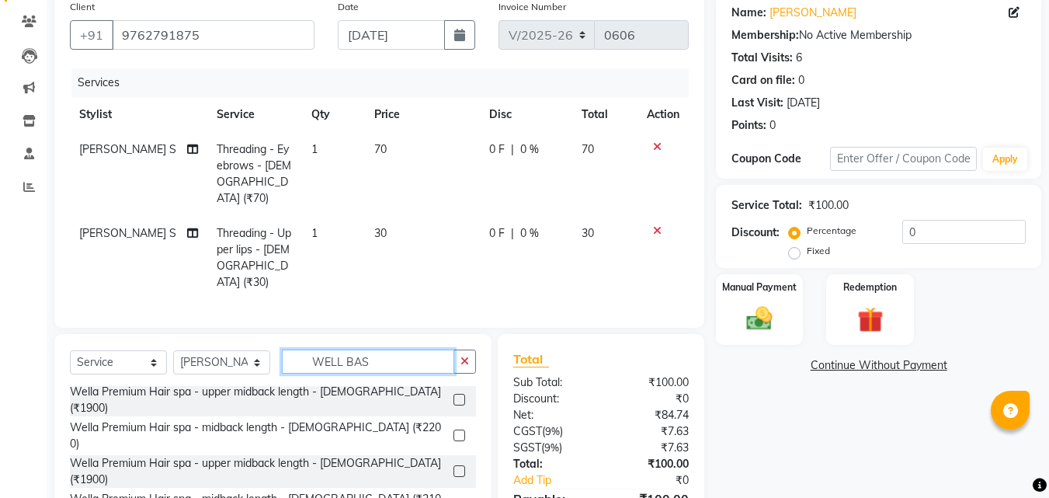
scroll to position [0, 0]
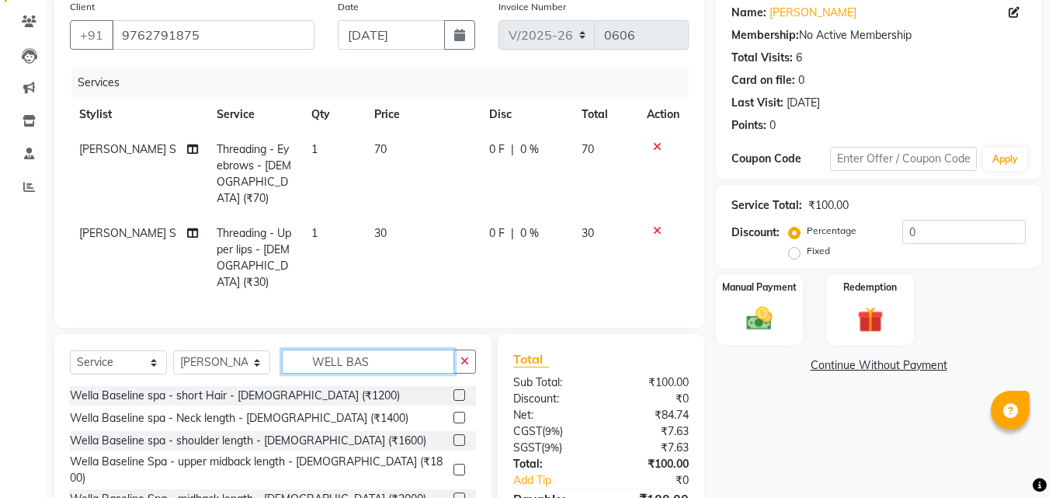
type input "WELL BAS"
click at [453, 492] on label at bounding box center [459, 498] width 12 height 12
click at [453, 494] on input "checkbox" at bounding box center [458, 499] width 10 height 10
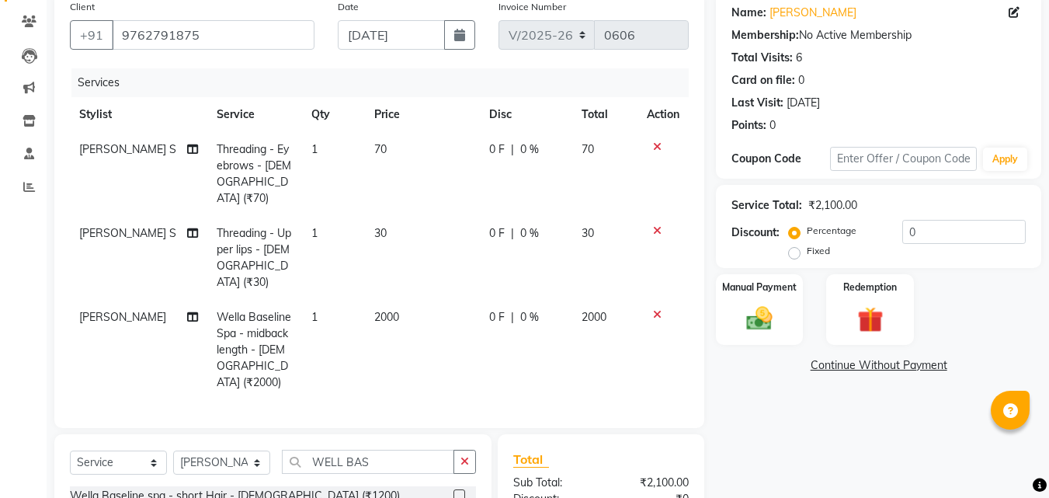
checkbox input "false"
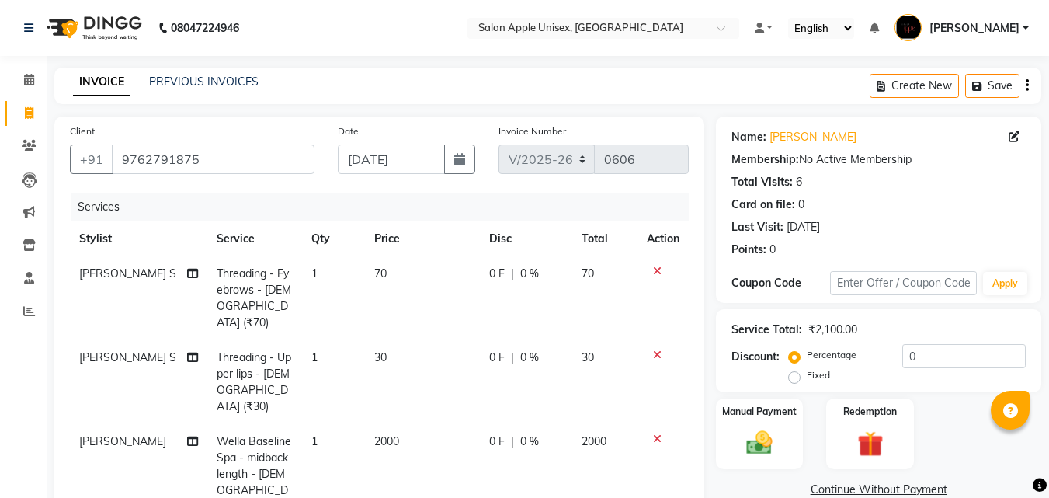
scroll to position [276, 0]
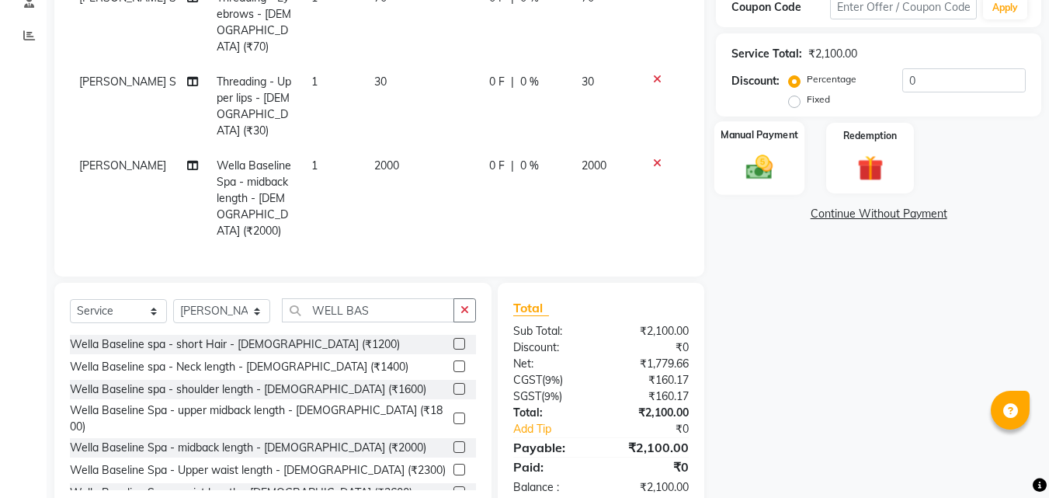
click at [770, 155] on img at bounding box center [758, 166] width 43 height 31
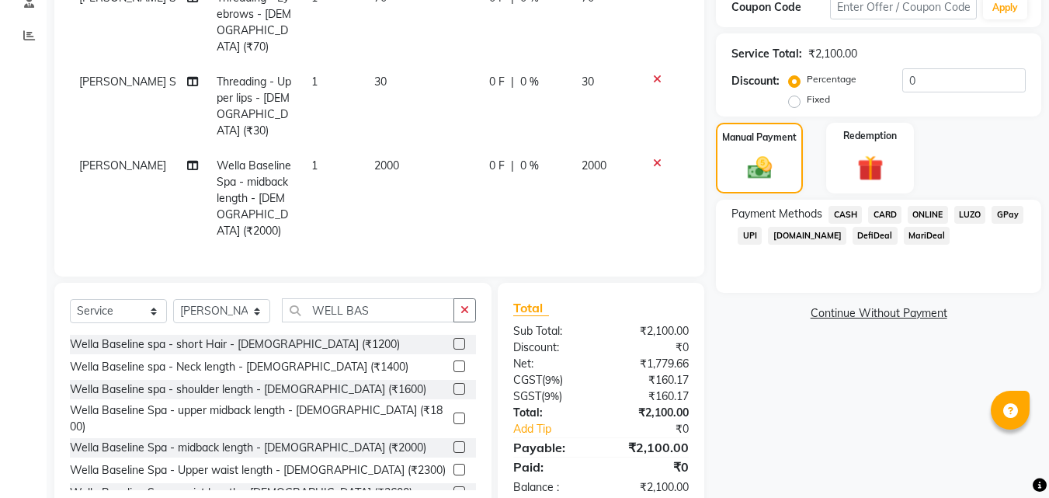
click at [925, 215] on span "ONLINE" at bounding box center [927, 215] width 40 height 18
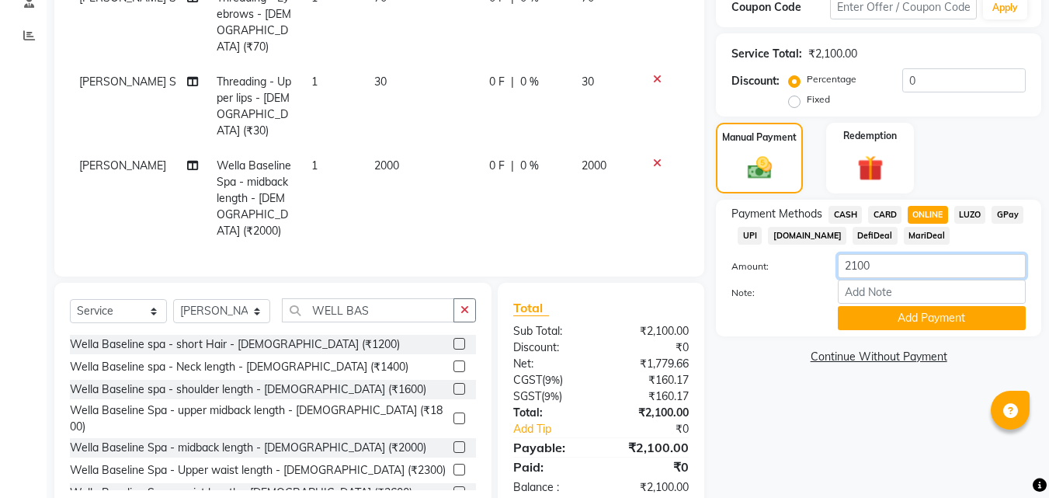
click at [856, 265] on input "2100" at bounding box center [932, 266] width 188 height 24
click at [838, 210] on span "CASH" at bounding box center [844, 215] width 33 height 18
click at [925, 214] on span "ONLINE" at bounding box center [927, 215] width 40 height 18
click at [852, 214] on span "CASH" at bounding box center [844, 215] width 33 height 18
click at [891, 256] on input "2100" at bounding box center [932, 266] width 188 height 24
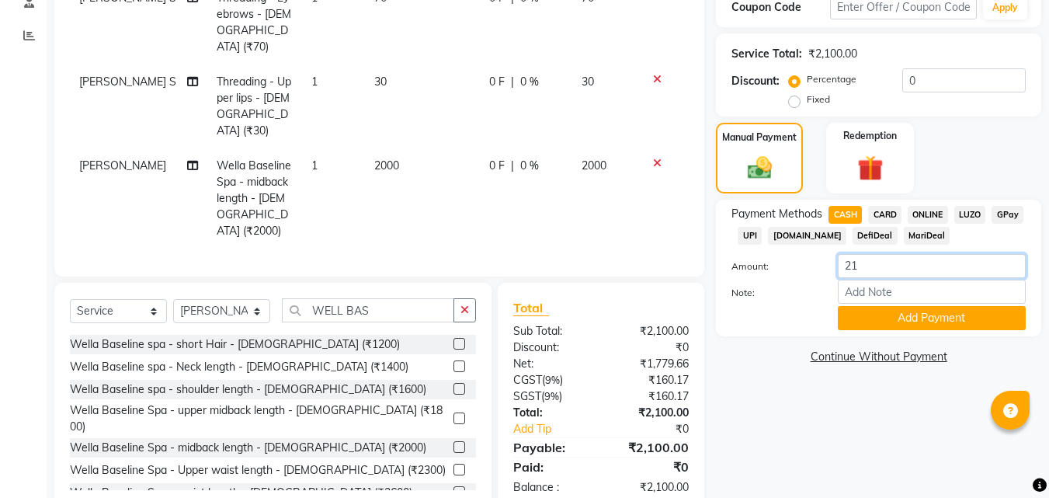
type input "2"
click at [928, 210] on span "ONLINE" at bounding box center [927, 215] width 40 height 18
click at [856, 263] on input "2100" at bounding box center [932, 266] width 188 height 24
click at [922, 212] on span "ONLINE" at bounding box center [927, 215] width 40 height 18
click at [841, 213] on span "CASH" at bounding box center [844, 215] width 33 height 18
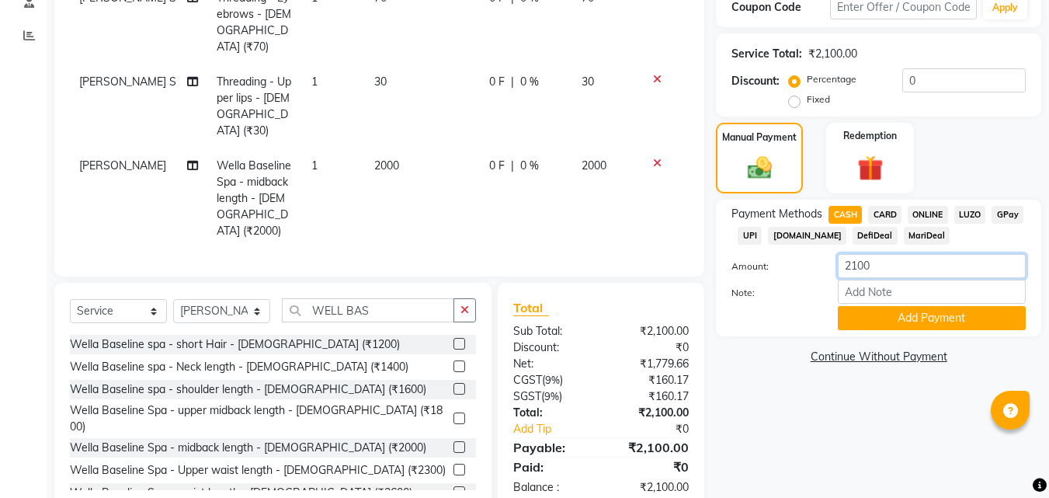
click at [855, 263] on input "2100" at bounding box center [932, 266] width 188 height 24
click at [928, 209] on span "ONLINE" at bounding box center [927, 215] width 40 height 18
click at [850, 266] on input "2100" at bounding box center [932, 266] width 188 height 24
type input "100"
click at [883, 321] on button "Add Payment" at bounding box center [932, 318] width 188 height 24
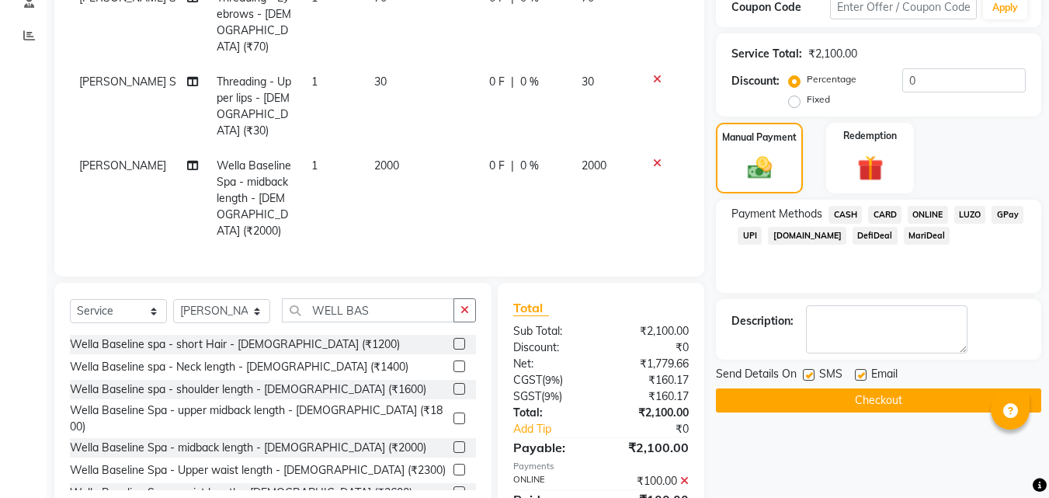
click at [847, 407] on button "Checkout" at bounding box center [878, 400] width 325 height 24
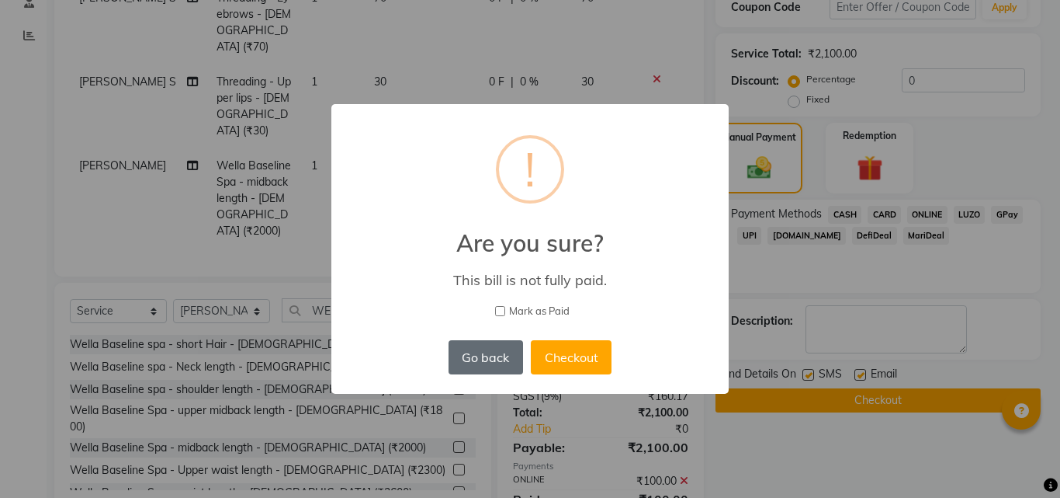
click at [467, 357] on button "Go back" at bounding box center [486, 357] width 75 height 34
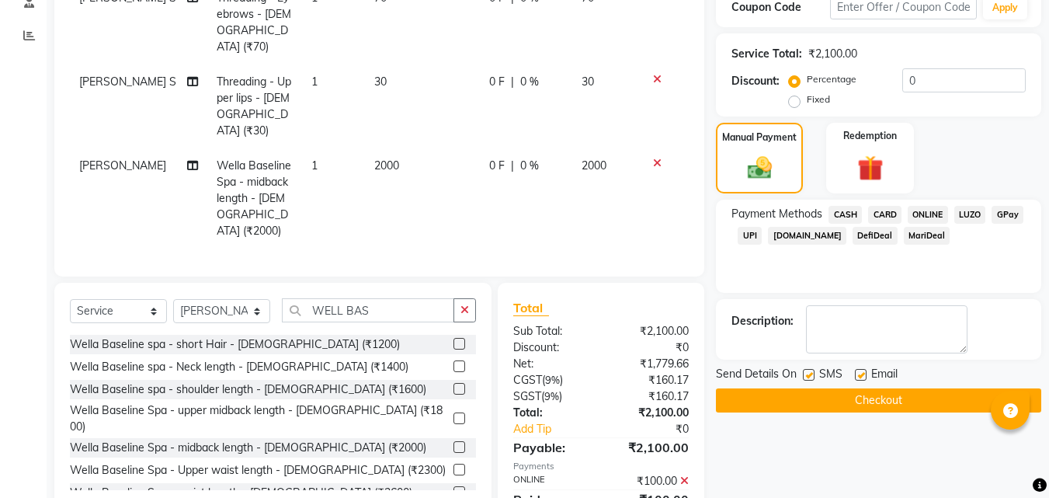
click at [847, 217] on span "CASH" at bounding box center [844, 215] width 33 height 18
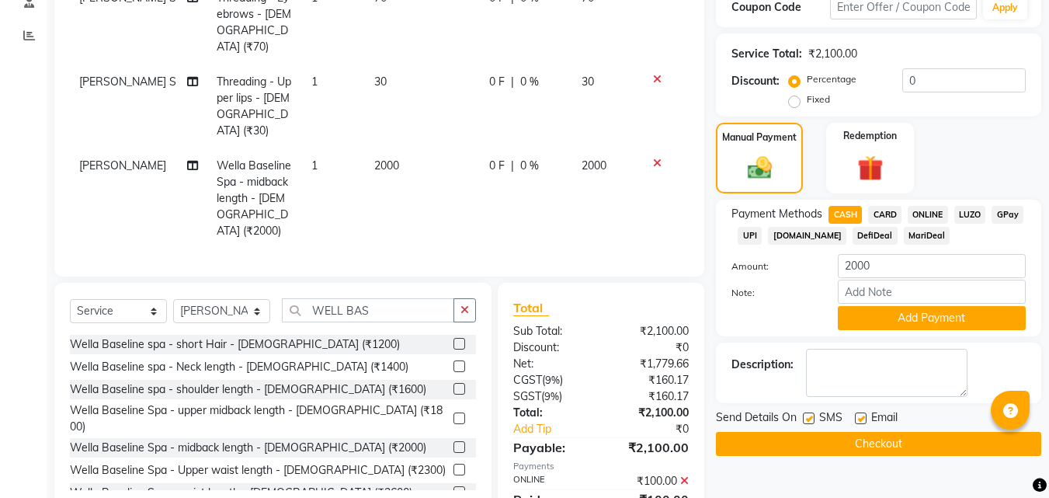
click at [915, 213] on span "ONLINE" at bounding box center [927, 215] width 40 height 18
click at [857, 262] on input "2000" at bounding box center [932, 266] width 188 height 24
type input "100"
click at [863, 313] on button "Add Payment" at bounding box center [932, 318] width 188 height 24
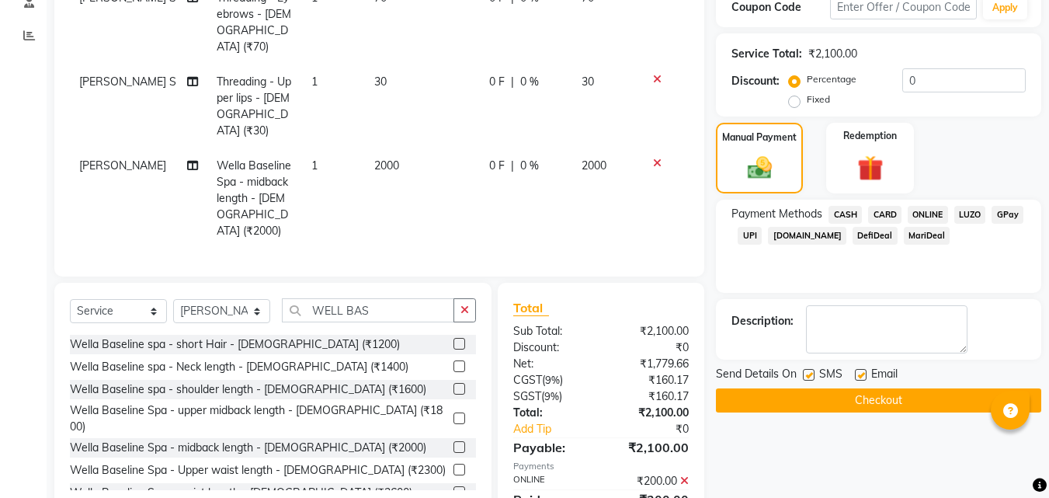
click at [817, 396] on button "Checkout" at bounding box center [878, 400] width 325 height 24
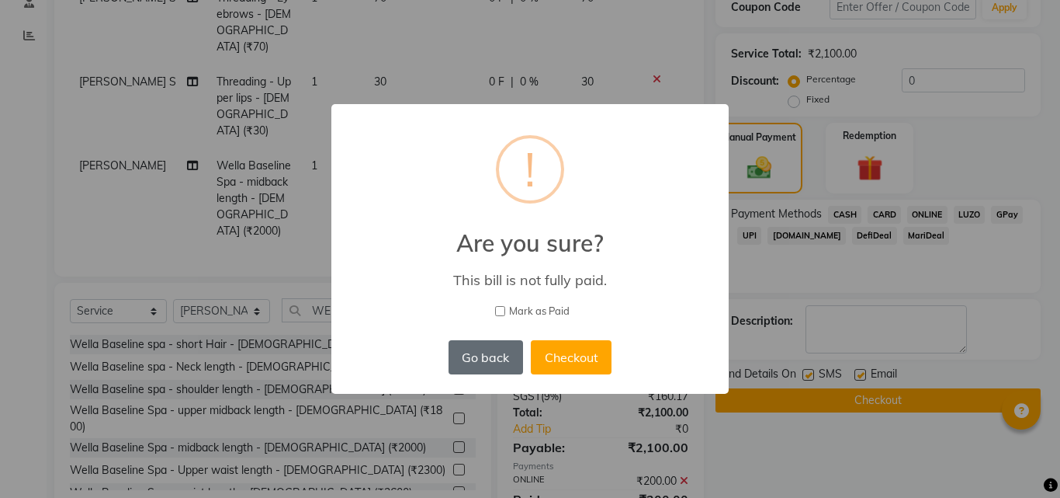
click at [487, 359] on button "Go back" at bounding box center [486, 357] width 75 height 34
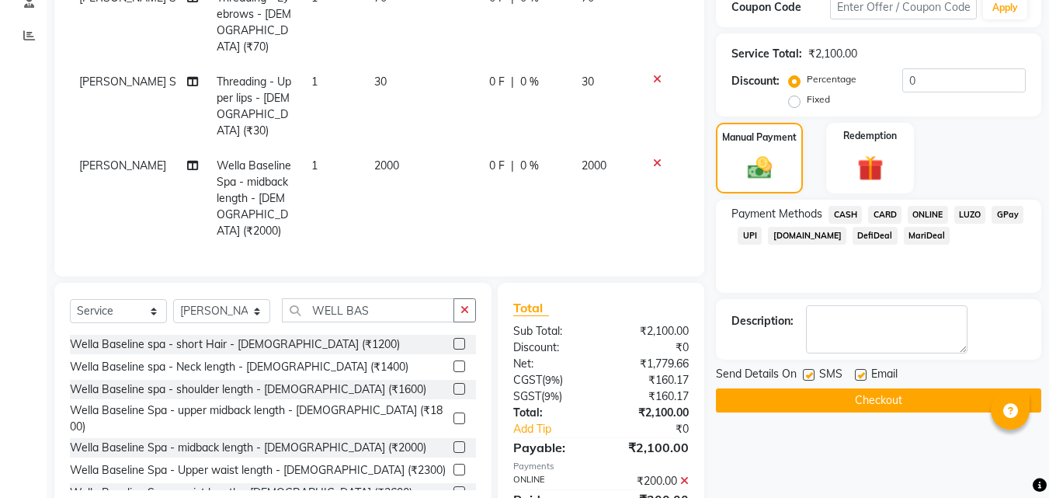
click at [932, 212] on span "ONLINE" at bounding box center [927, 215] width 40 height 18
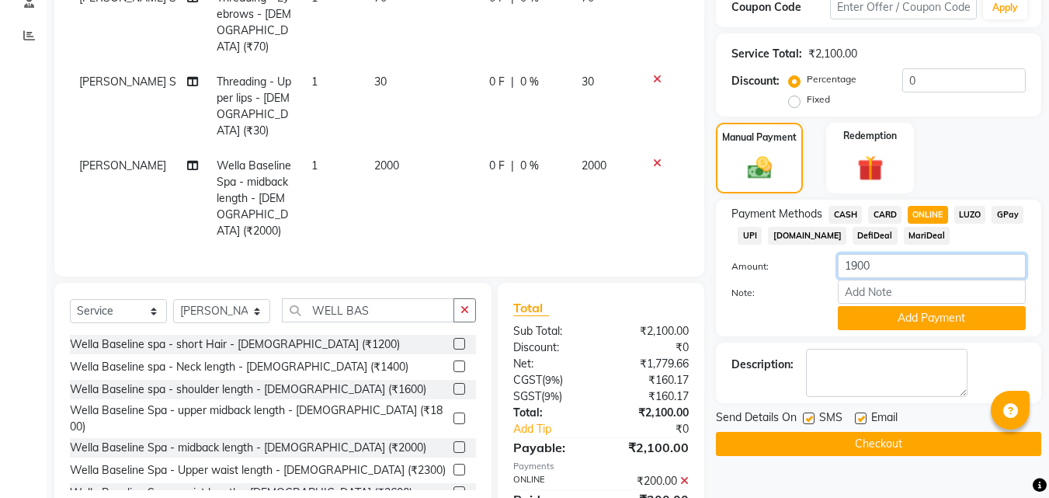
click at [859, 265] on input "1900" at bounding box center [932, 266] width 188 height 24
click at [837, 213] on span "CASH" at bounding box center [844, 215] width 33 height 18
click at [855, 264] on input "1900" at bounding box center [932, 266] width 188 height 24
type input "2000"
click at [866, 317] on button "Add Payment" at bounding box center [932, 318] width 188 height 24
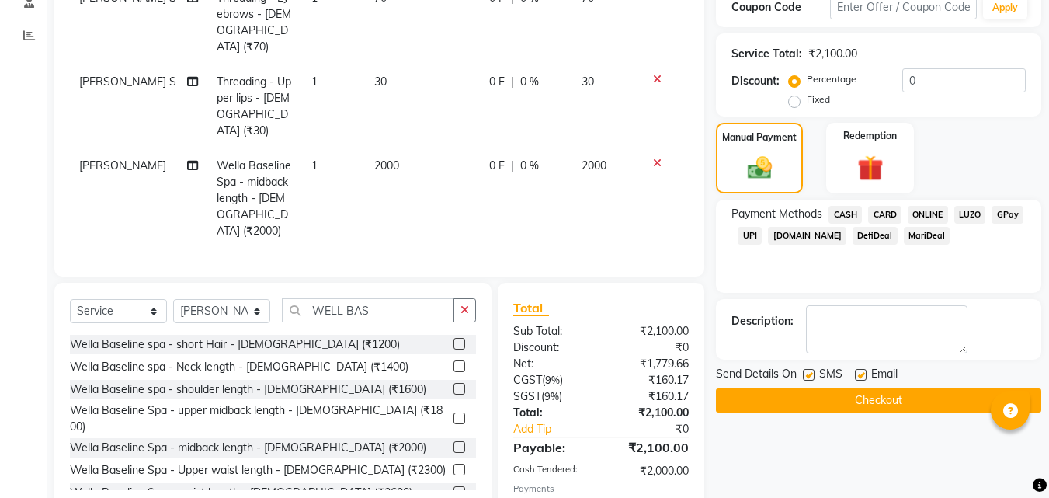
click at [827, 394] on button "Checkout" at bounding box center [878, 400] width 325 height 24
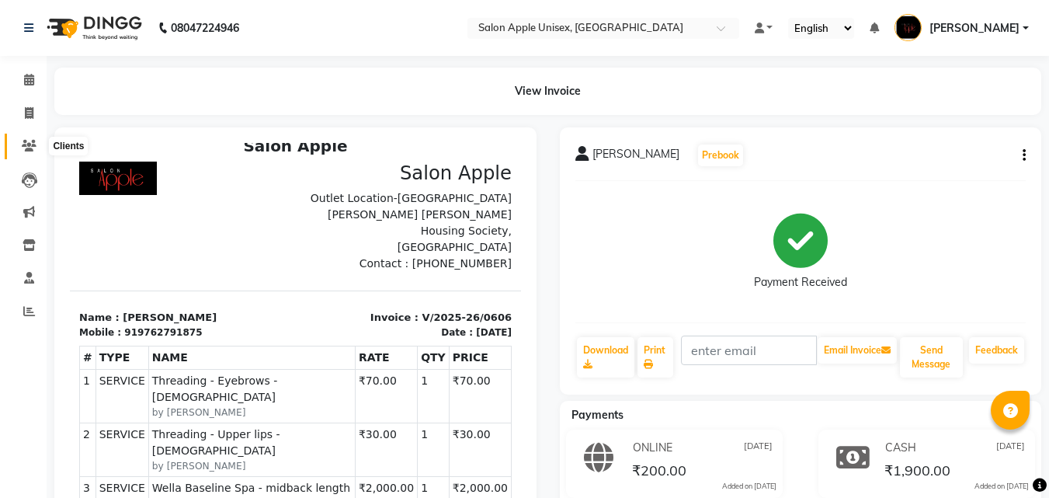
click at [16, 144] on span at bounding box center [29, 146] width 27 height 18
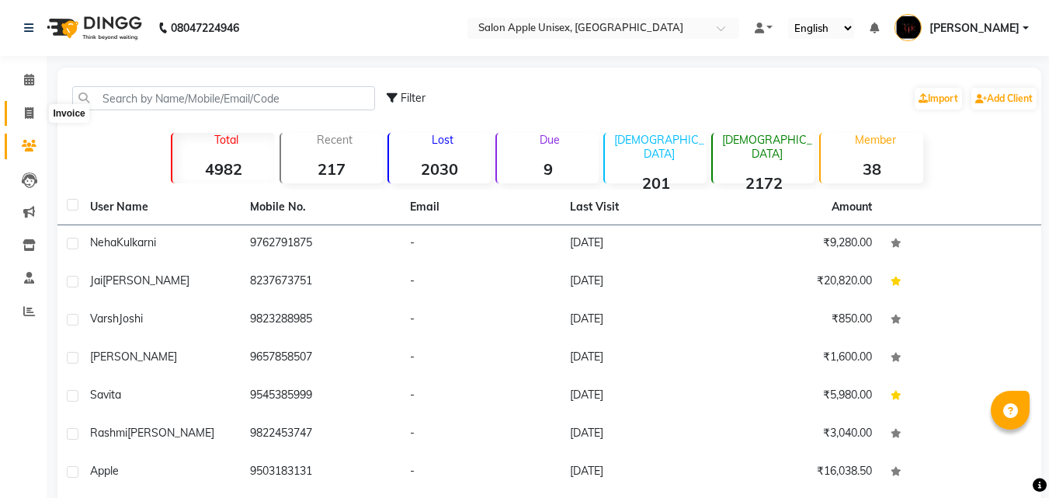
click at [28, 115] on icon at bounding box center [29, 113] width 9 height 12
select select "service"
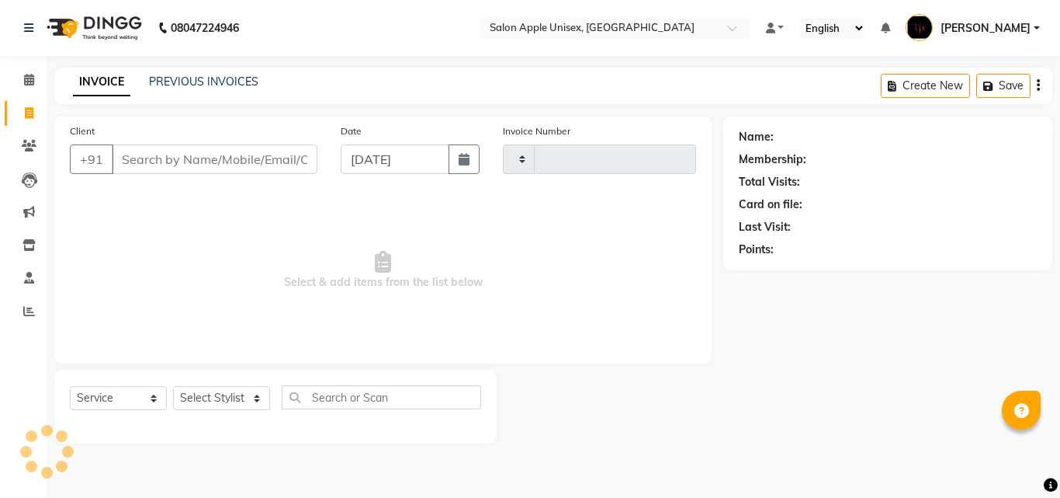
type input "0607"
select select "133"
click at [180, 149] on input "Client" at bounding box center [215, 158] width 206 height 29
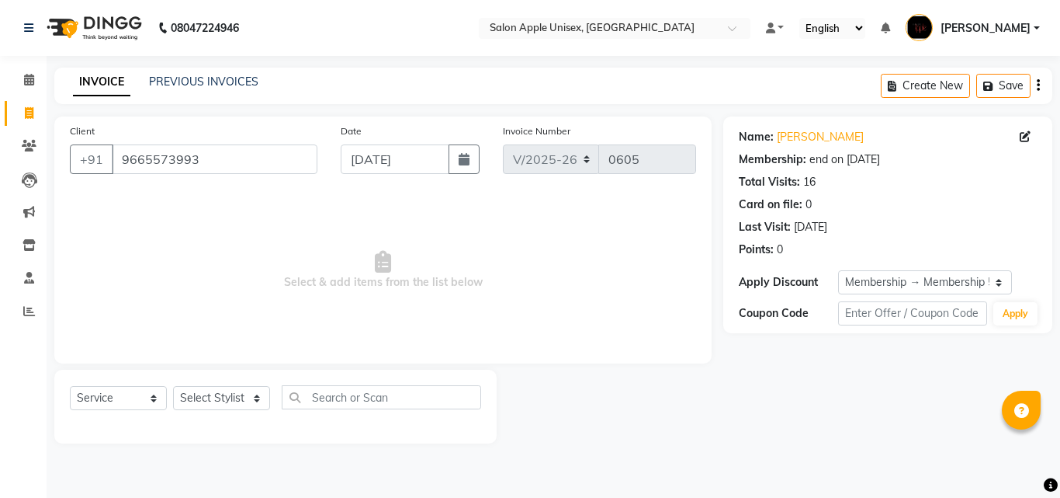
select select "133"
select select "service"
select select "1: Object"
